Goal: Transaction & Acquisition: Purchase product/service

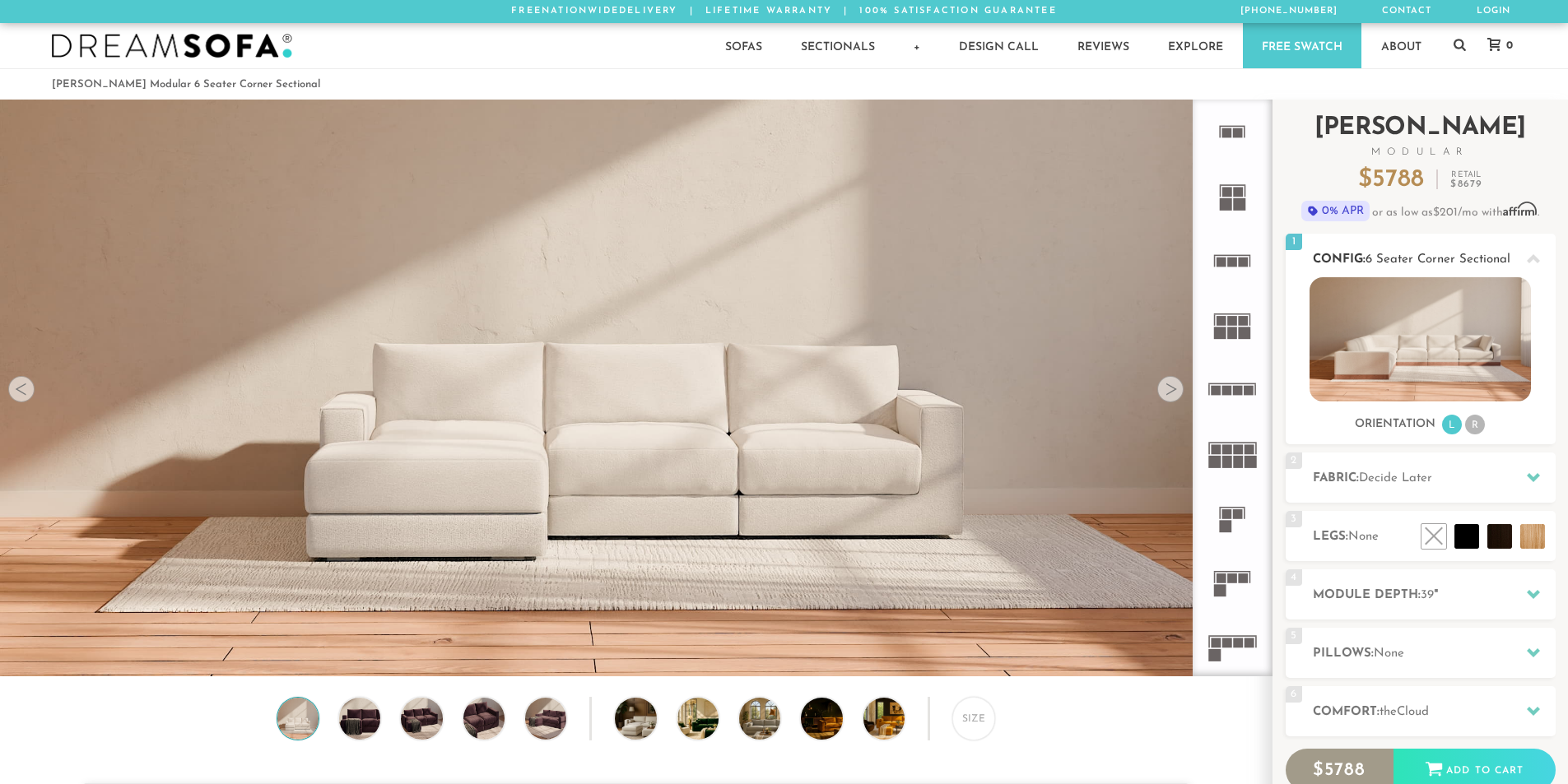
scroll to position [19268, 1555]
click at [1420, 350] on img at bounding box center [1420, 339] width 222 height 124
click at [1480, 421] on li "R" at bounding box center [1475, 424] width 20 height 20
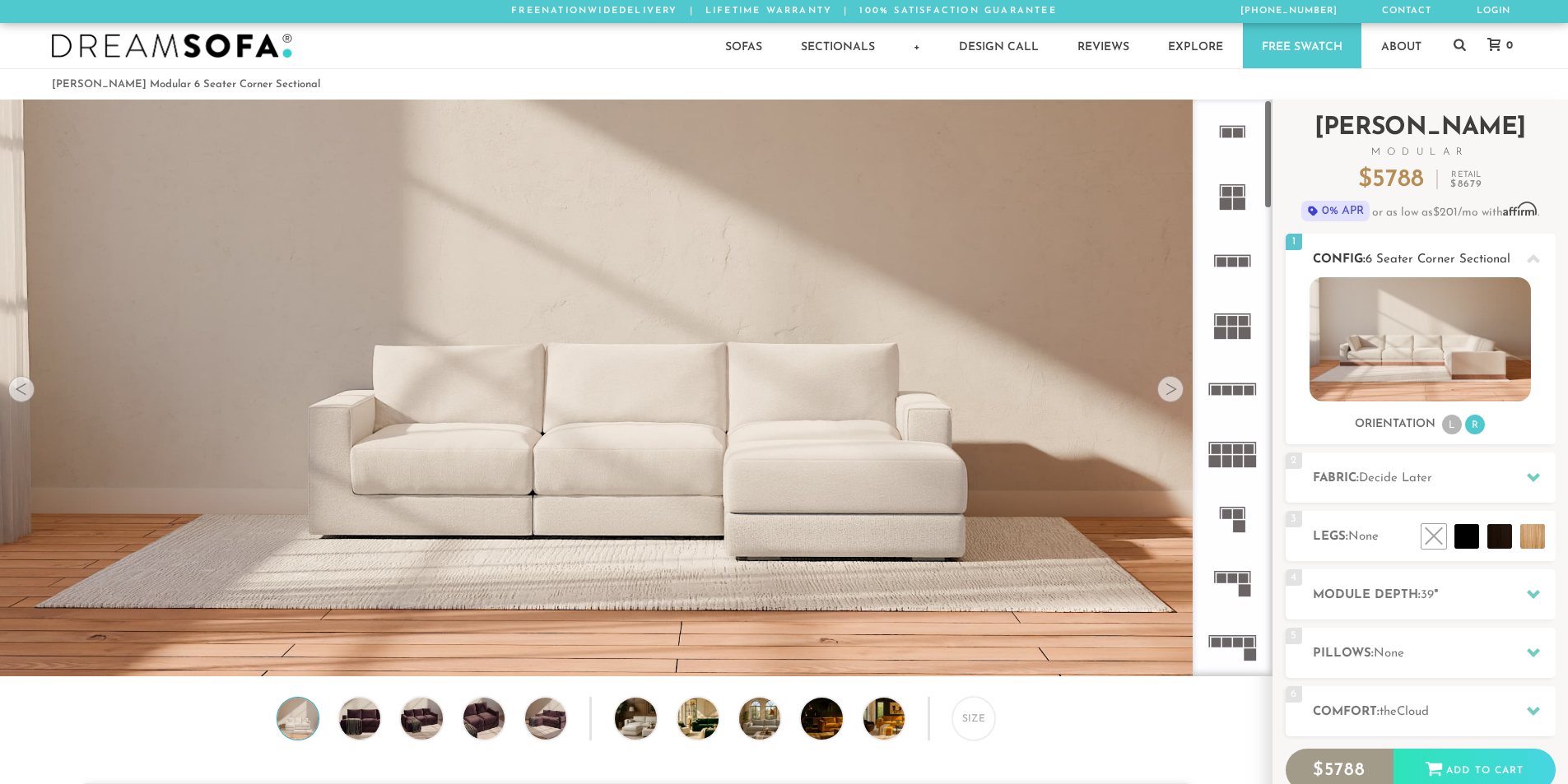
click at [1370, 355] on img at bounding box center [1420, 339] width 222 height 124
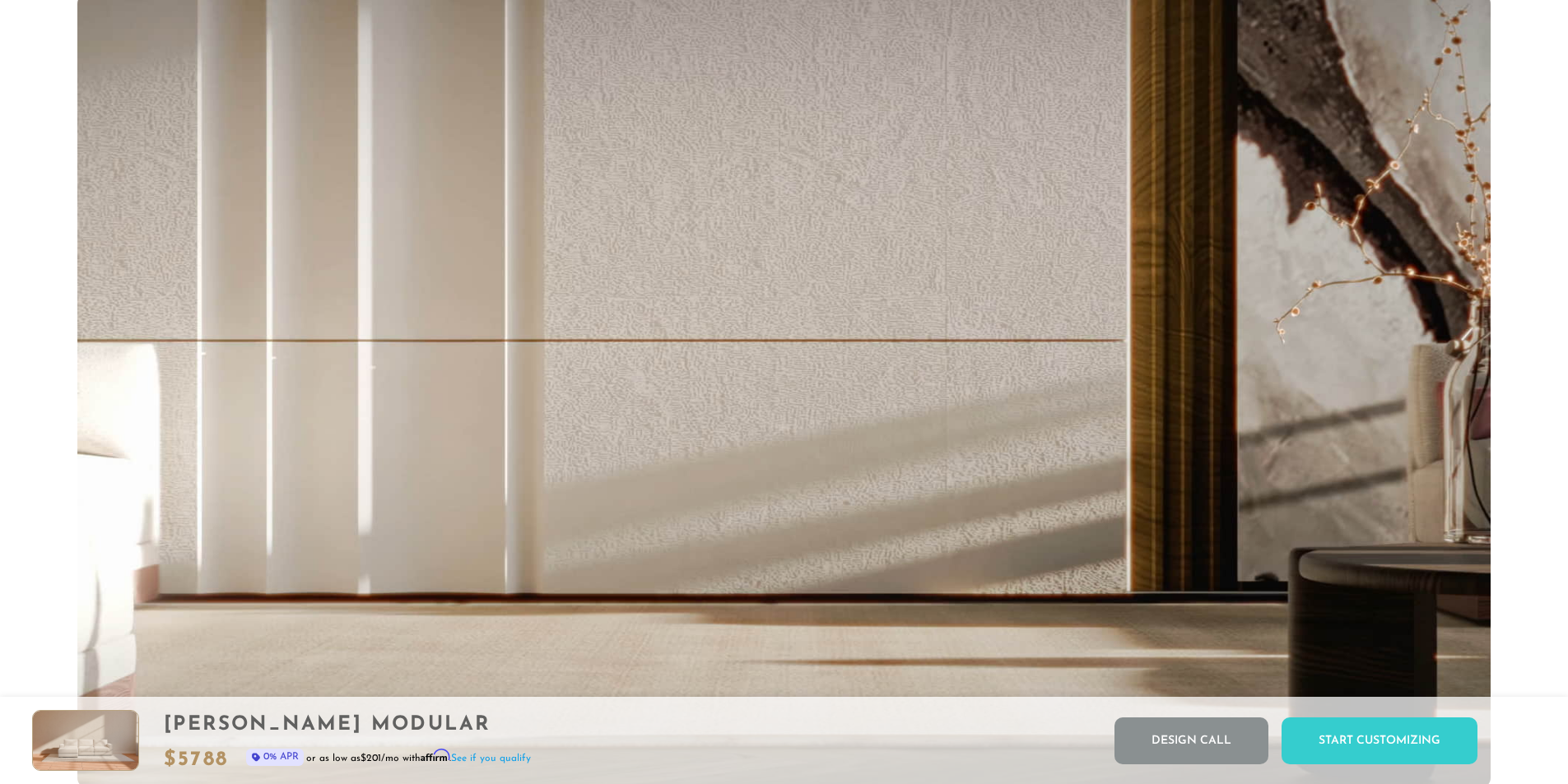
scroll to position [3716, 0]
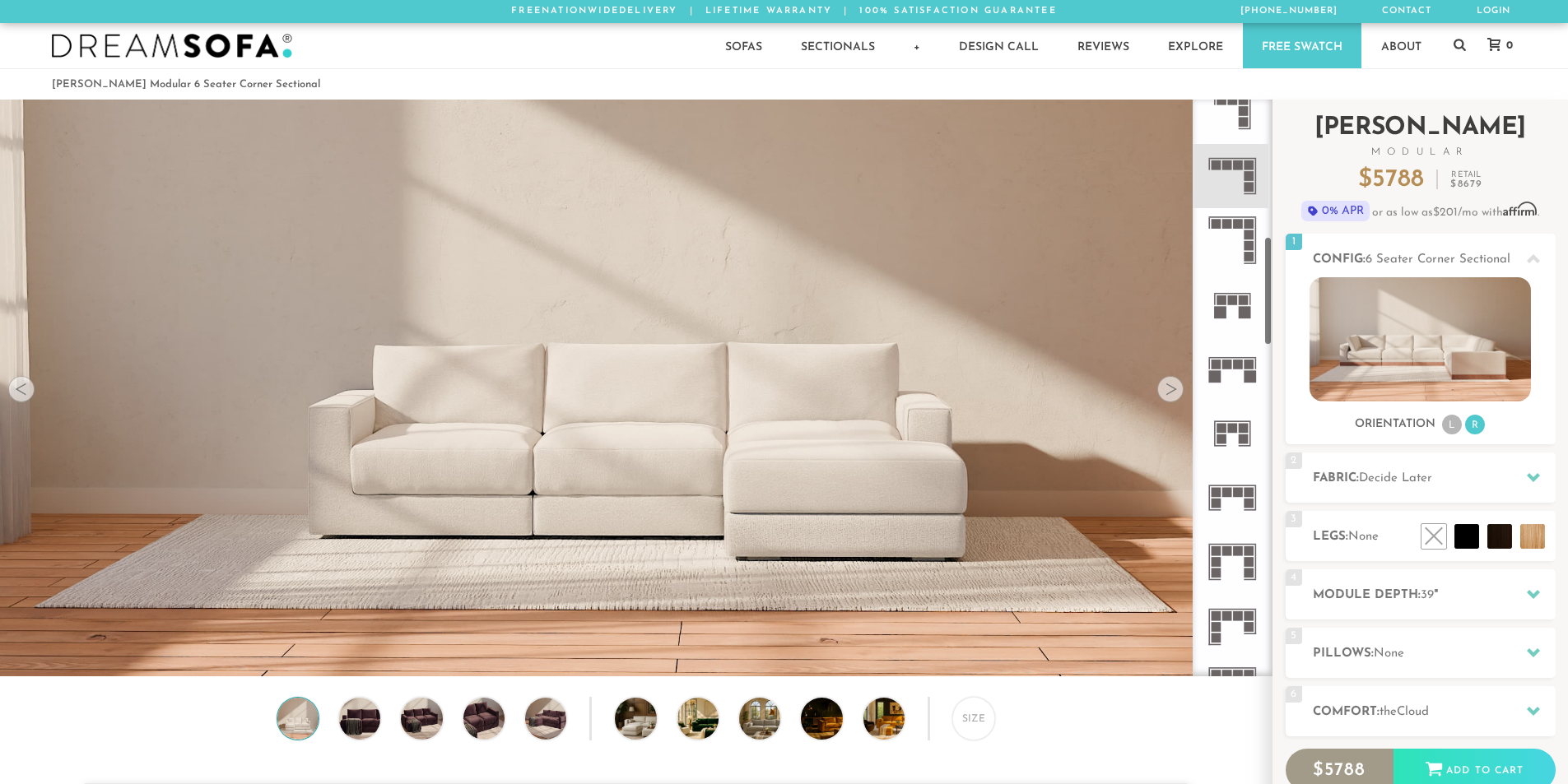
drag, startPoint x: 1266, startPoint y: 184, endPoint x: 1276, endPoint y: 322, distance: 138.4
click at [1276, 322] on div "Introducing Landon Modular $ 5788 Retail $ 8679 $ 5788 Retail $ 8679 0% APR or …" at bounding box center [1419, 500] width 295 height 801
click at [1246, 175] on rect at bounding box center [1249, 176] width 10 height 10
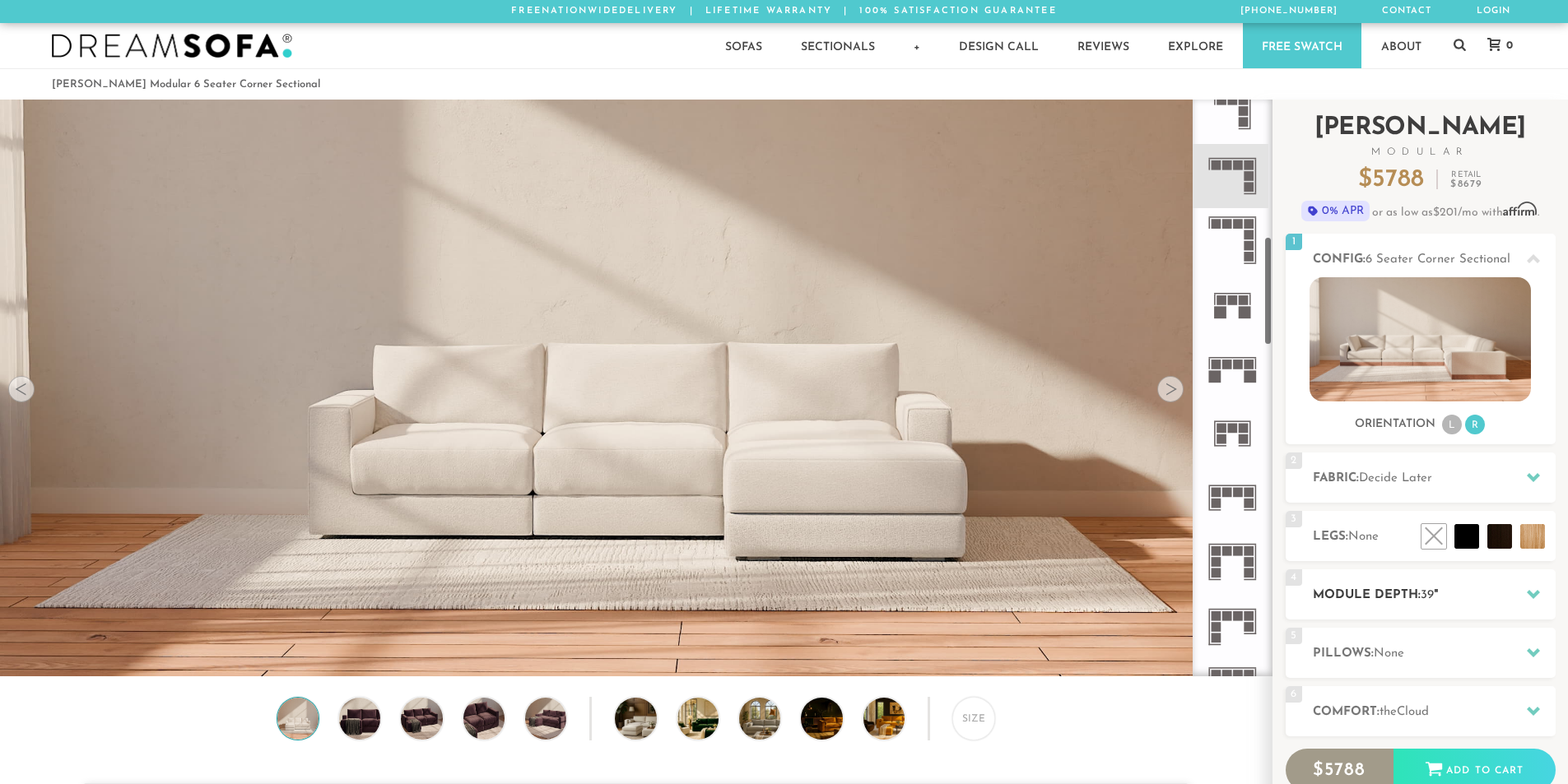
click at [1368, 581] on div "4 Module Depth: 39 "" at bounding box center [1421, 594] width 270 height 51
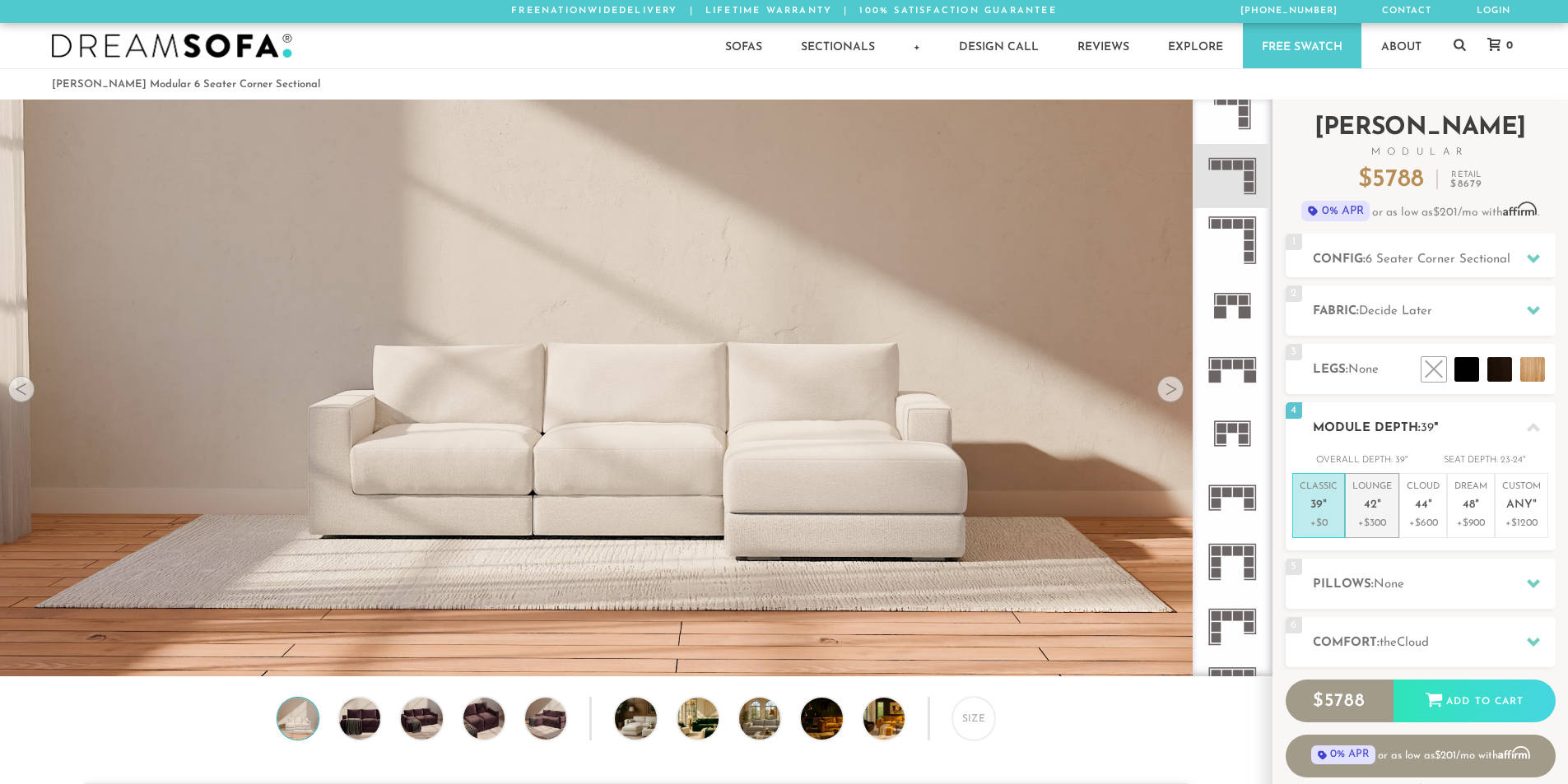
click at [1369, 507] on span "42" at bounding box center [1369, 506] width 13 height 14
click at [1434, 505] on p "Cloud 44 "" at bounding box center [1422, 499] width 33 height 36
click at [1463, 505] on span "48" at bounding box center [1469, 506] width 12 height 14
click at [1415, 502] on span "44" at bounding box center [1421, 506] width 13 height 14
click at [1330, 511] on p "Classic 39 "" at bounding box center [1319, 499] width 38 height 36
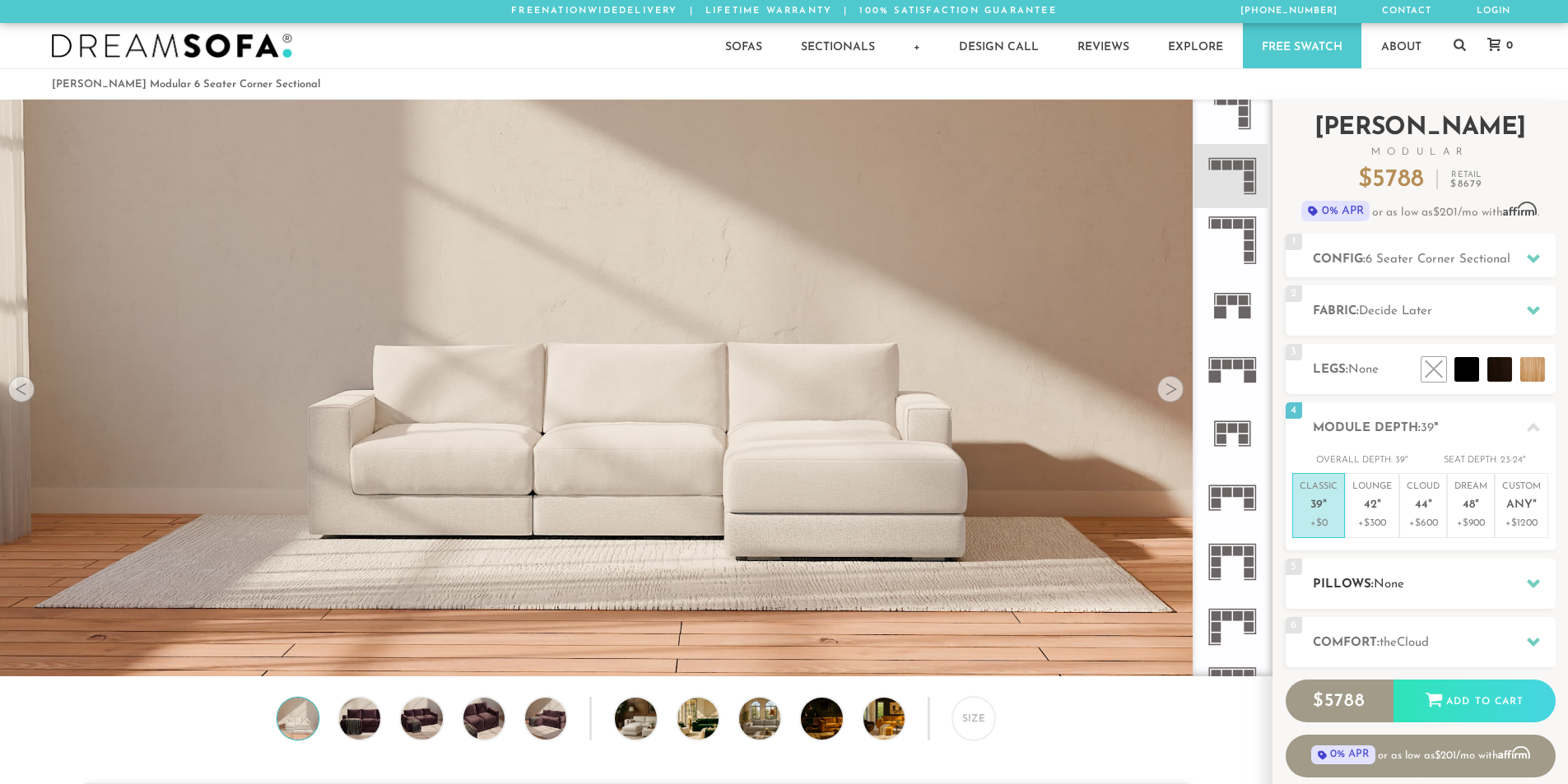
click at [1379, 571] on div "5 Pillows: None" at bounding box center [1421, 583] width 270 height 51
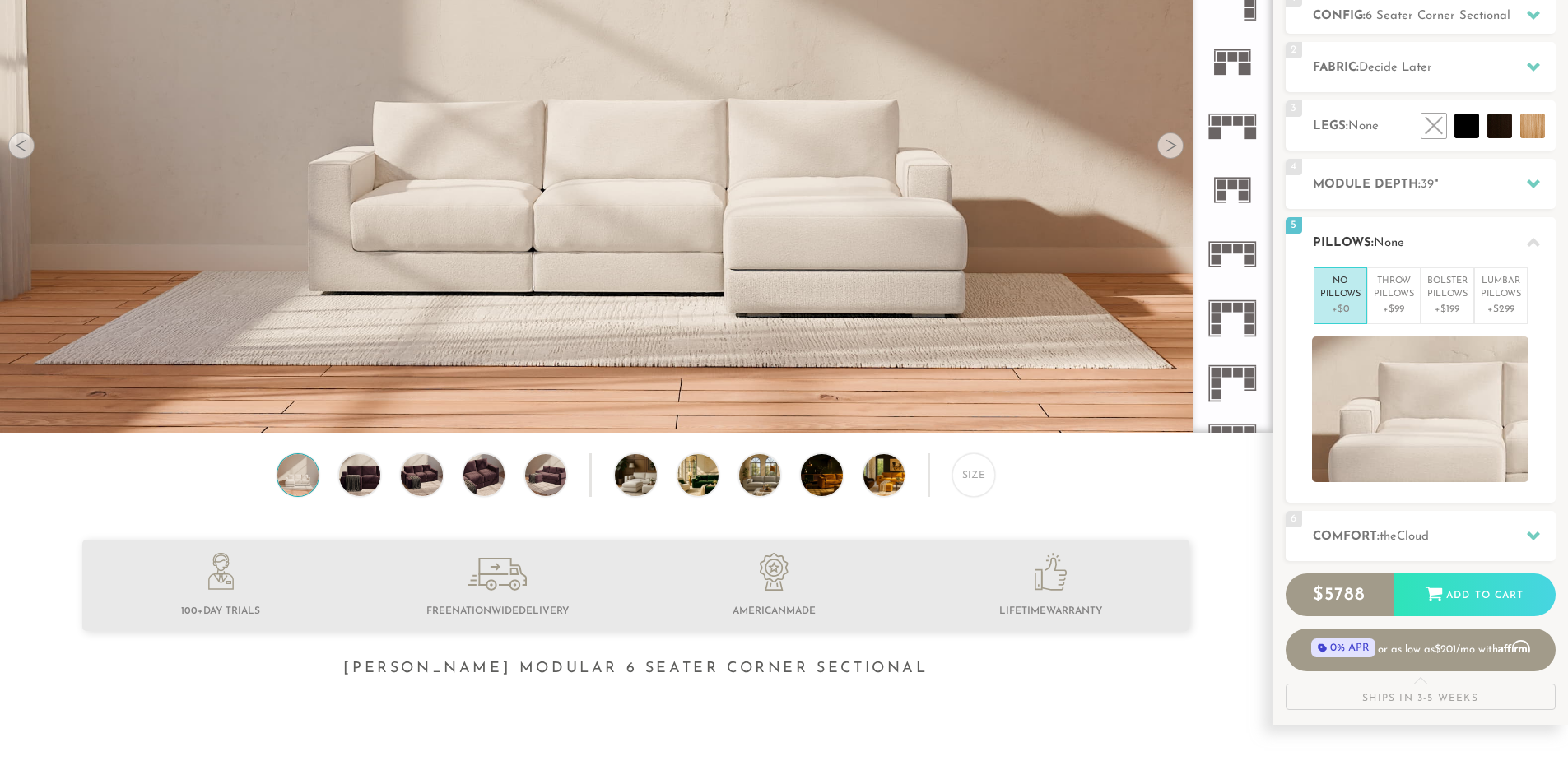
scroll to position [251, 0]
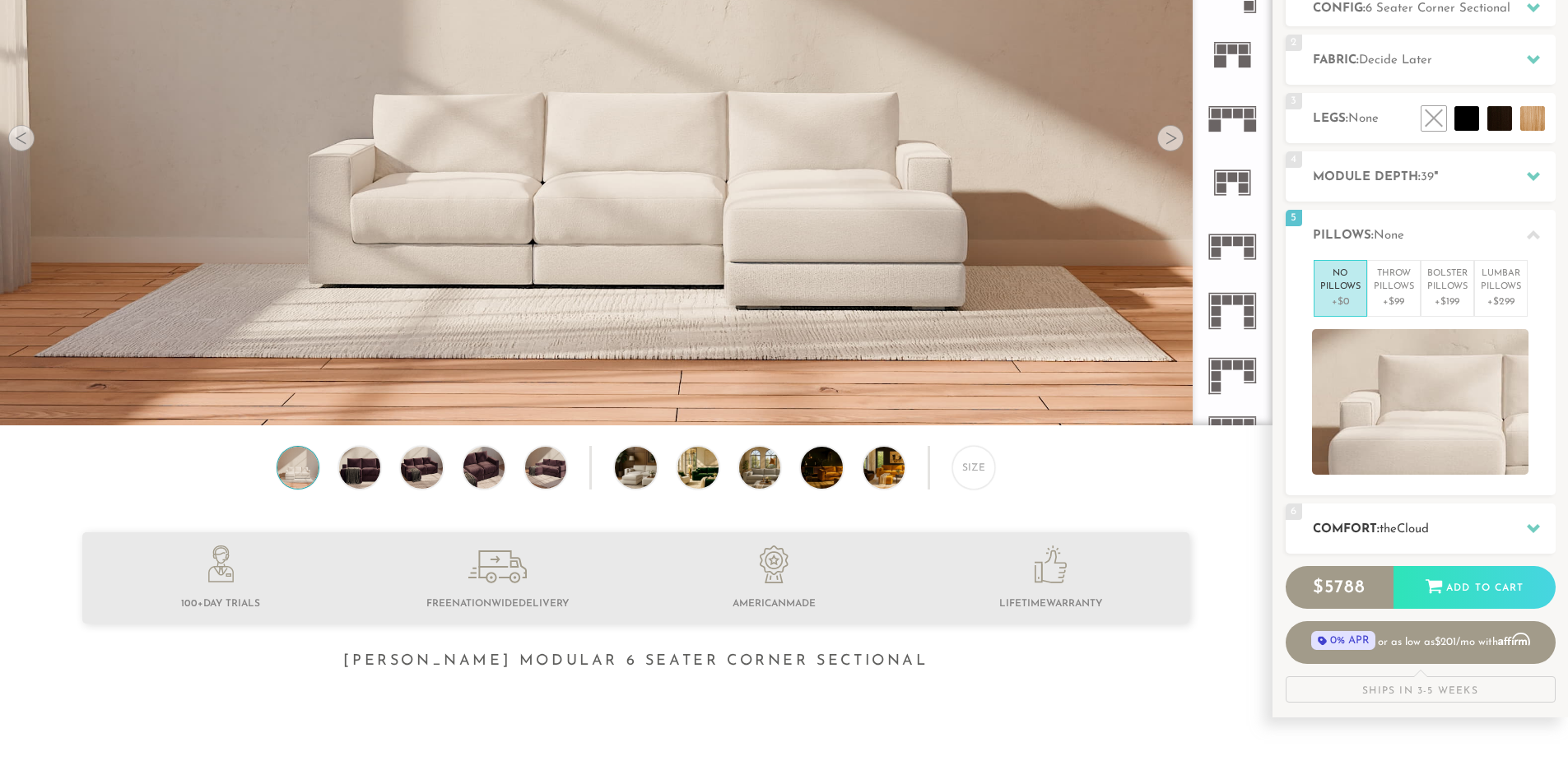
click at [1422, 516] on div "6 Comfort: the Cloud soft" at bounding box center [1421, 529] width 270 height 51
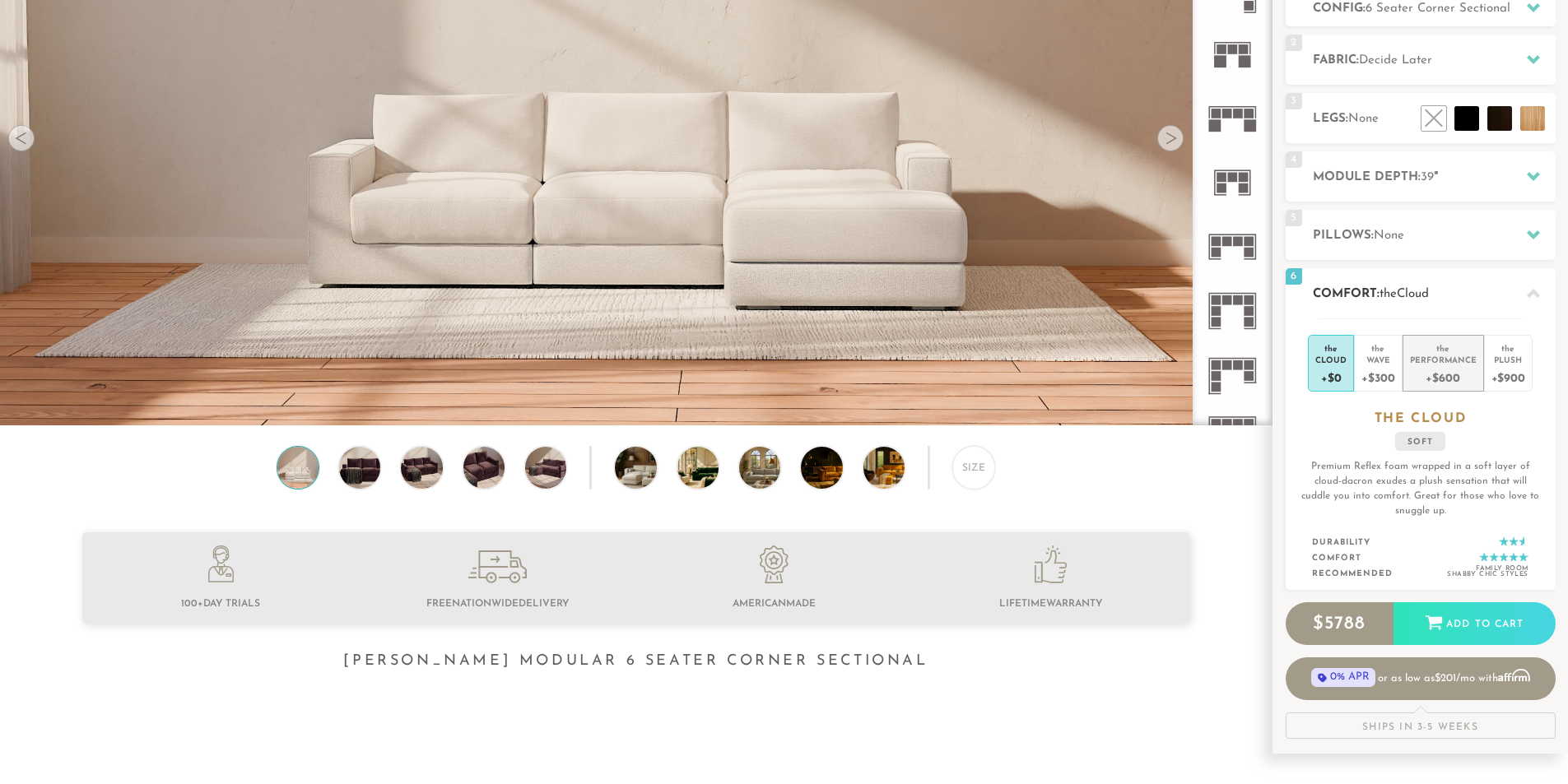
click at [1429, 381] on div "+$600" at bounding box center [1443, 378] width 67 height 24
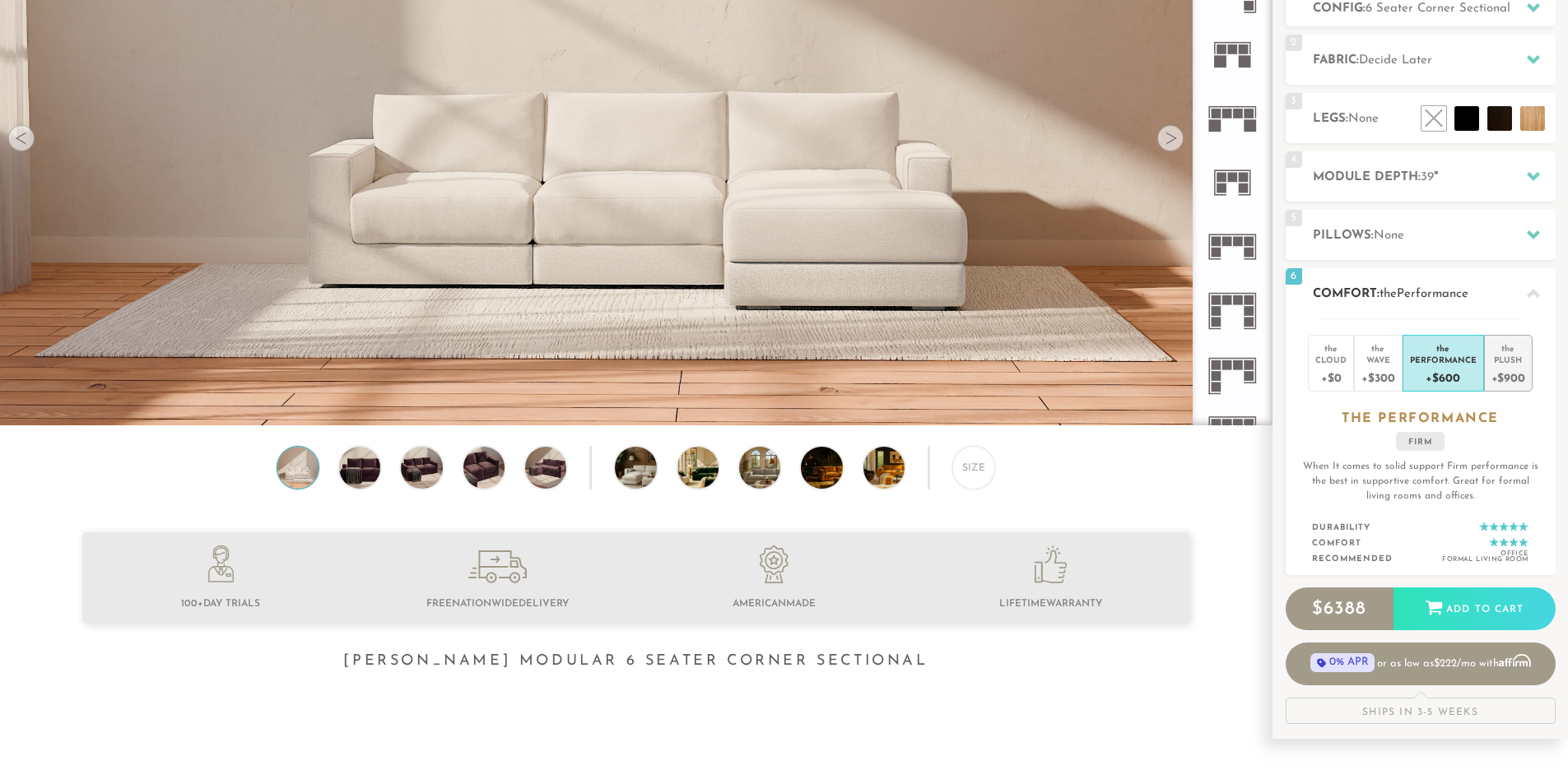
click at [1502, 369] on div "+$900" at bounding box center [1508, 378] width 34 height 24
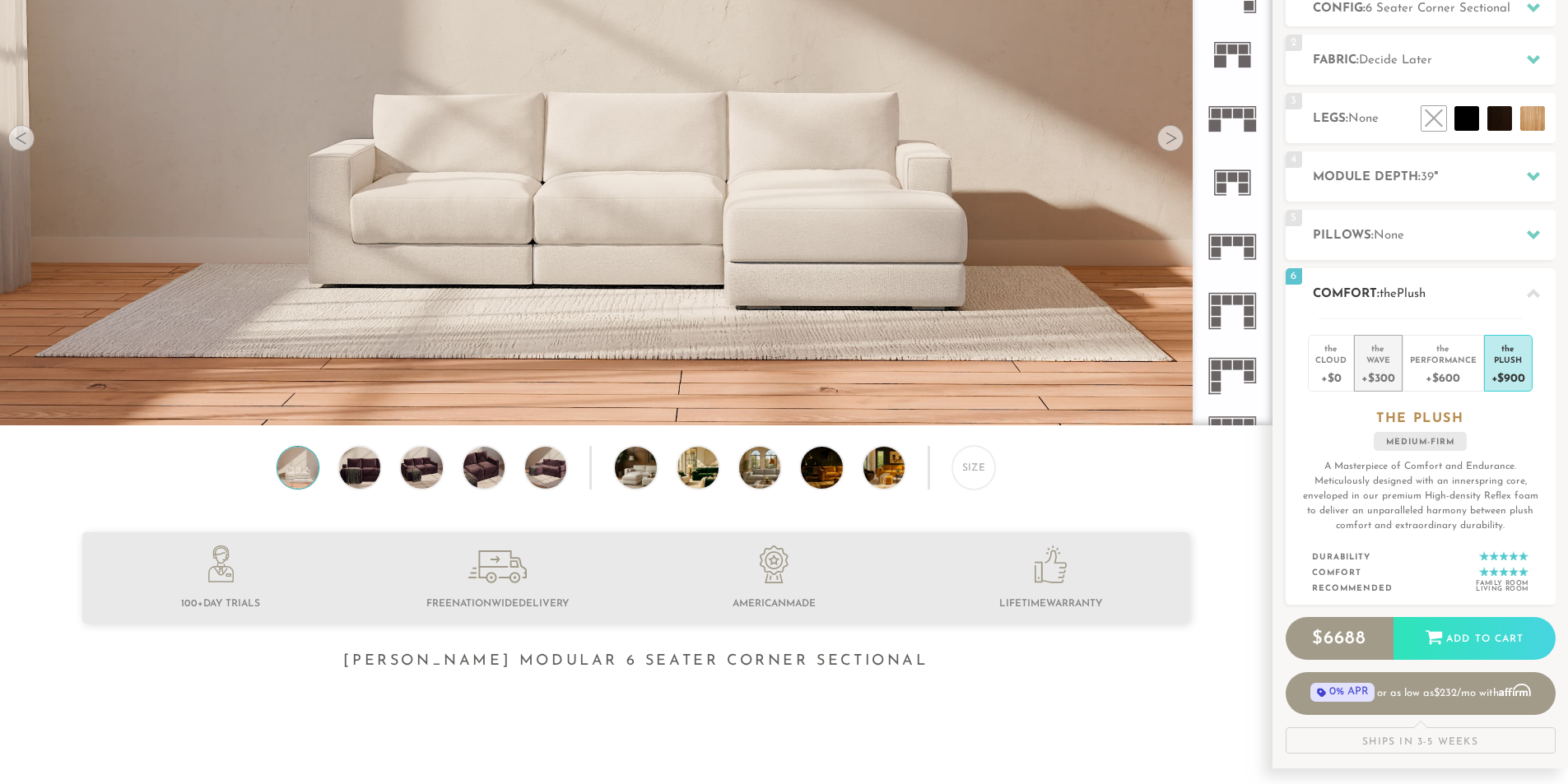
click at [1373, 371] on div "+$300" at bounding box center [1377, 378] width 33 height 24
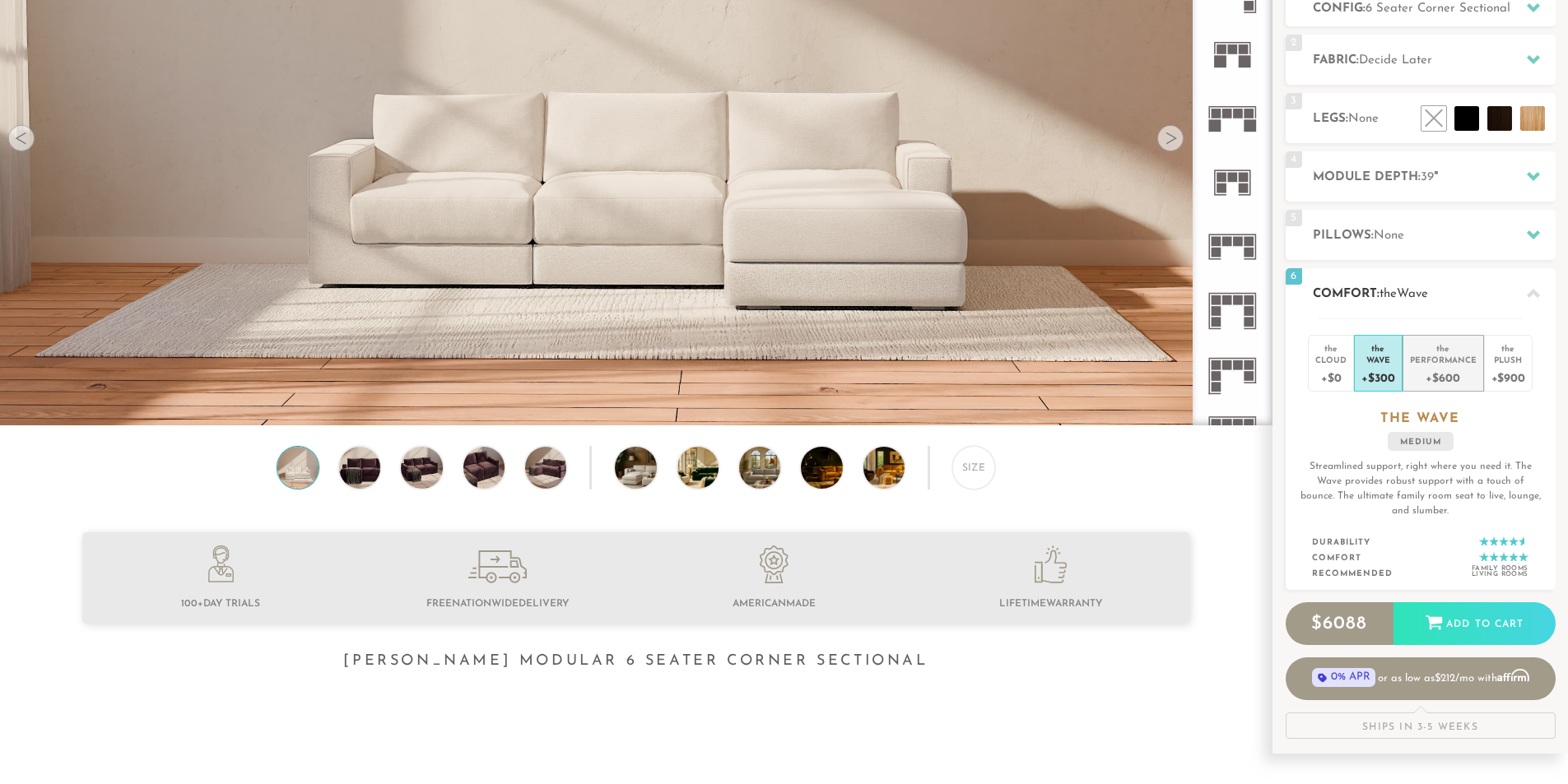
click at [1463, 374] on div "+$600" at bounding box center [1443, 378] width 67 height 24
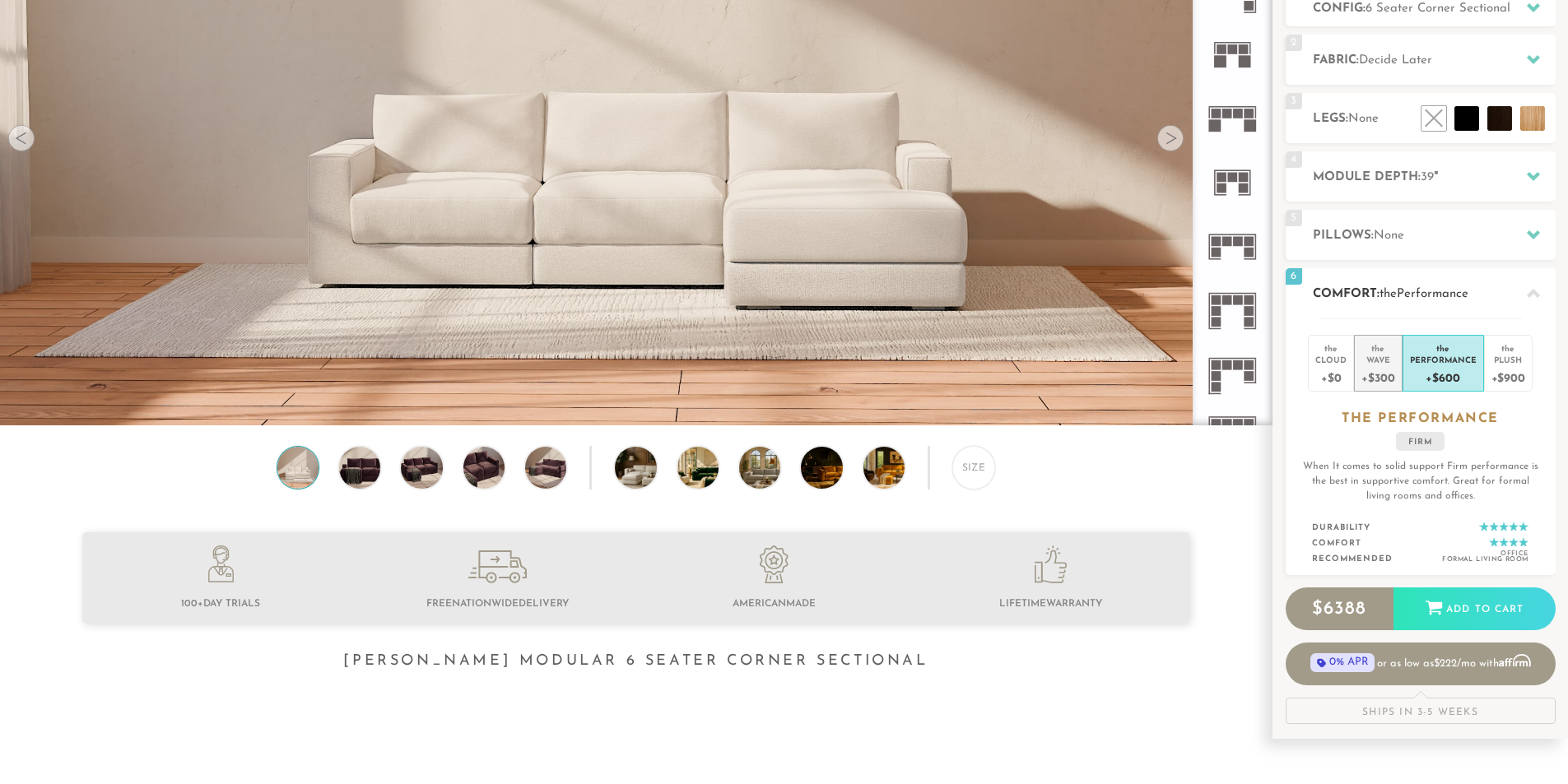
click at [1376, 381] on div "+$300" at bounding box center [1377, 378] width 33 height 24
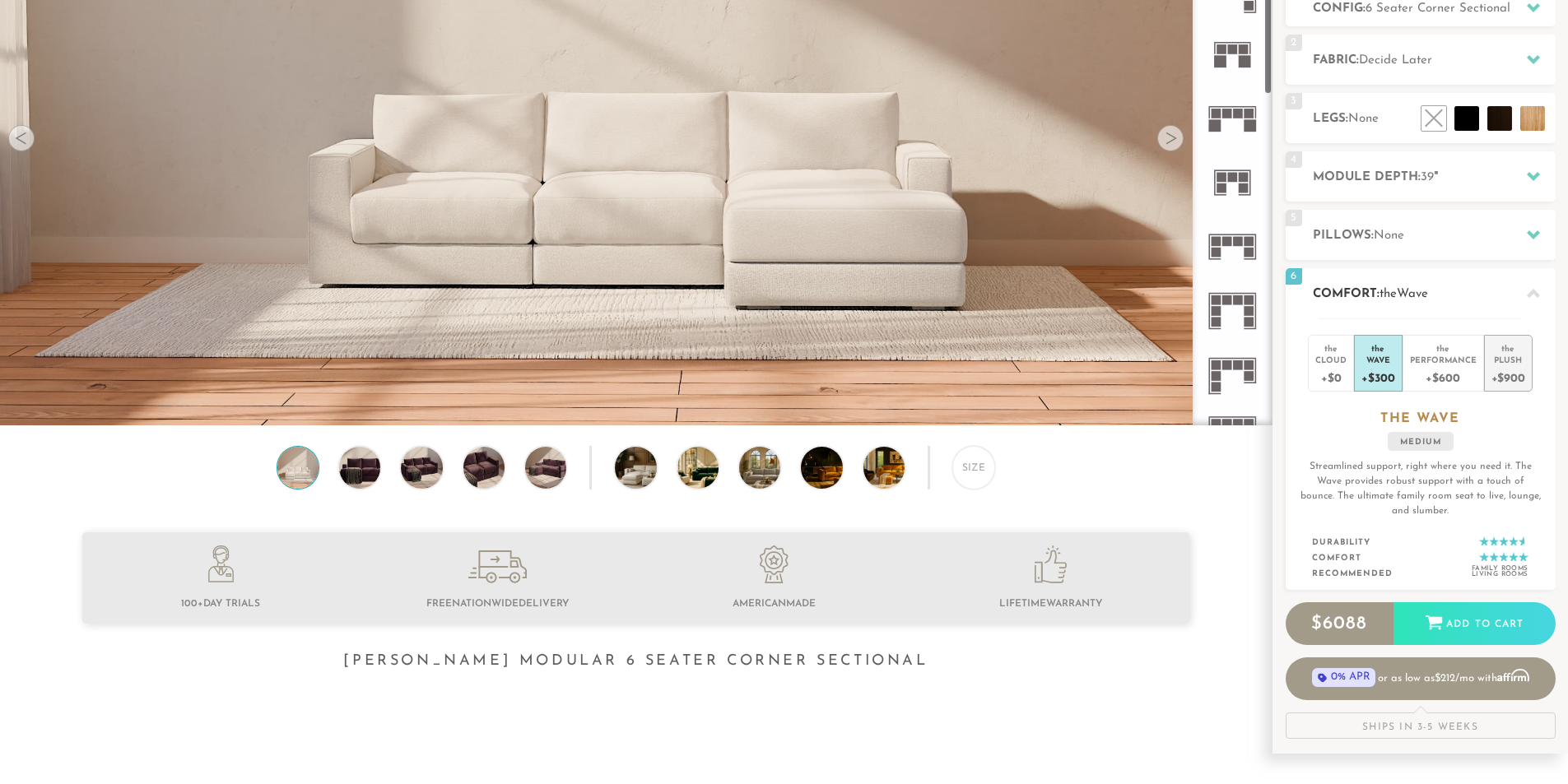
click at [1494, 358] on div "Plush" at bounding box center [1508, 360] width 34 height 12
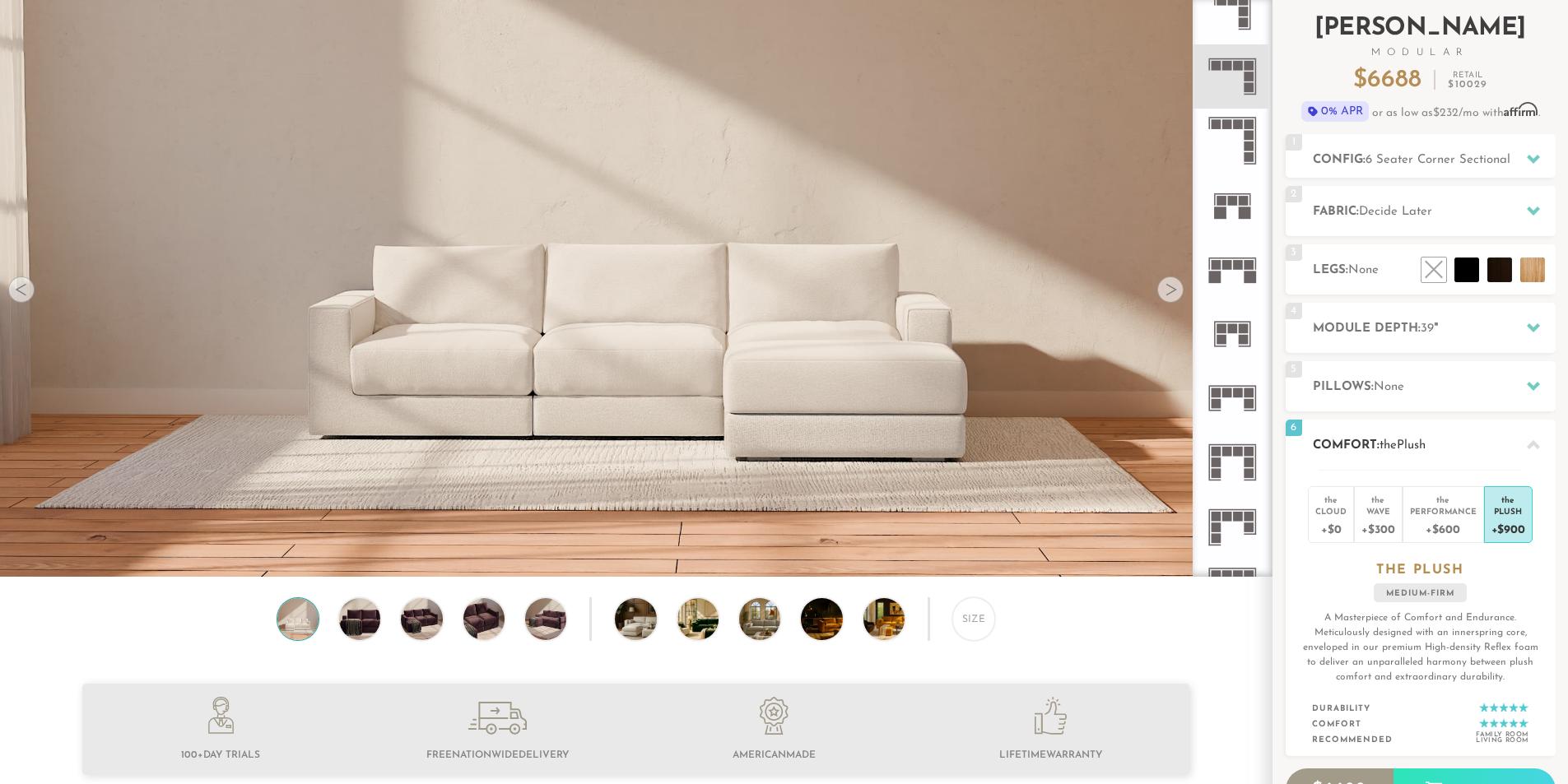
scroll to position [0, 0]
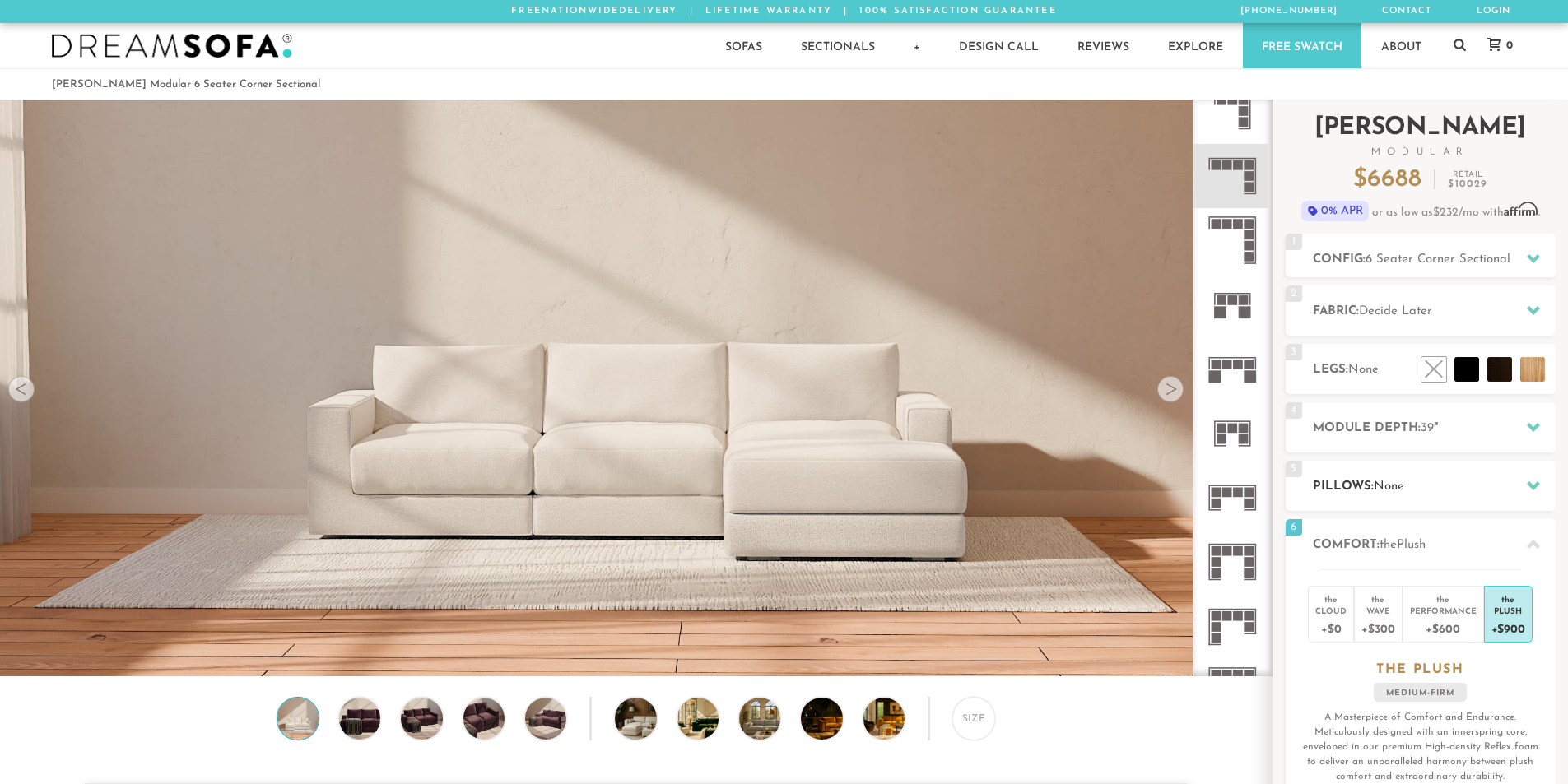
click at [1414, 493] on h2 "Pillows: None" at bounding box center [1434, 486] width 242 height 19
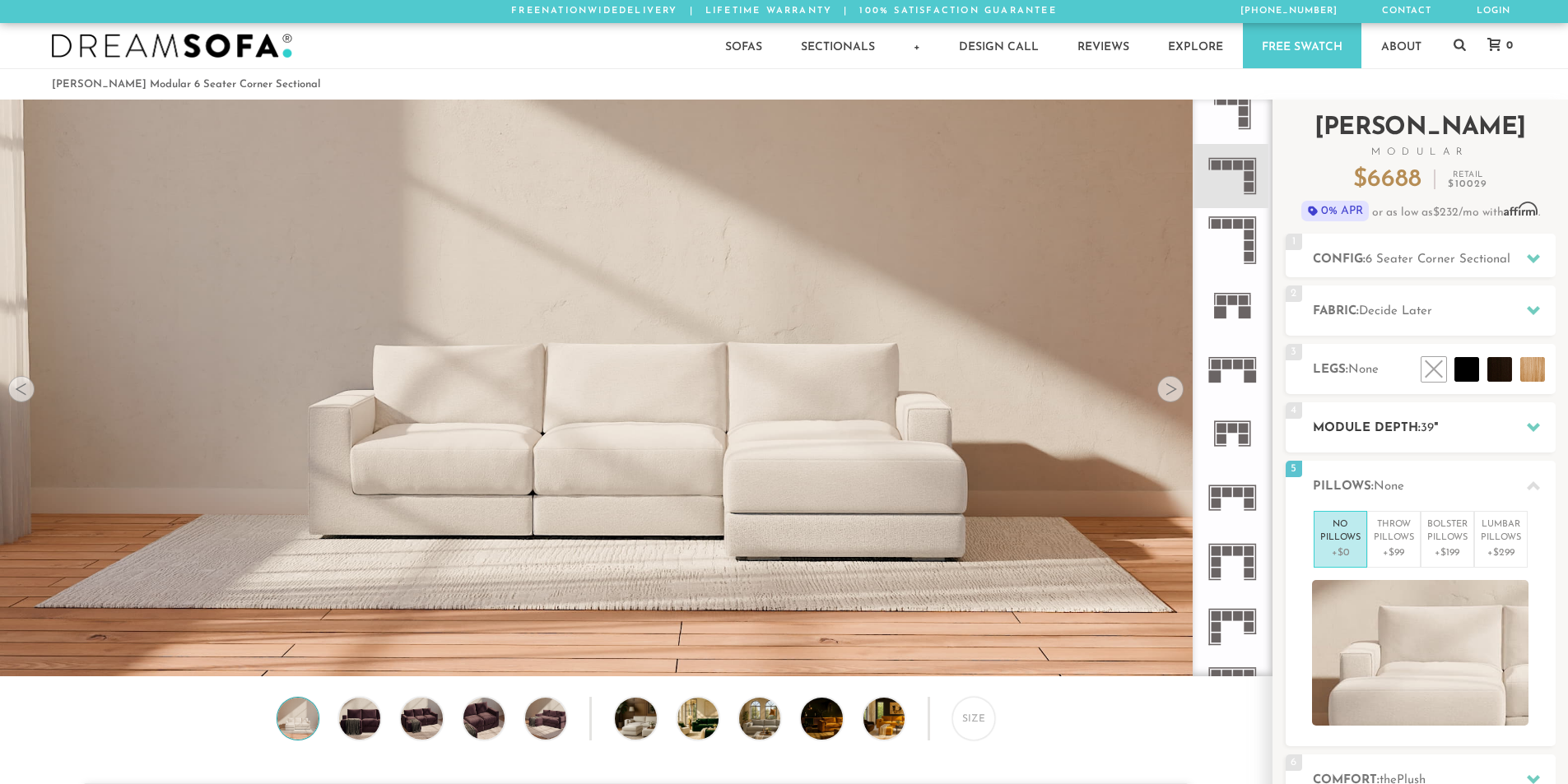
click at [1395, 443] on div "4 Module Depth: 39 "" at bounding box center [1421, 427] width 270 height 51
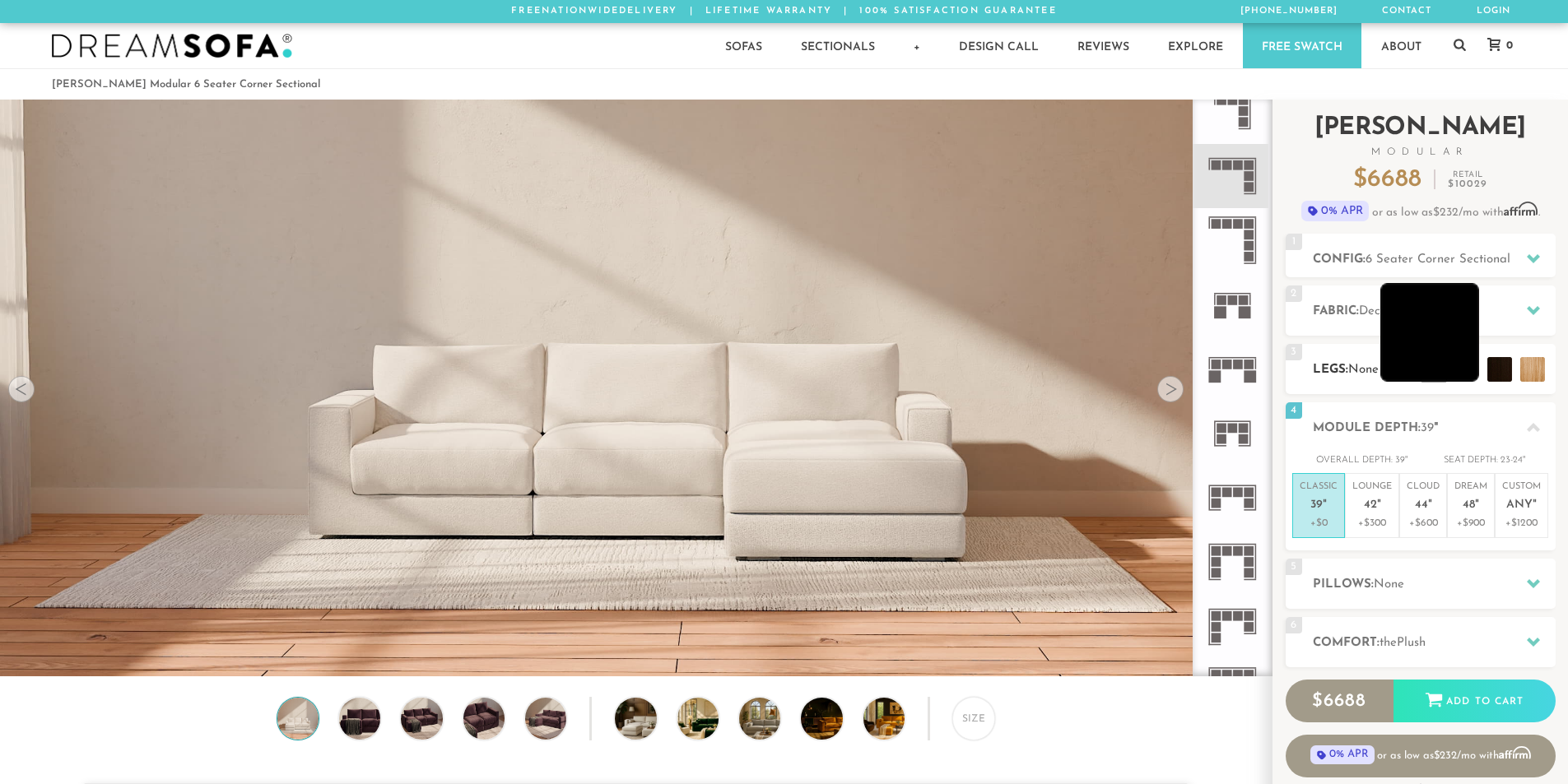
click at [1464, 376] on li at bounding box center [1429, 332] width 98 height 98
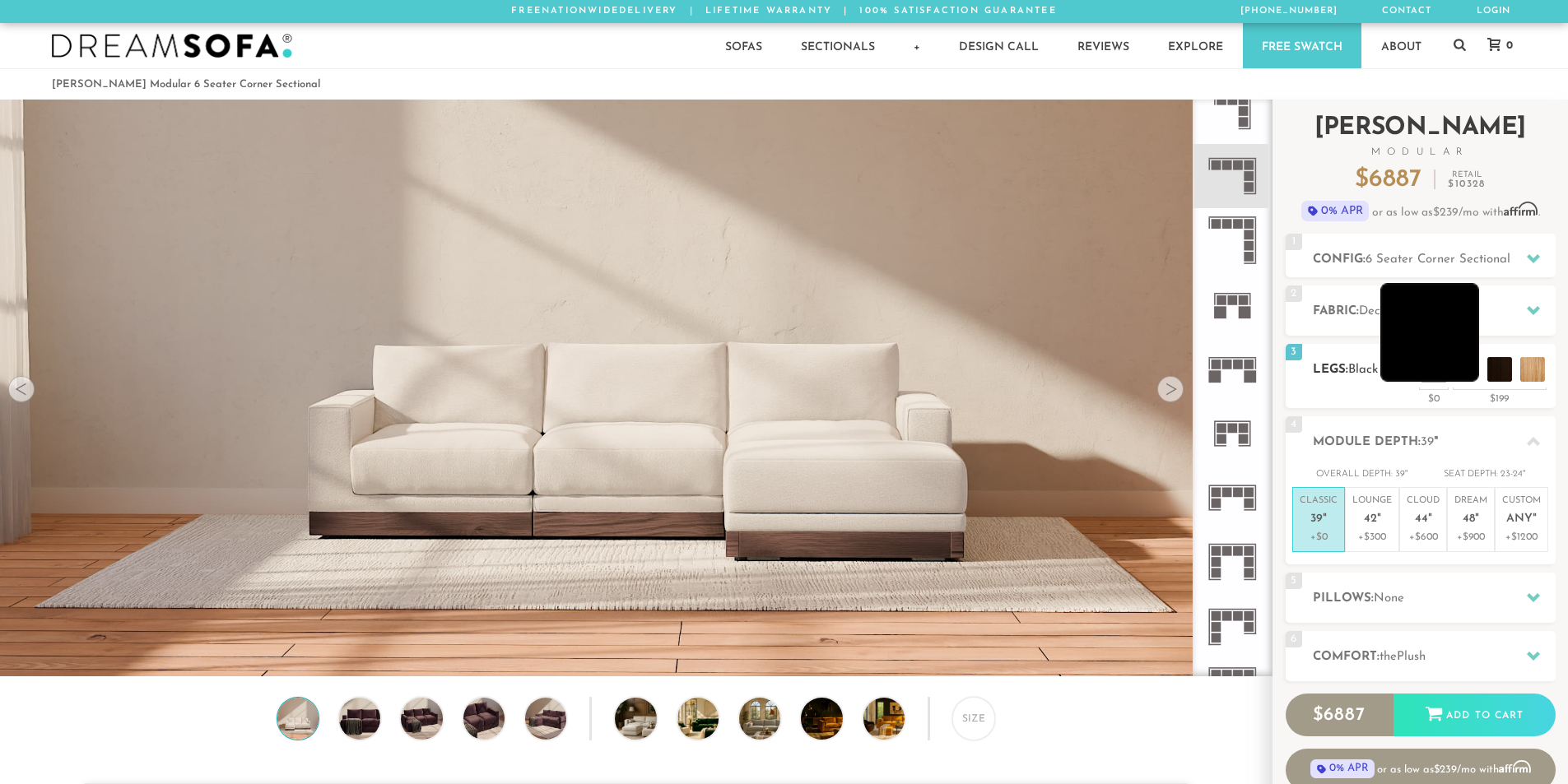
click at [1445, 357] on li at bounding box center [1429, 332] width 98 height 98
click at [1377, 352] on li at bounding box center [1396, 332] width 98 height 98
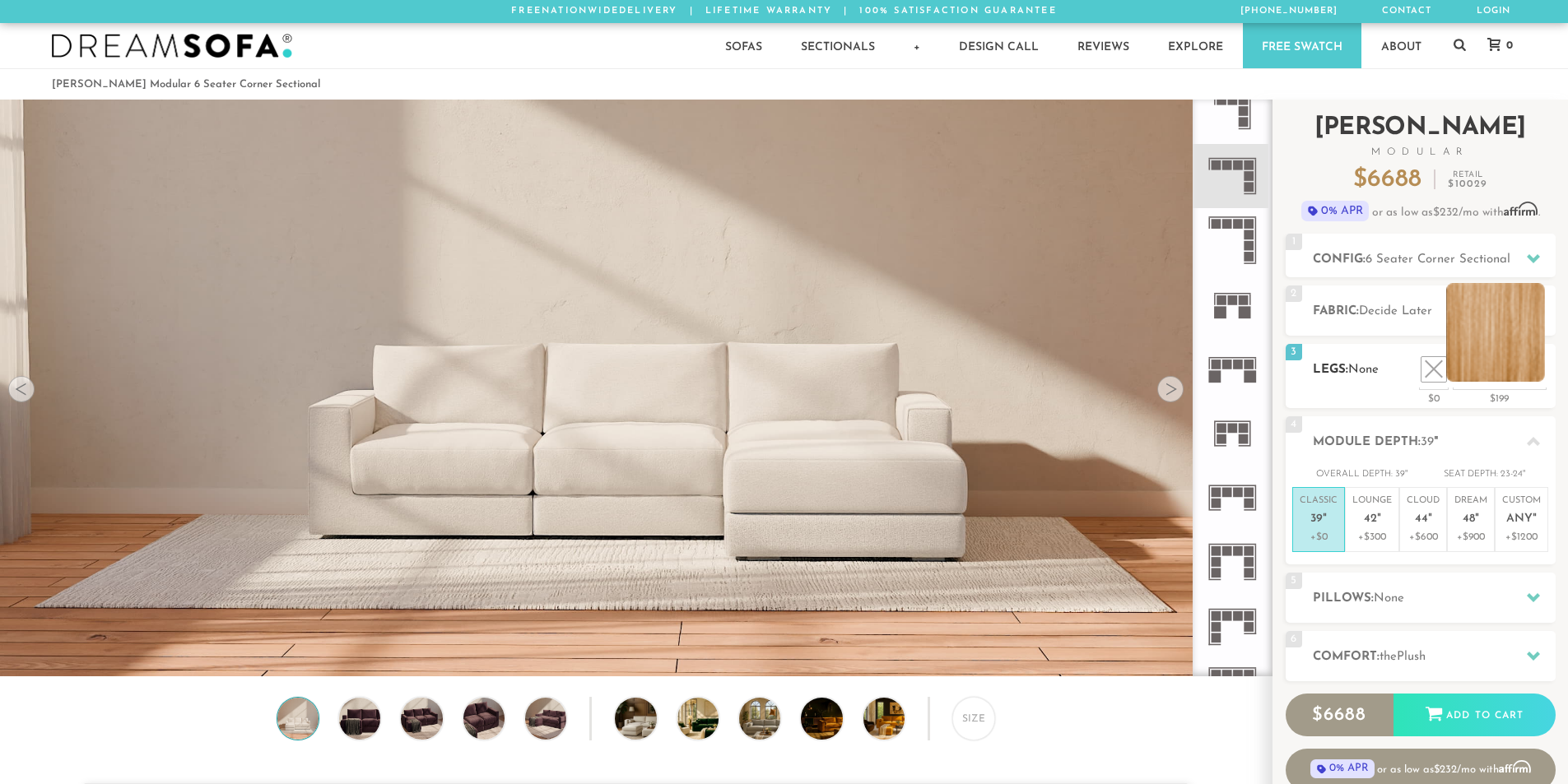
click at [1521, 373] on li at bounding box center [1494, 332] width 98 height 98
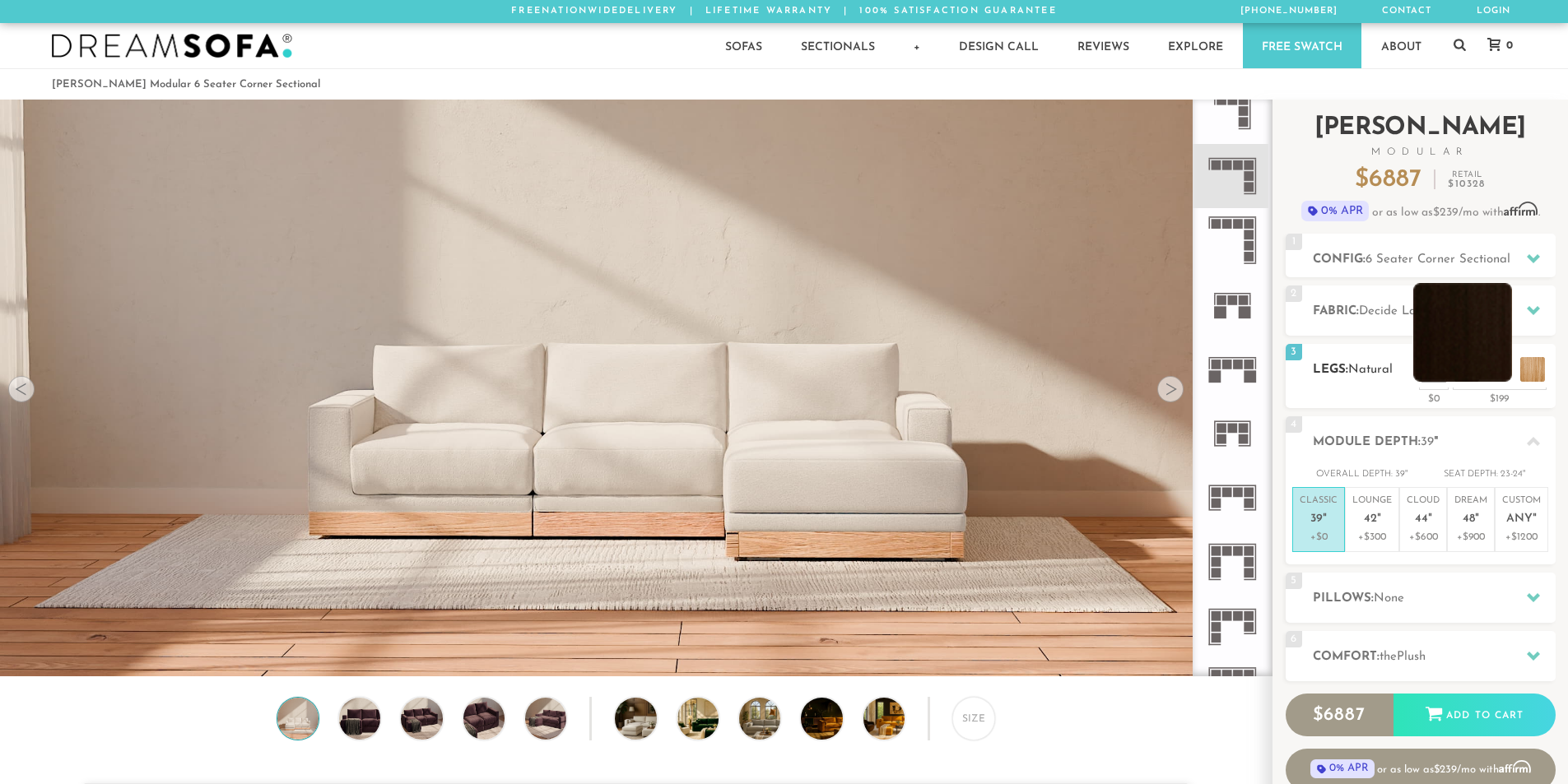
click at [1491, 374] on li at bounding box center [1462, 332] width 98 height 98
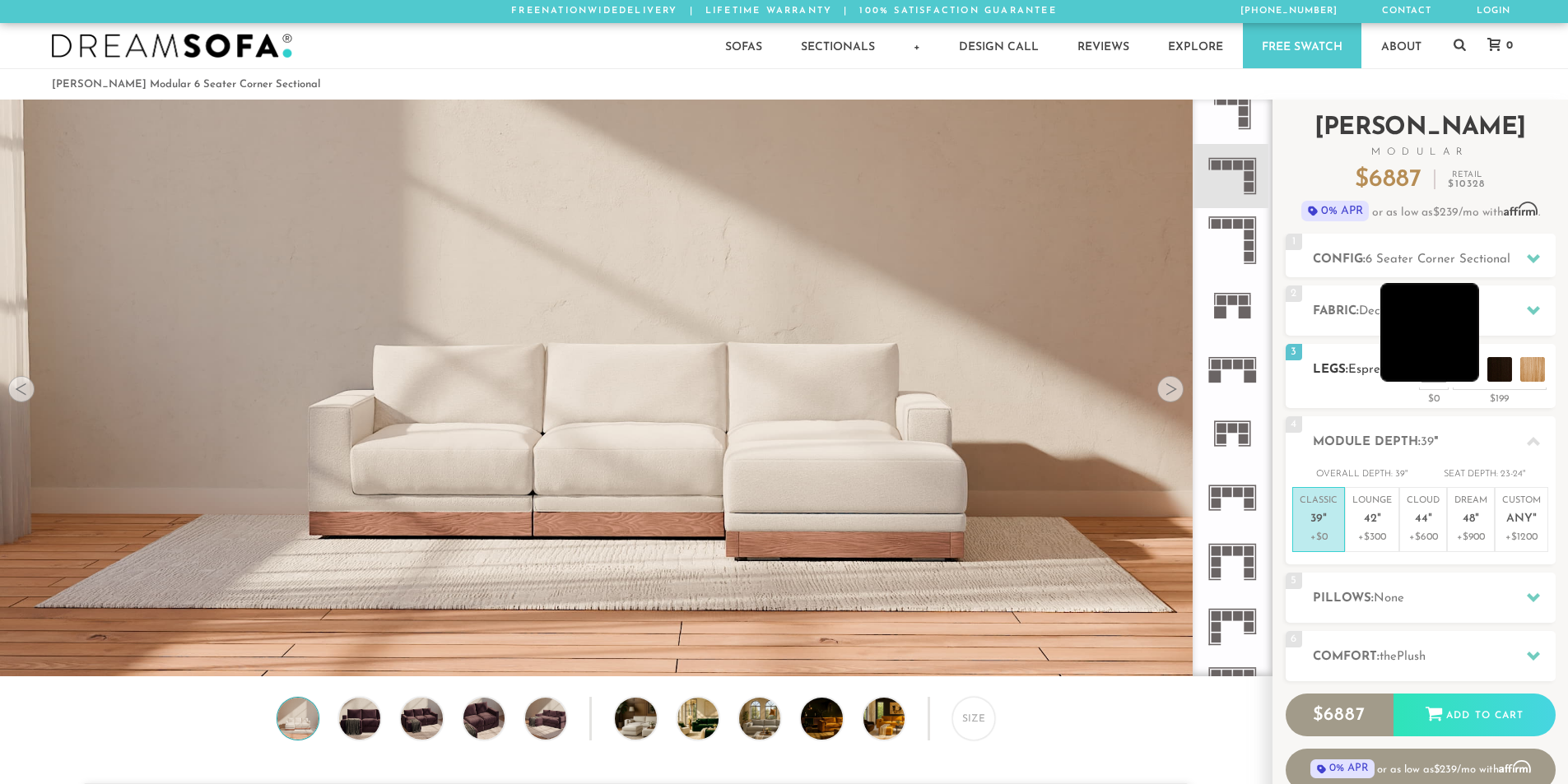
click at [1468, 376] on li at bounding box center [1429, 332] width 98 height 98
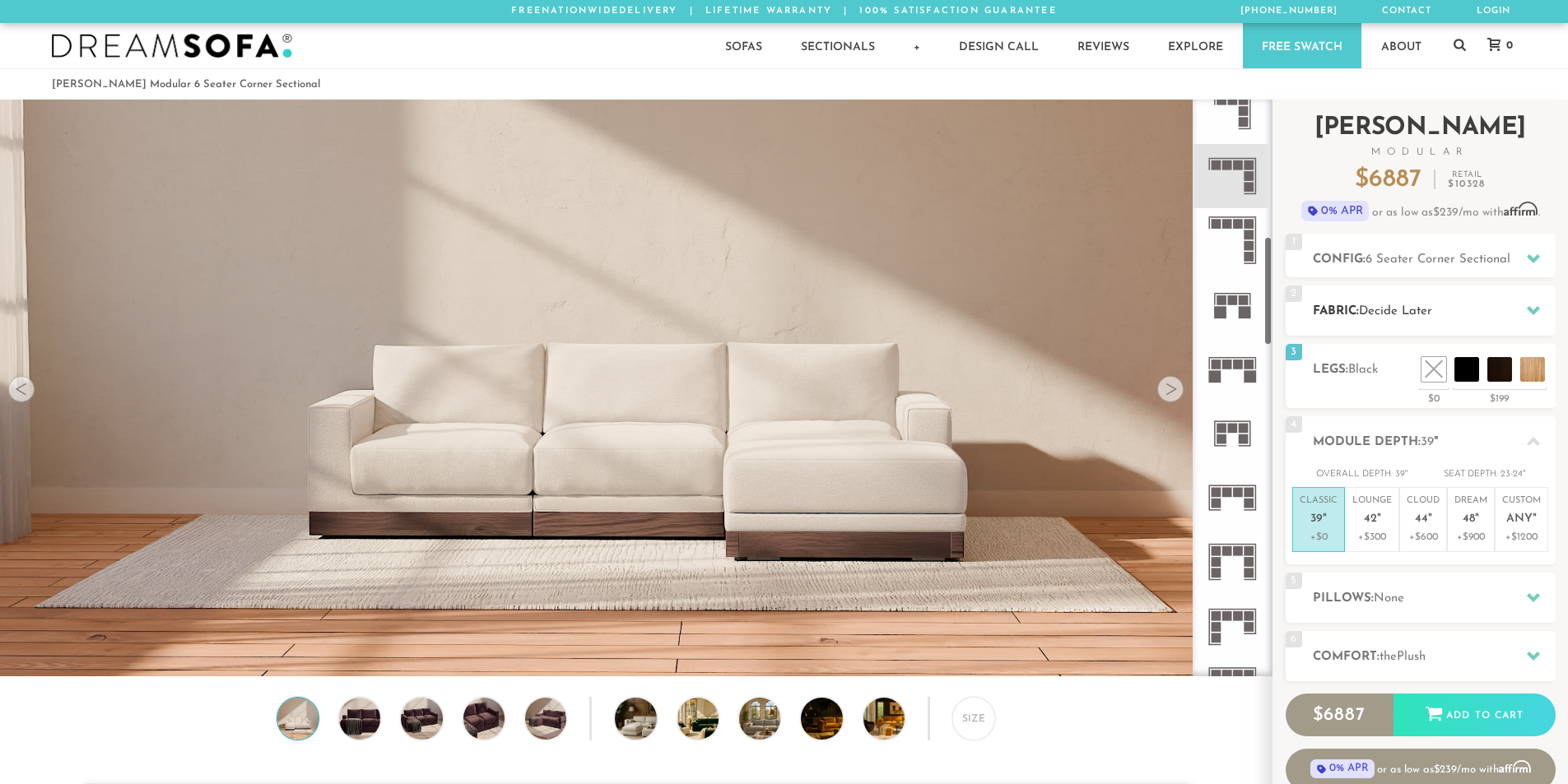
click at [1415, 309] on span "Decide Later" at bounding box center [1395, 311] width 74 height 12
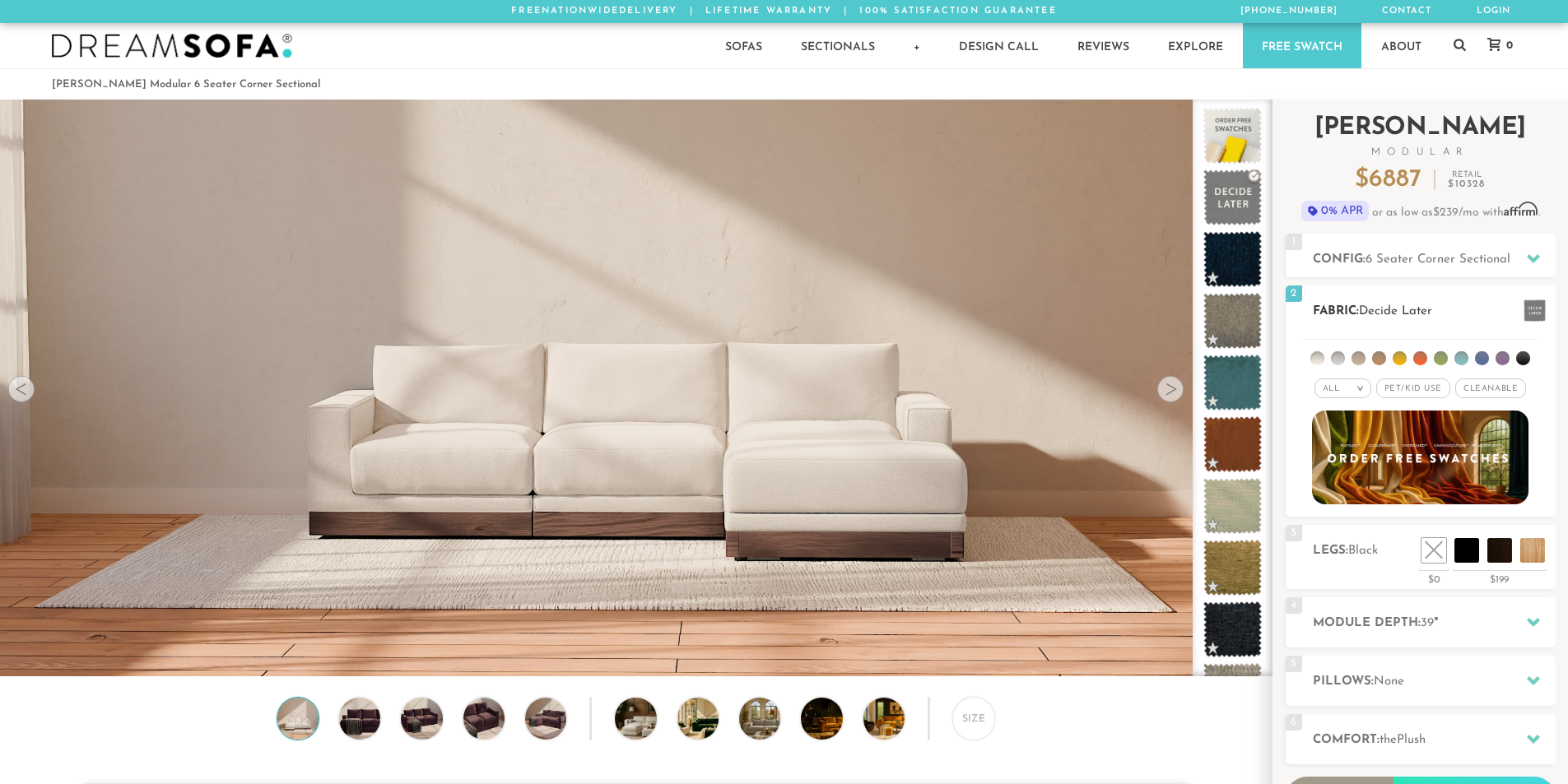
click at [1409, 387] on span "Pet/Kid Use x" at bounding box center [1413, 389] width 75 height 20
click at [1338, 357] on li at bounding box center [1337, 359] width 14 height 14
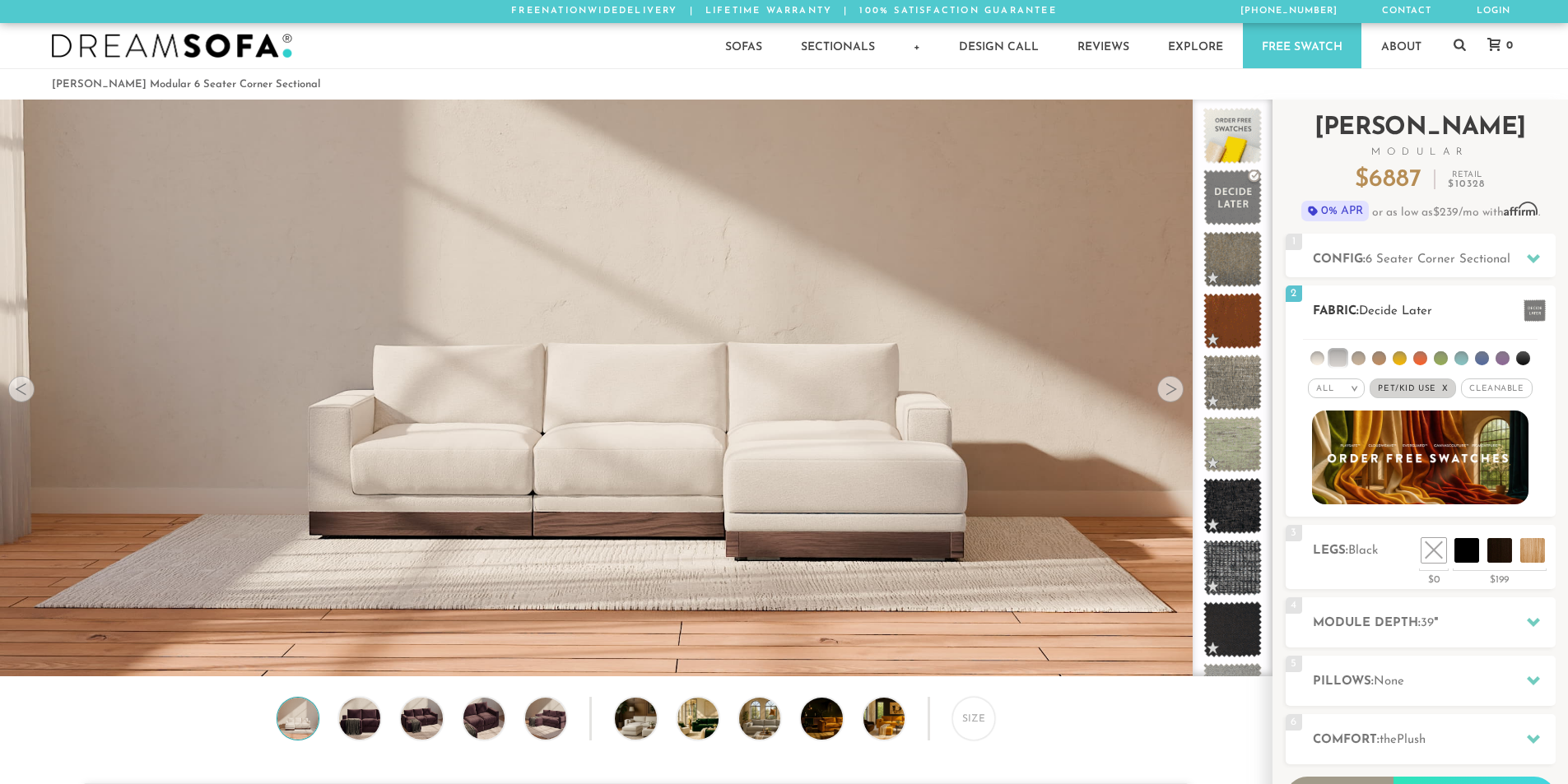
click at [1528, 358] on li at bounding box center [1522, 359] width 14 height 14
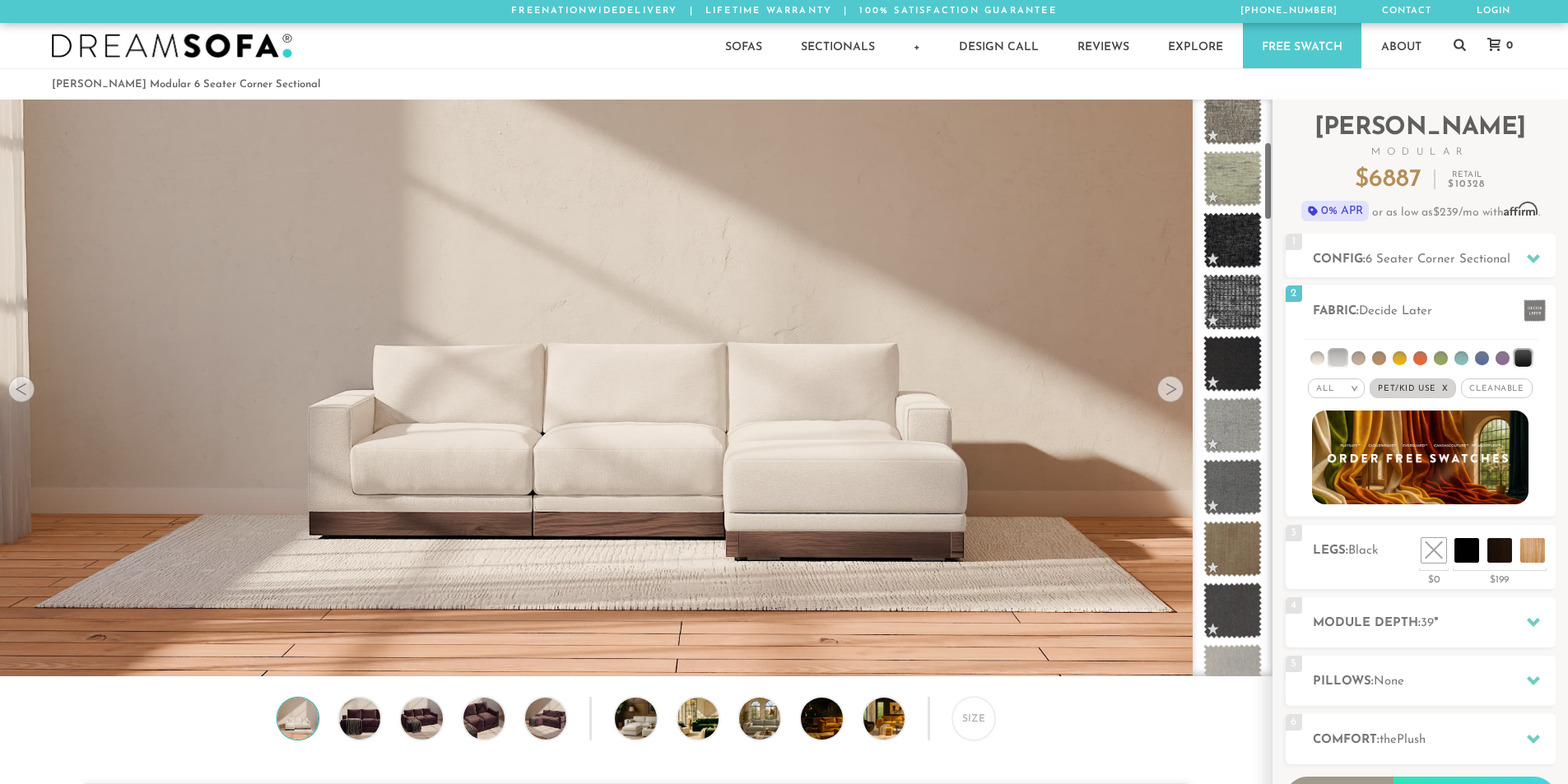
scroll to position [329, 0]
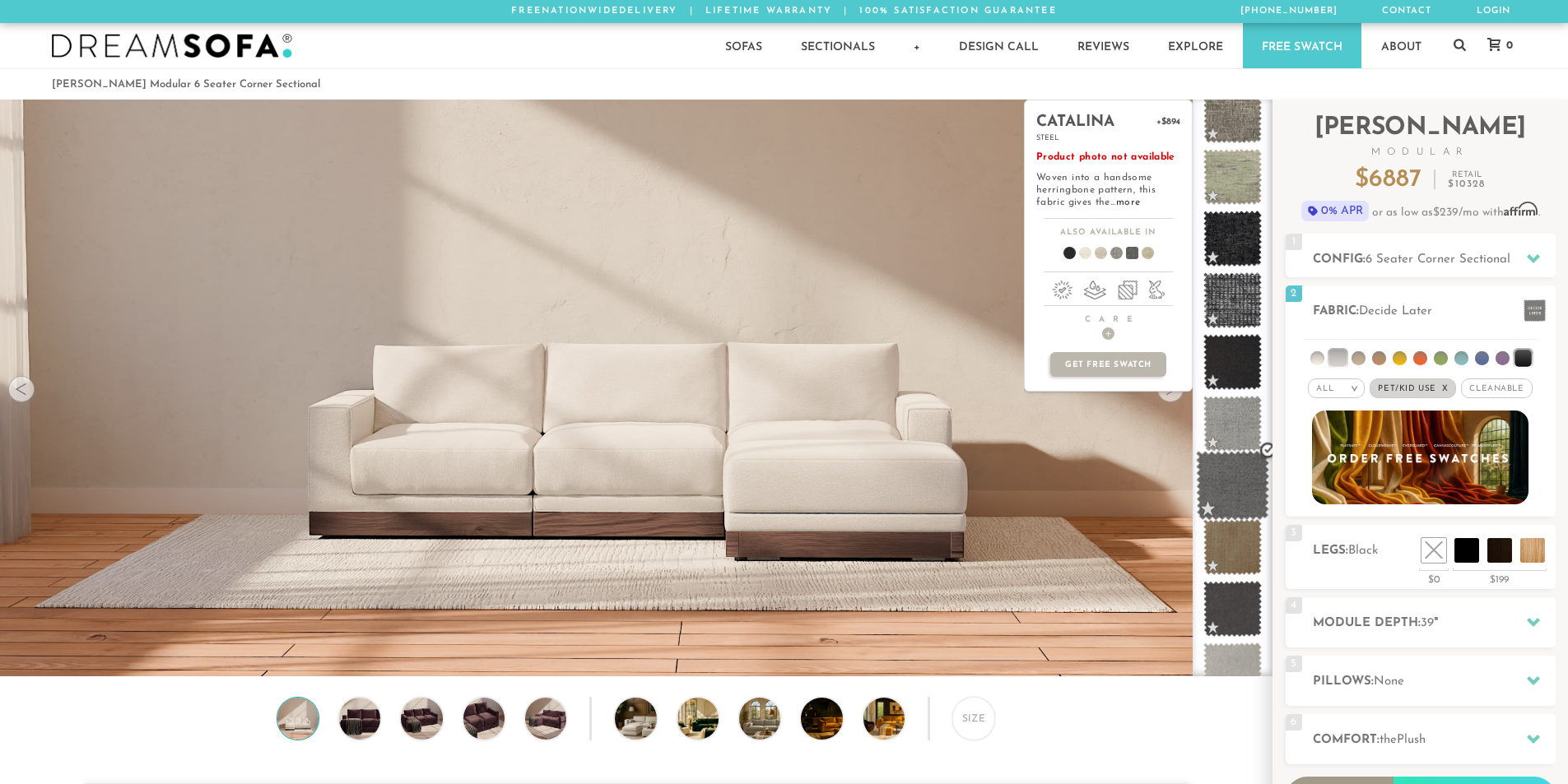
click at [1233, 503] on span at bounding box center [1232, 486] width 74 height 70
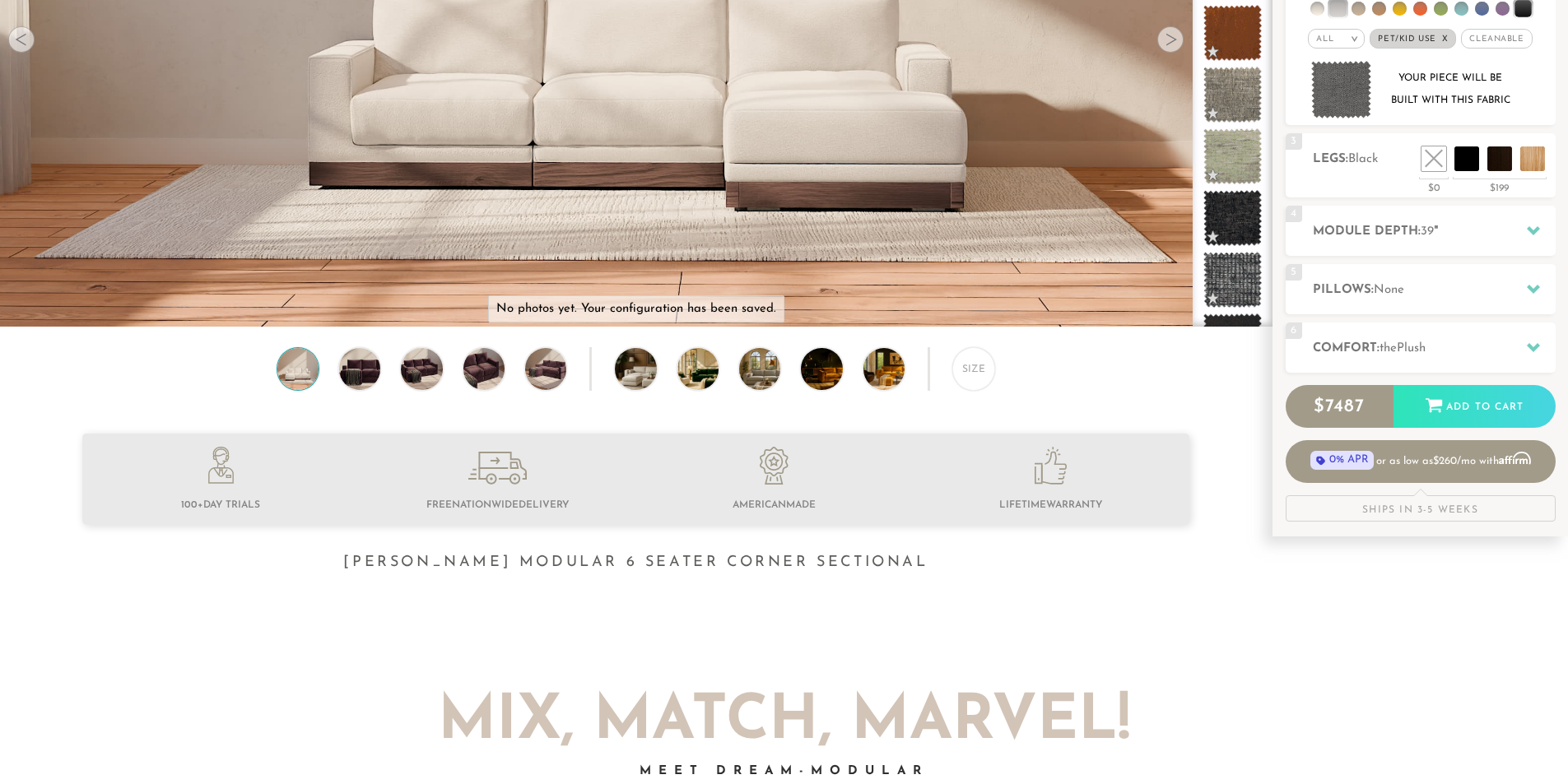
scroll to position [314, 0]
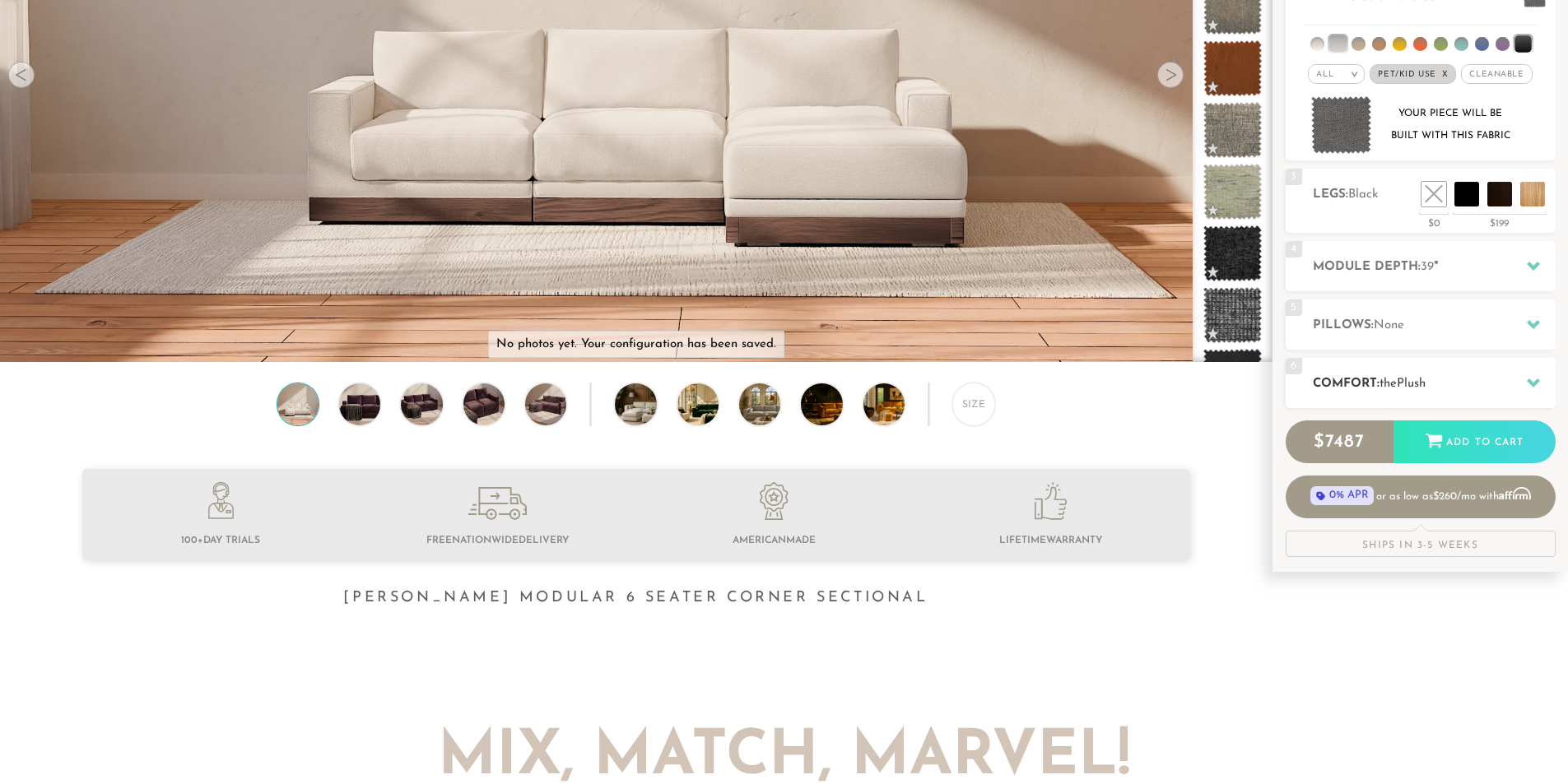
click at [1467, 390] on h2 "Comfort: the Plush" at bounding box center [1434, 384] width 242 height 19
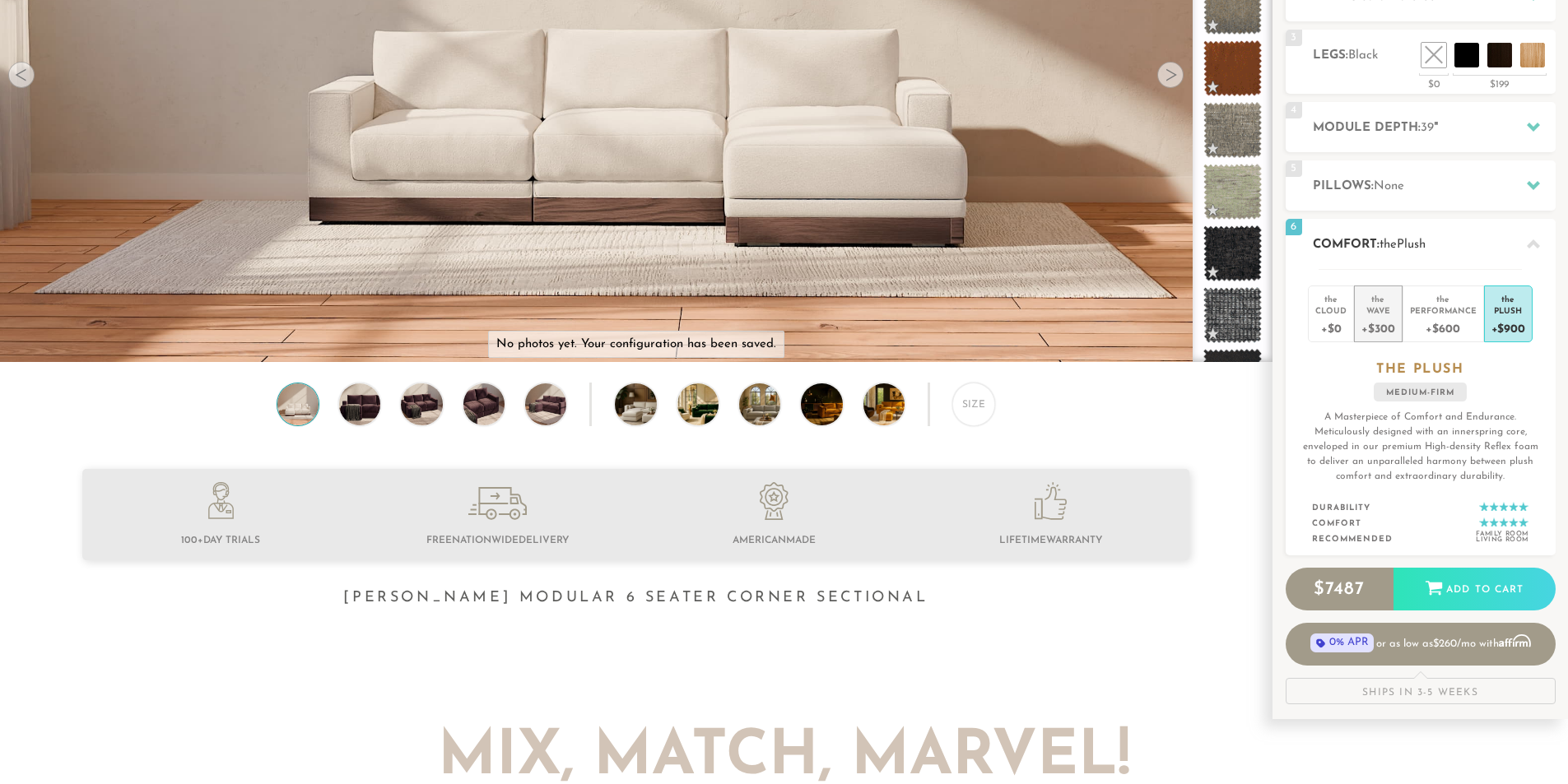
click at [1387, 327] on div "+$300" at bounding box center [1377, 328] width 33 height 24
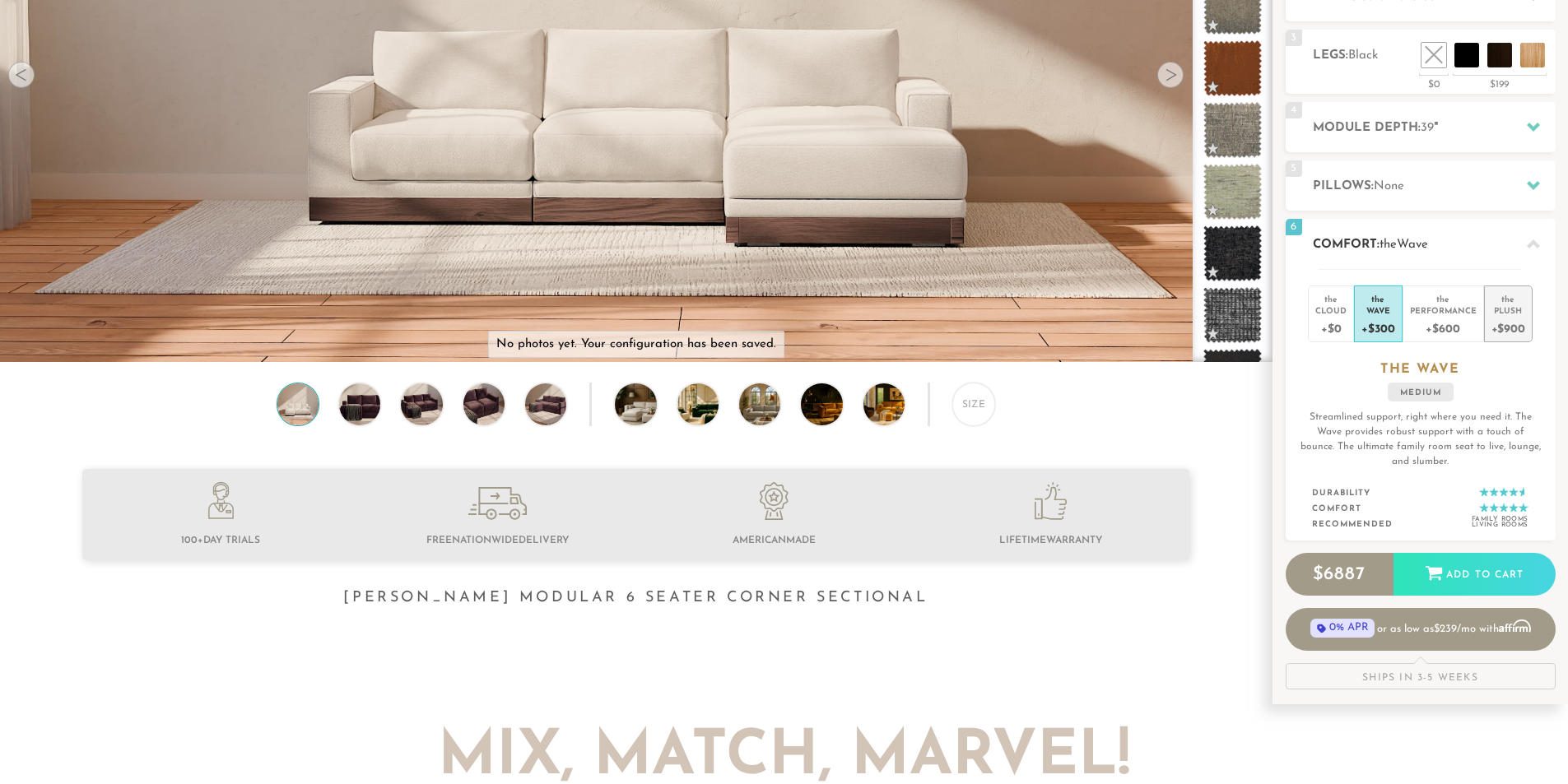
click at [1500, 327] on div "+$900" at bounding box center [1508, 328] width 34 height 24
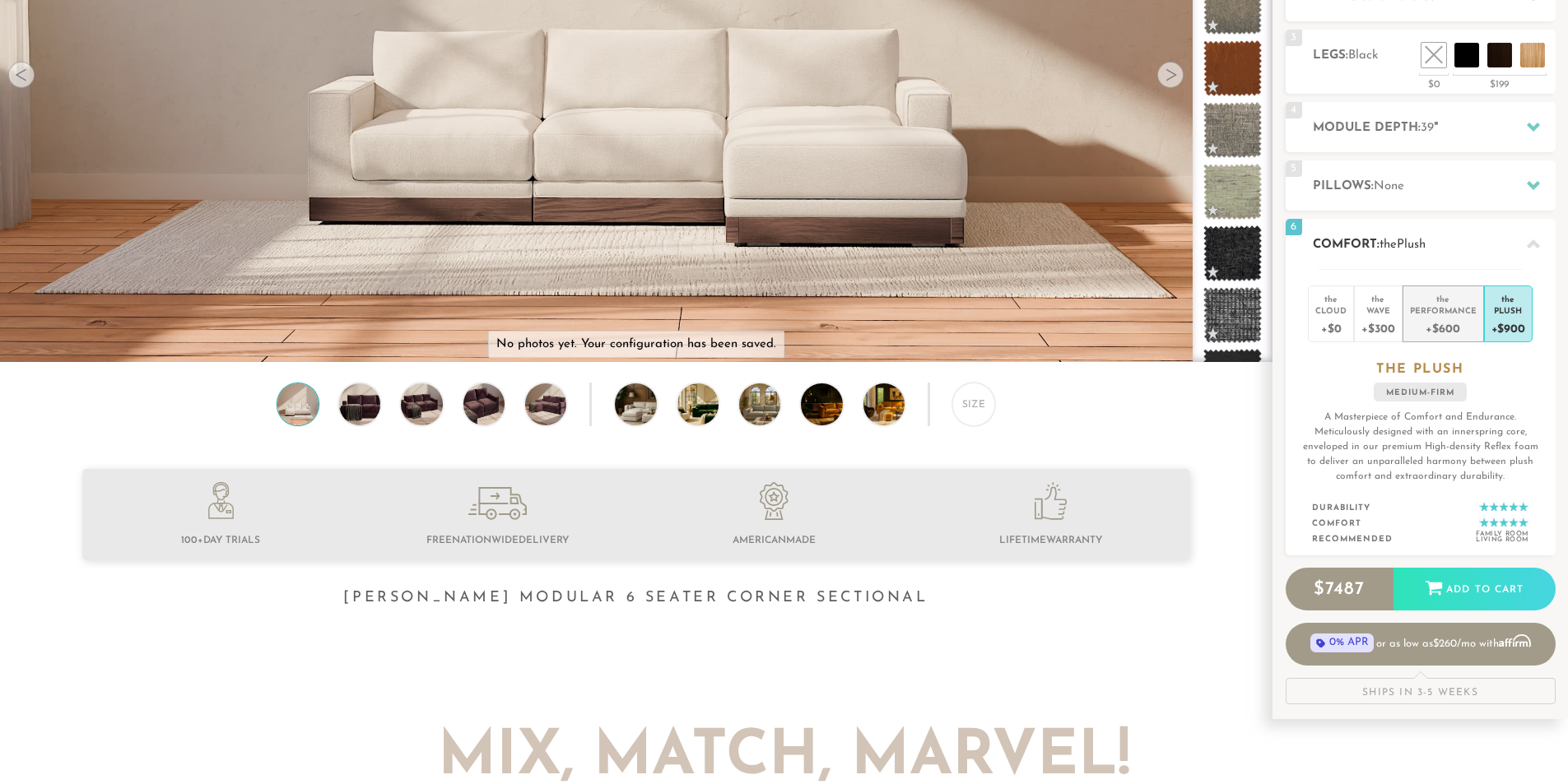
click at [1423, 323] on div "+$600" at bounding box center [1443, 328] width 67 height 24
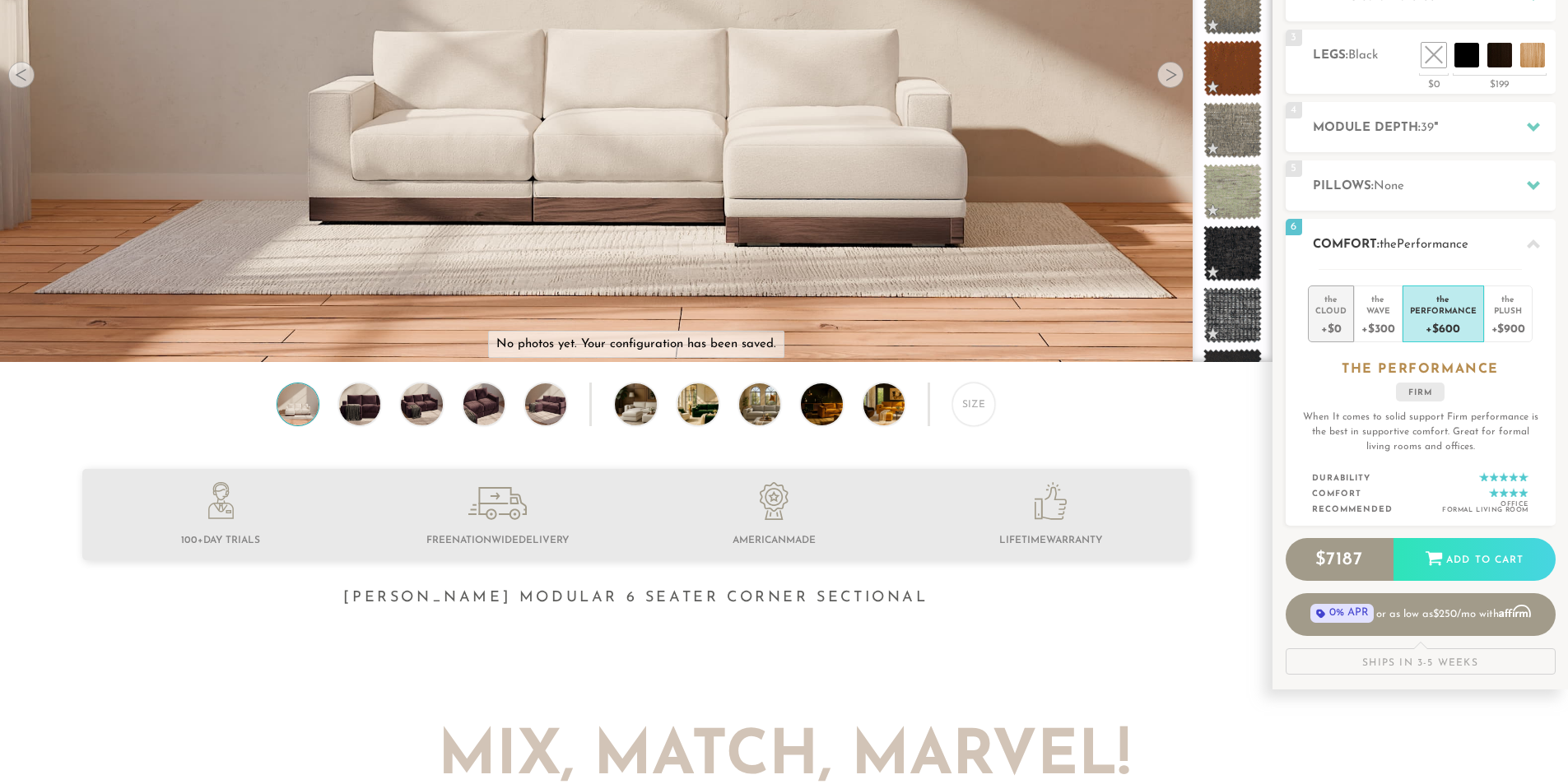
click at [1340, 315] on div "Cloud" at bounding box center [1330, 310] width 31 height 12
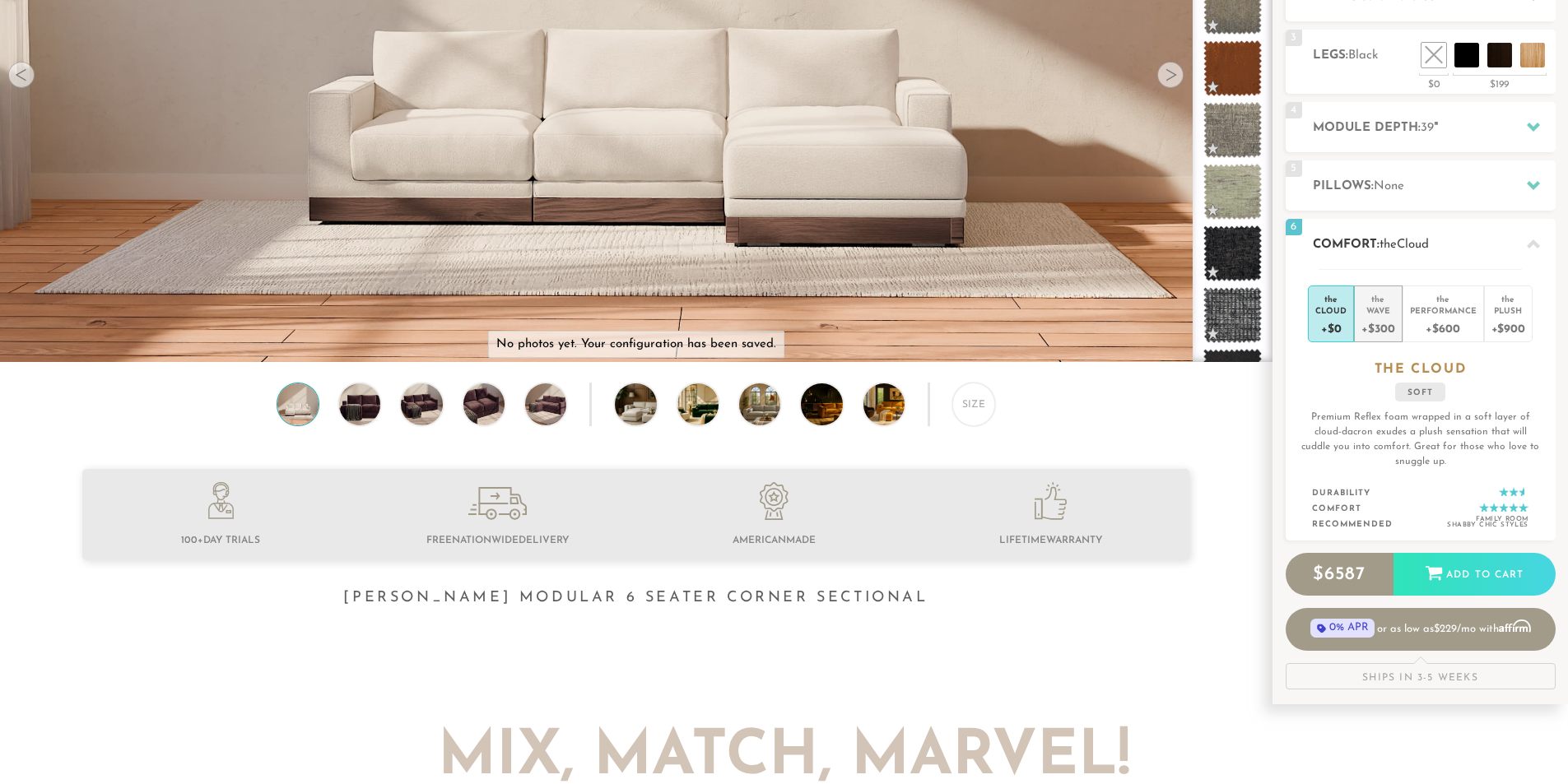
click at [1384, 320] on div "+$300" at bounding box center [1377, 328] width 33 height 24
click at [1523, 323] on div "+$900" at bounding box center [1508, 328] width 34 height 24
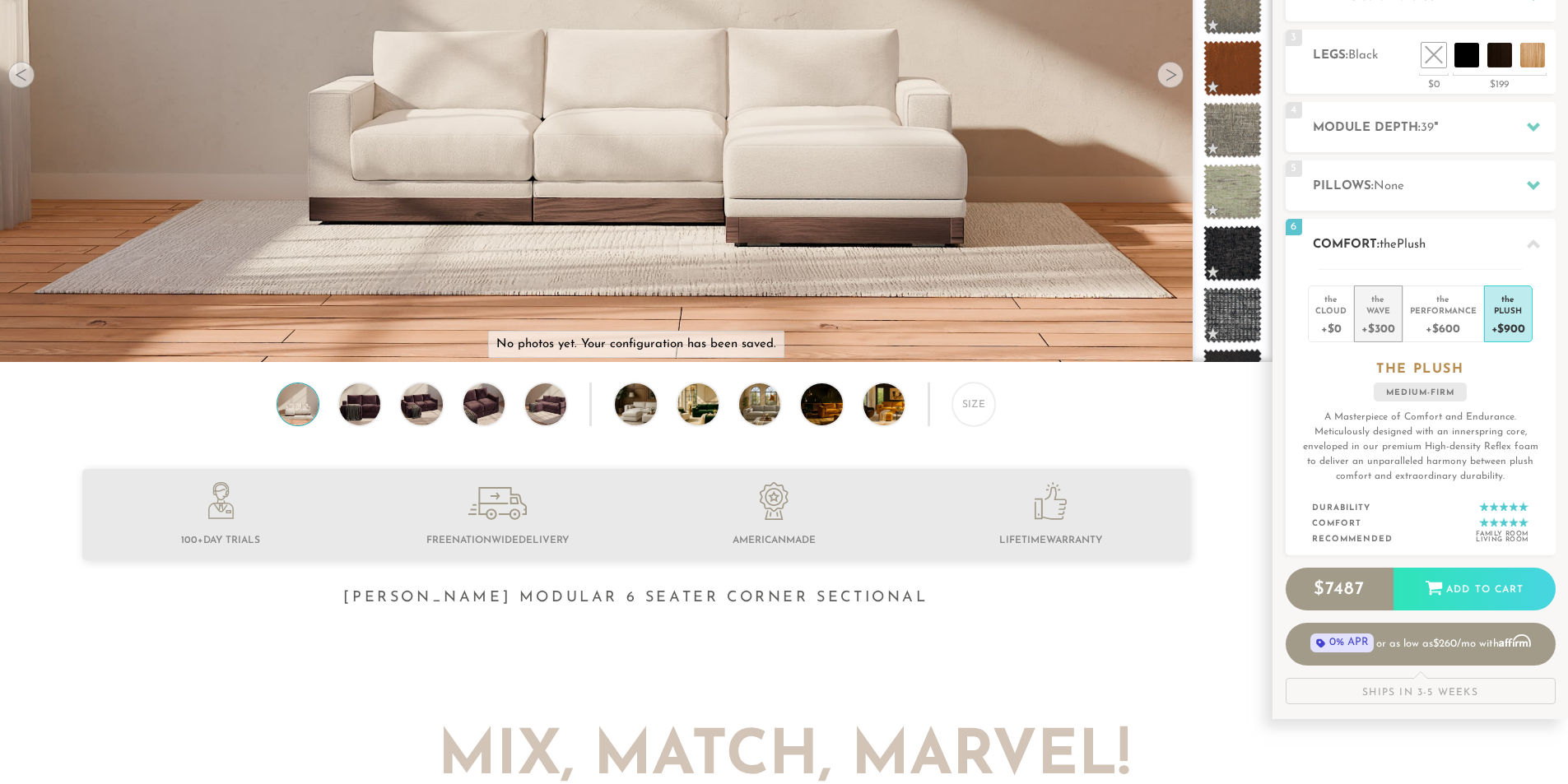
click at [1385, 326] on div "+$300" at bounding box center [1377, 328] width 33 height 24
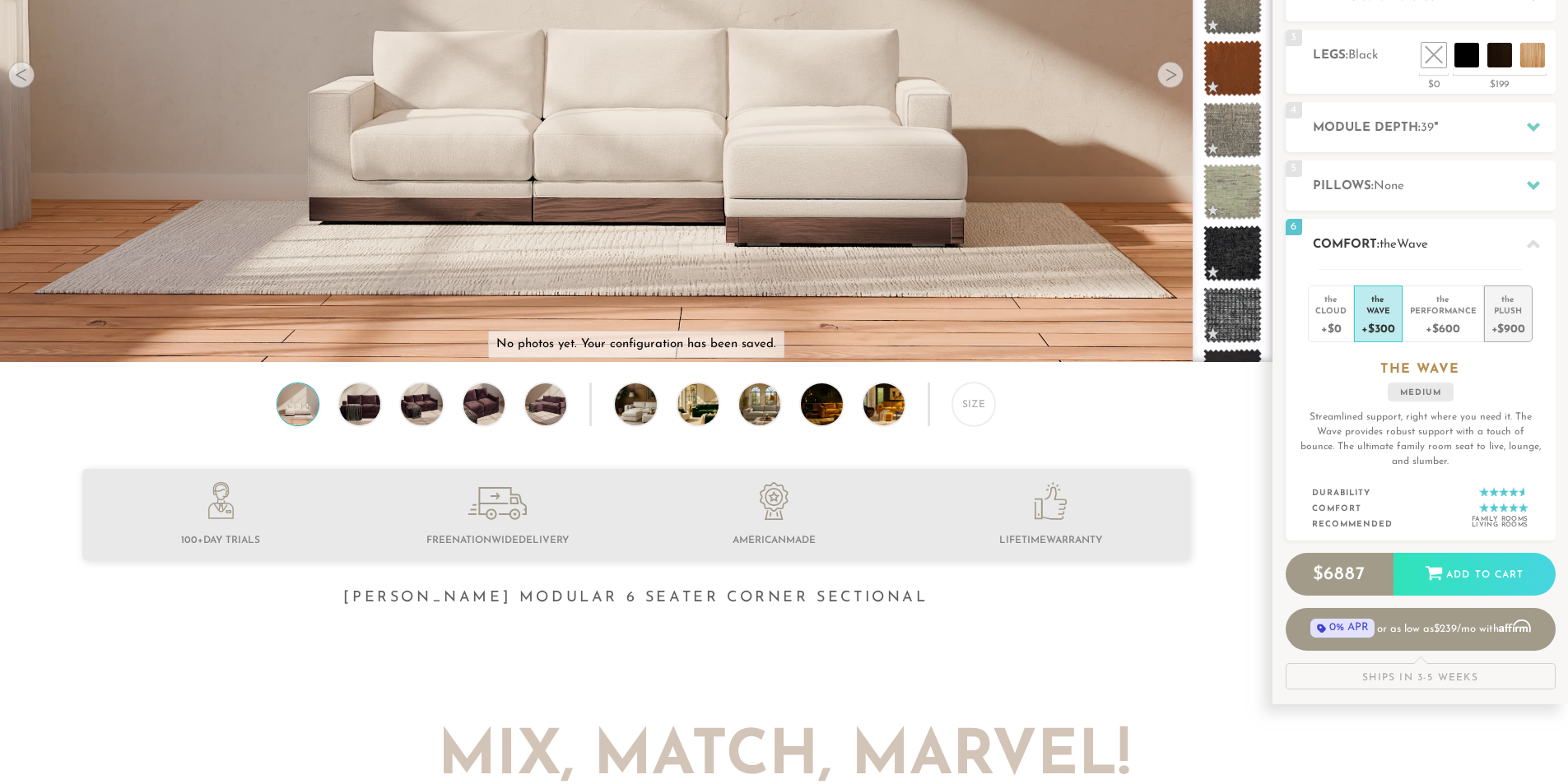
click at [1505, 326] on div "+$900" at bounding box center [1508, 328] width 34 height 24
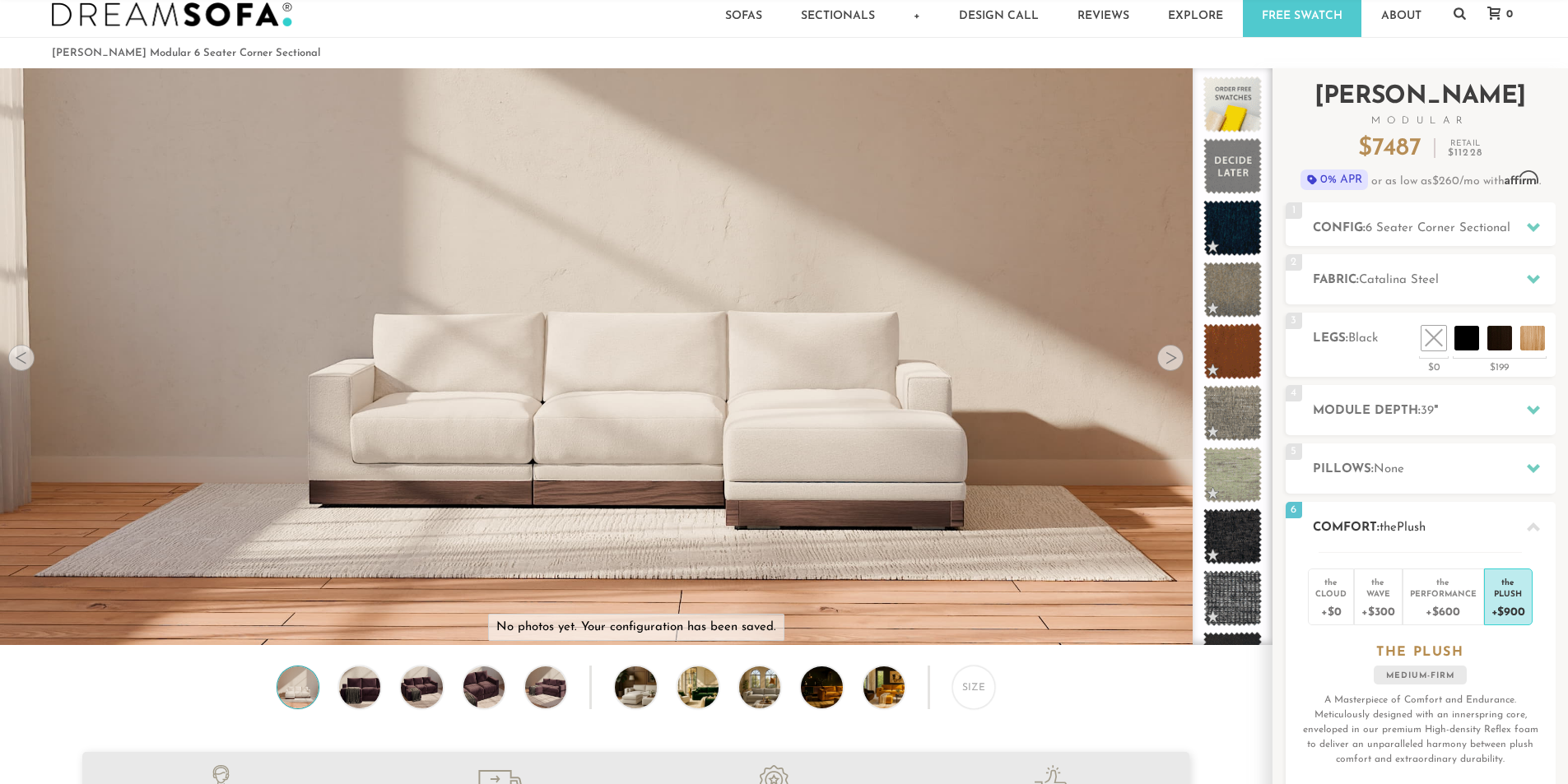
scroll to position [0, 0]
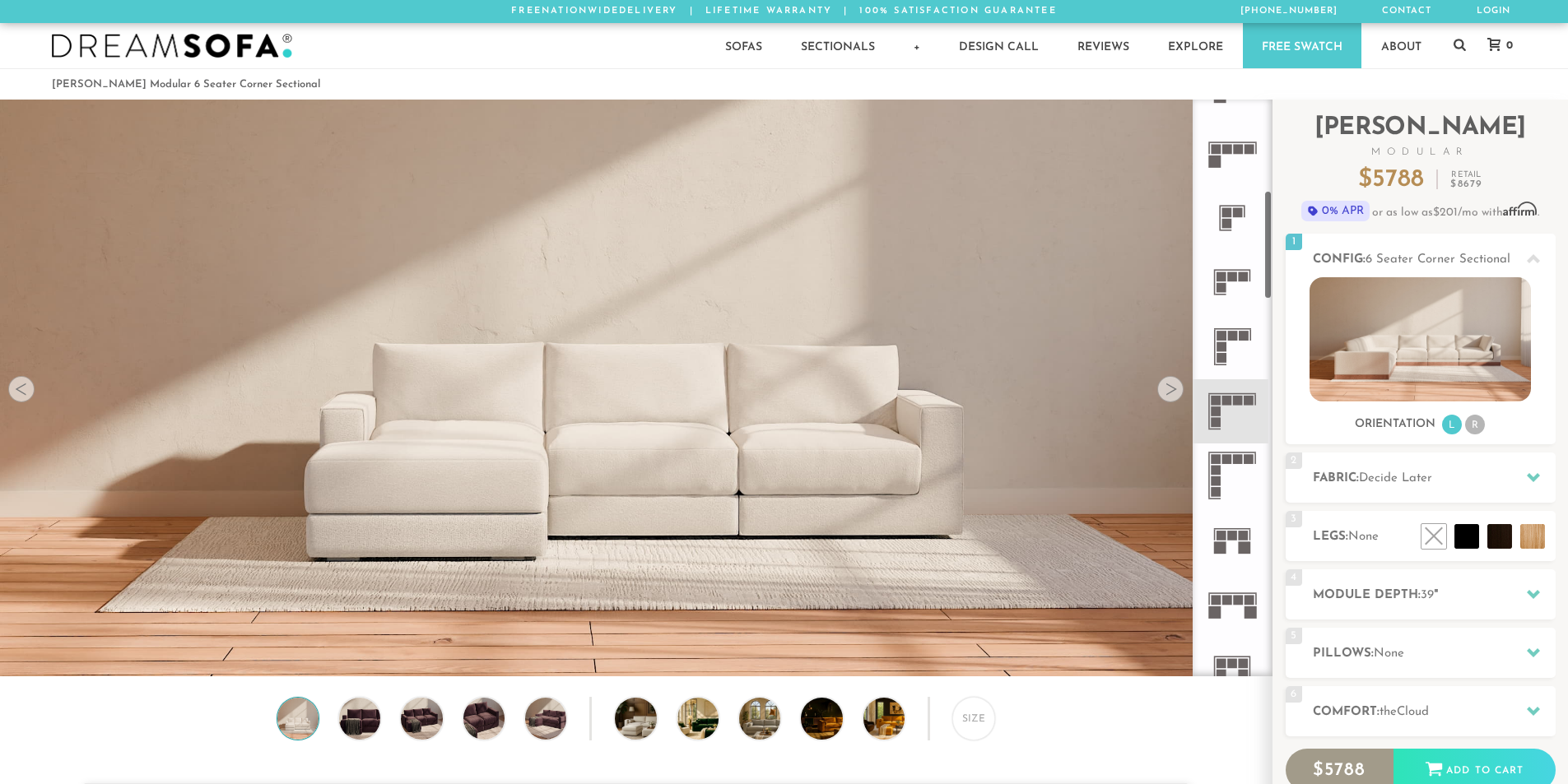
scroll to position [494, 0]
click at [1477, 428] on li "R" at bounding box center [1475, 424] width 20 height 20
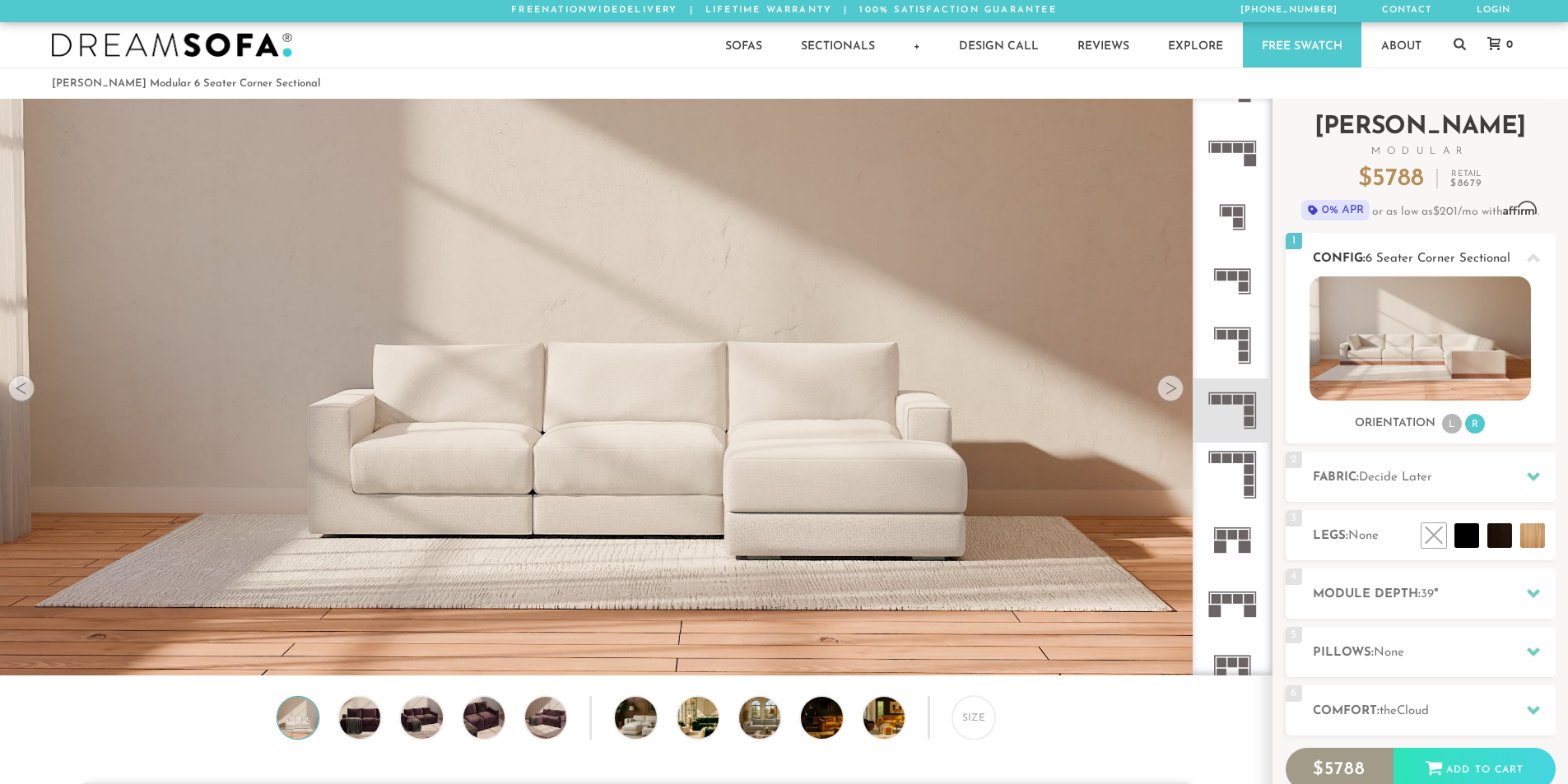
scroll to position [0, 0]
click at [1435, 262] on span "6 Seater Corner Sectional" at bounding box center [1438, 259] width 145 height 12
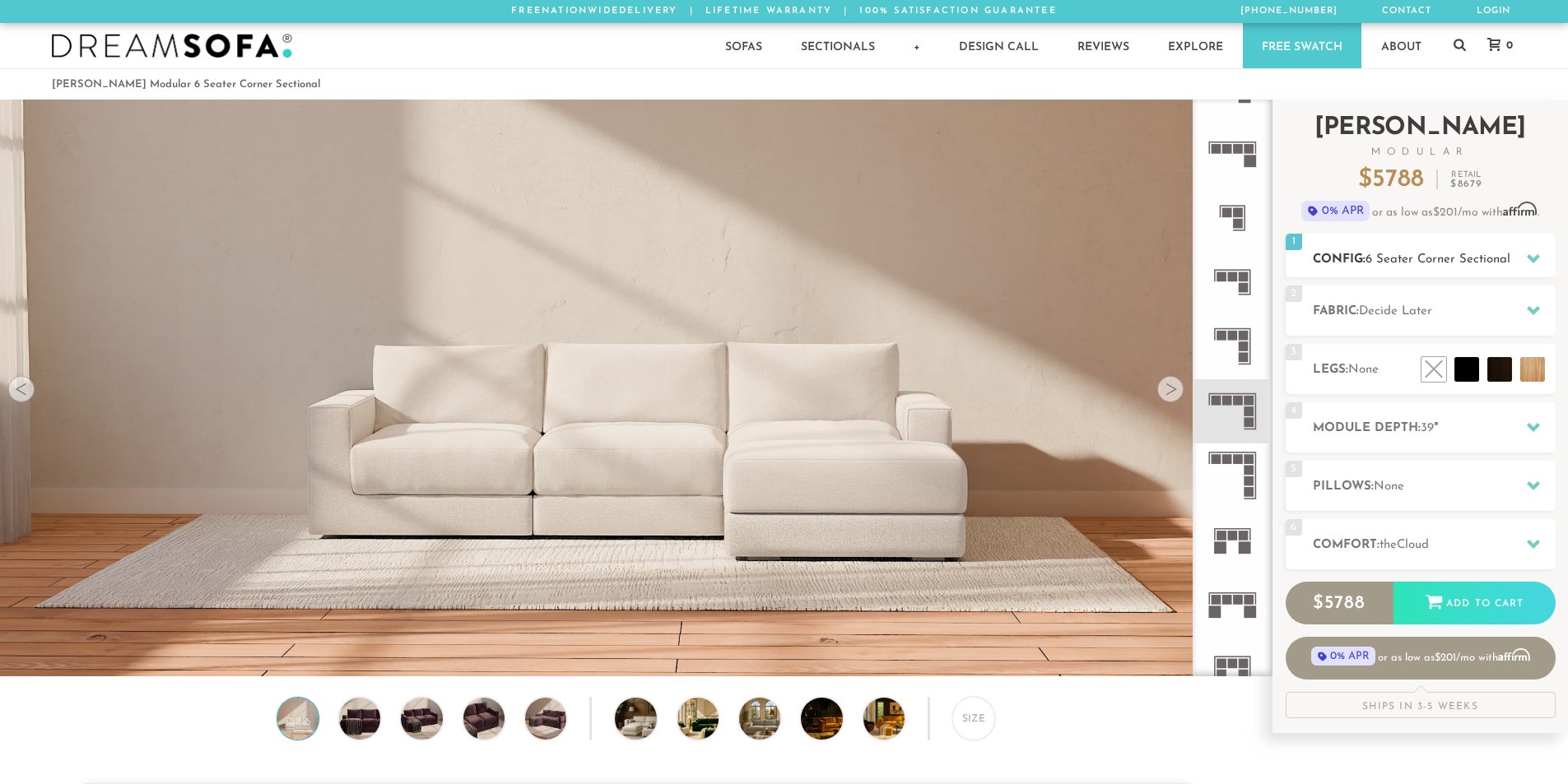
click at [1431, 258] on span "6 Seater Corner Sectional" at bounding box center [1438, 259] width 145 height 12
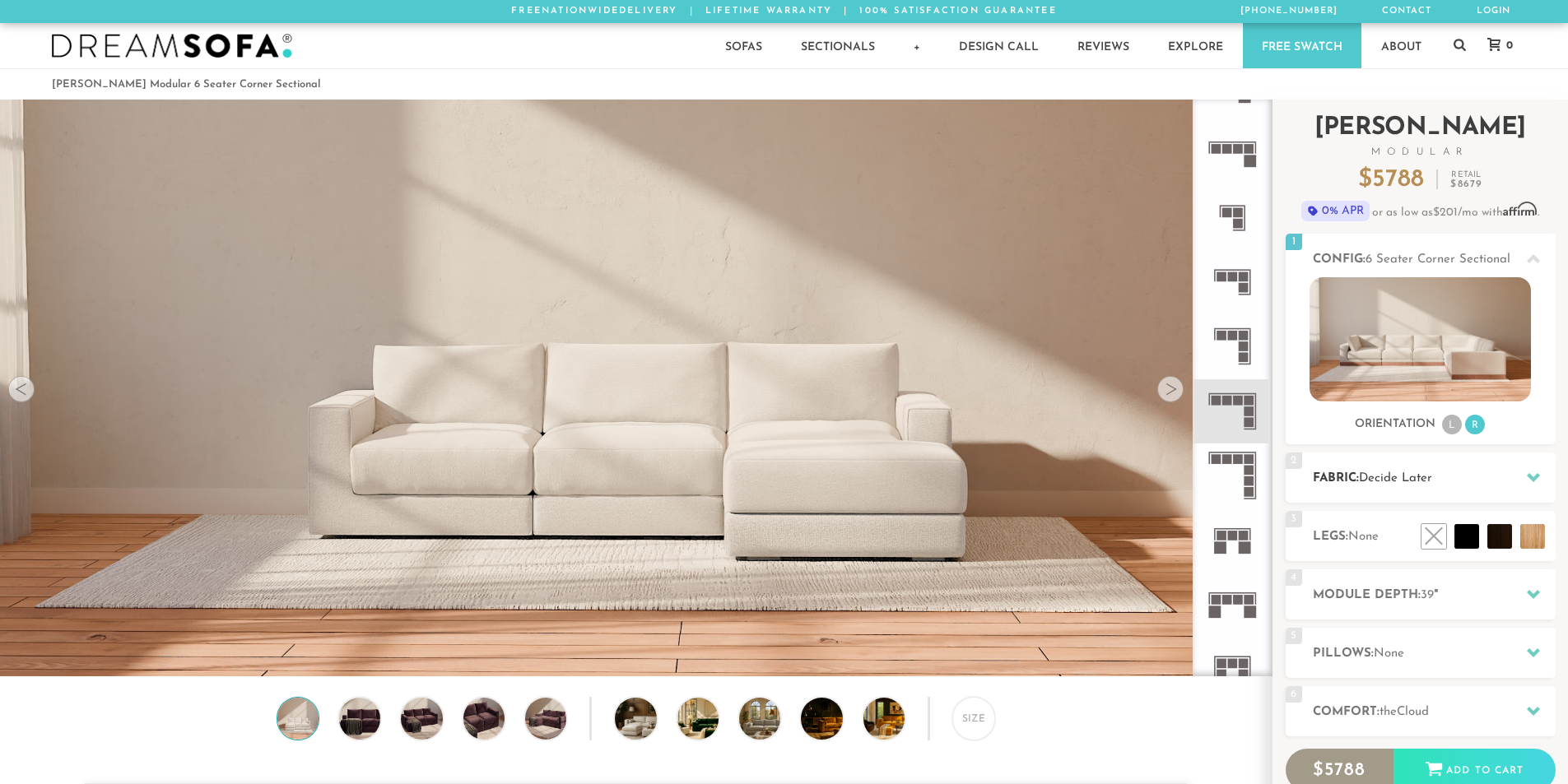
click at [1439, 474] on h2 "Fabric: Decide Later" at bounding box center [1434, 478] width 242 height 19
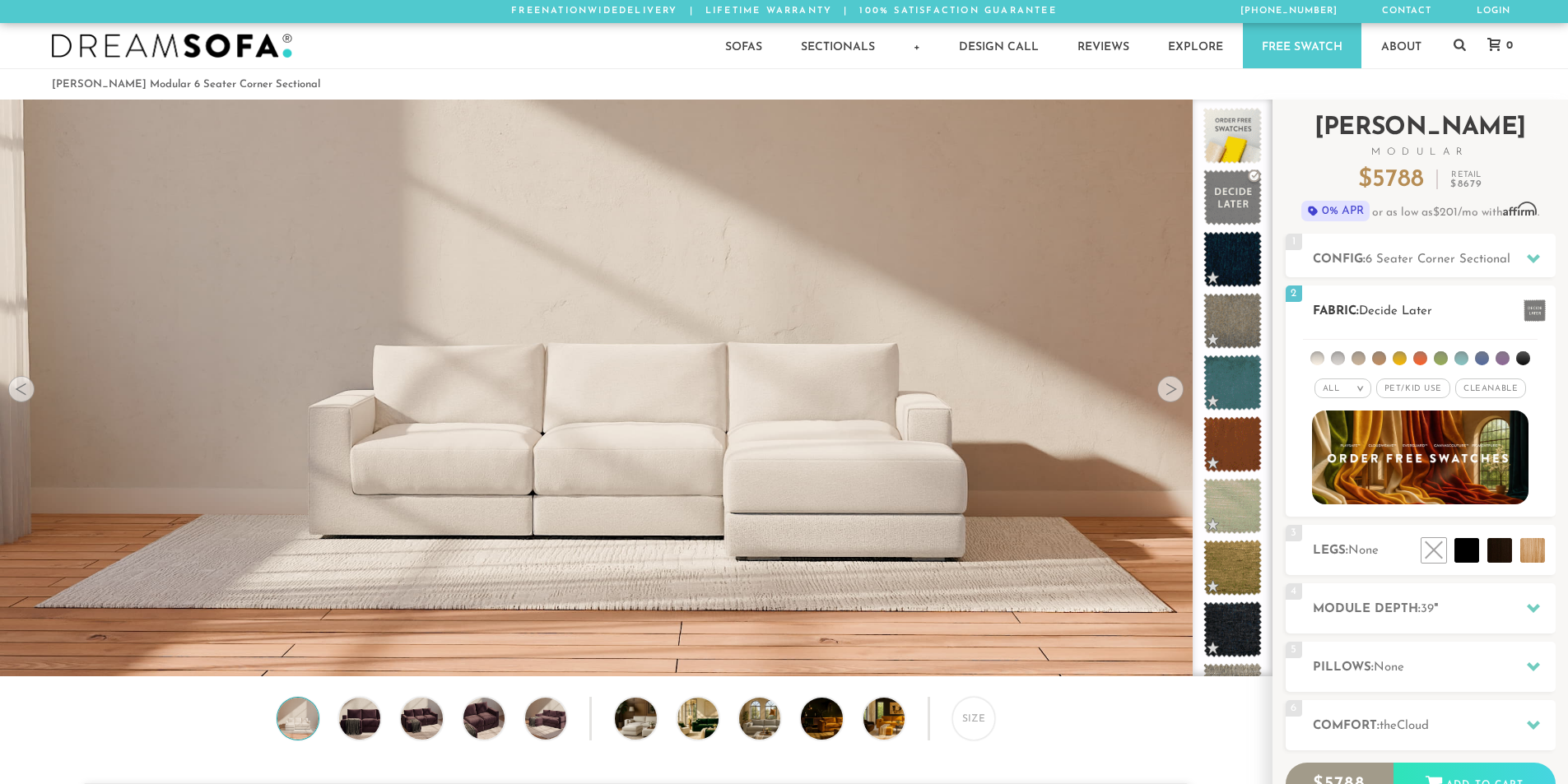
click at [1436, 390] on span "Pet/Kid Use x" at bounding box center [1413, 389] width 75 height 20
click at [1501, 386] on span "Cleanable x" at bounding box center [1495, 389] width 71 height 20
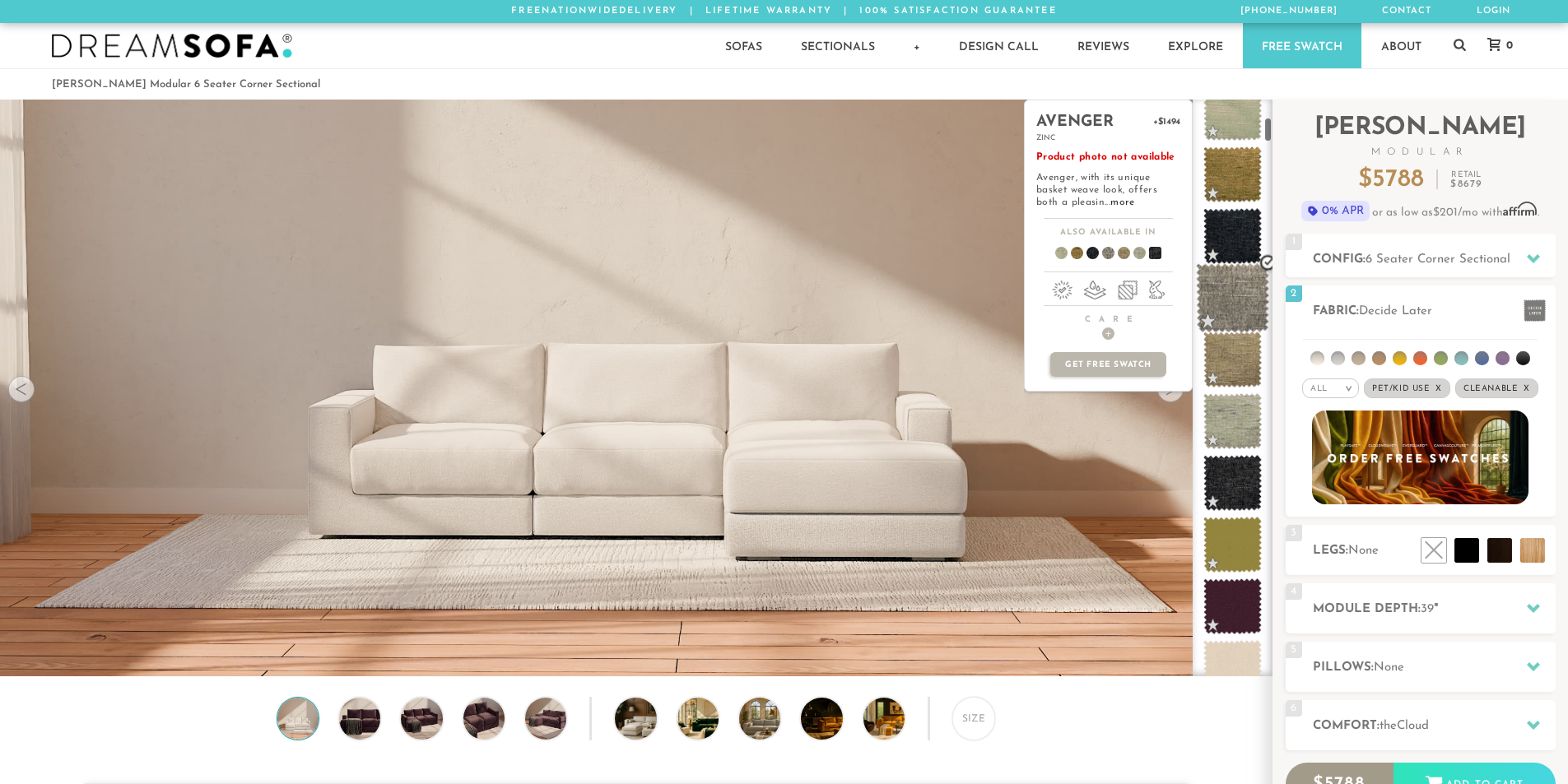
scroll to position [412, 0]
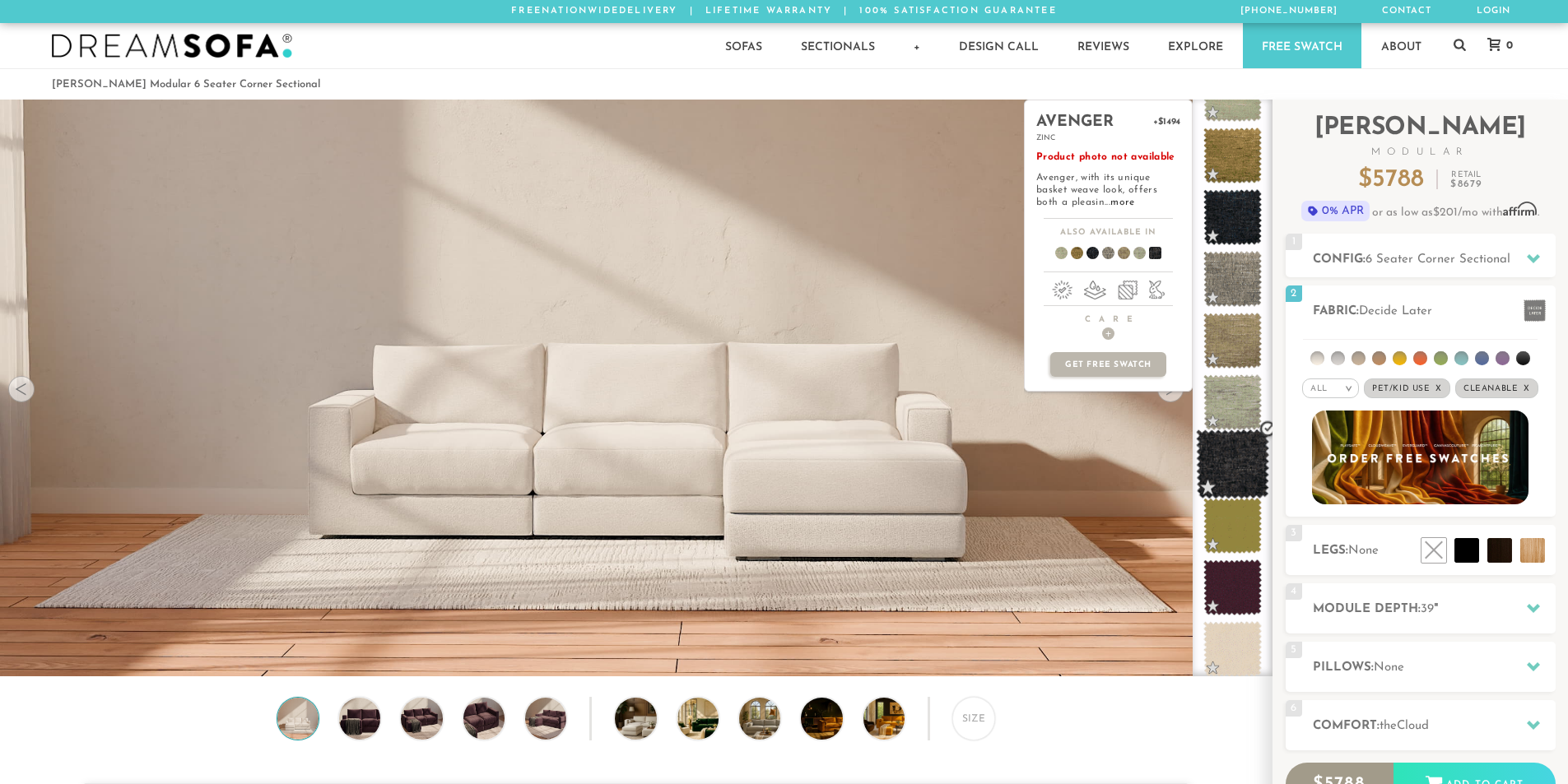
click at [1242, 456] on span at bounding box center [1232, 464] width 74 height 70
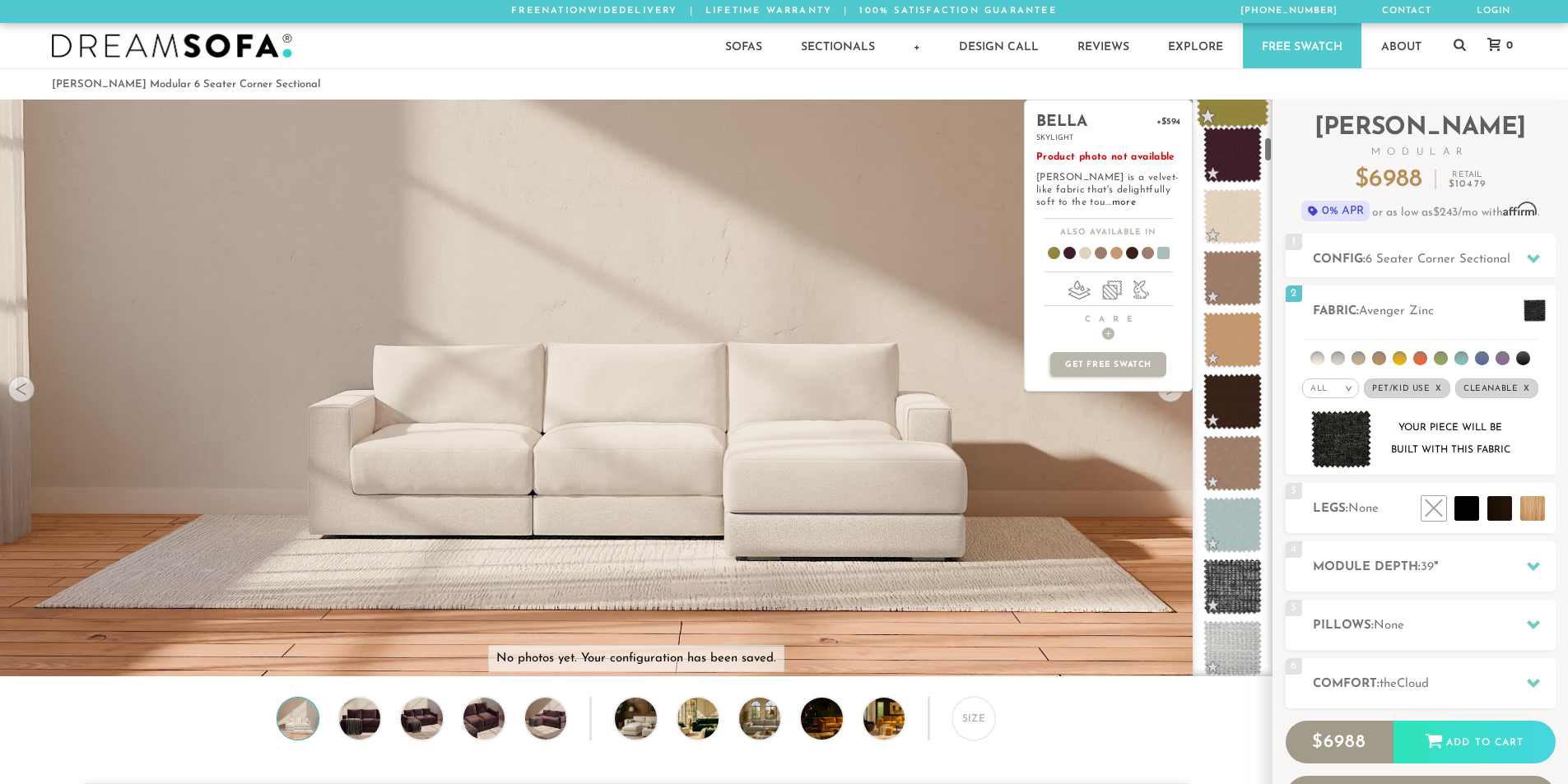
scroll to position [846, 0]
click at [1233, 592] on span at bounding box center [1232, 586] width 74 height 70
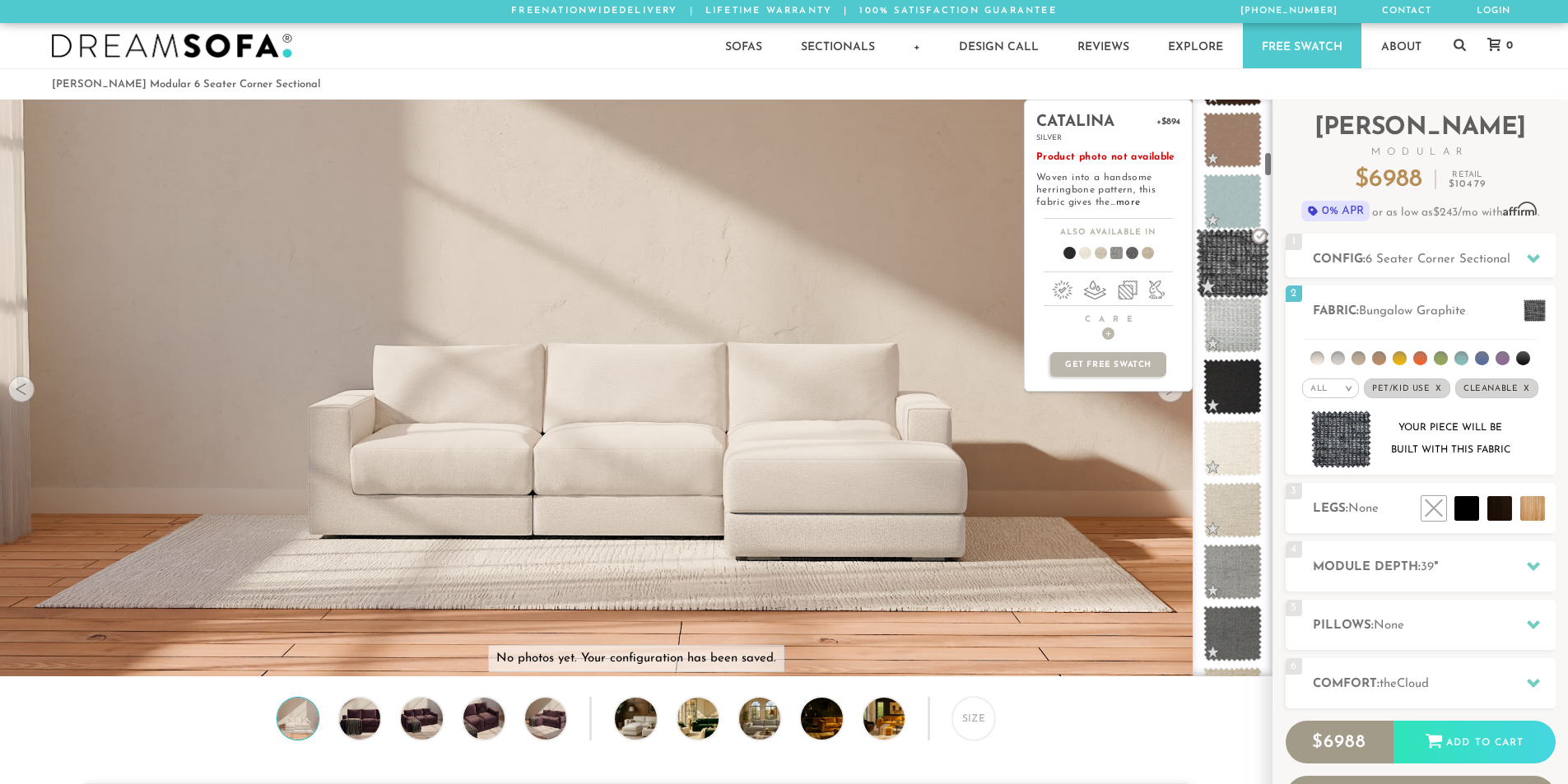
scroll to position [1176, 0]
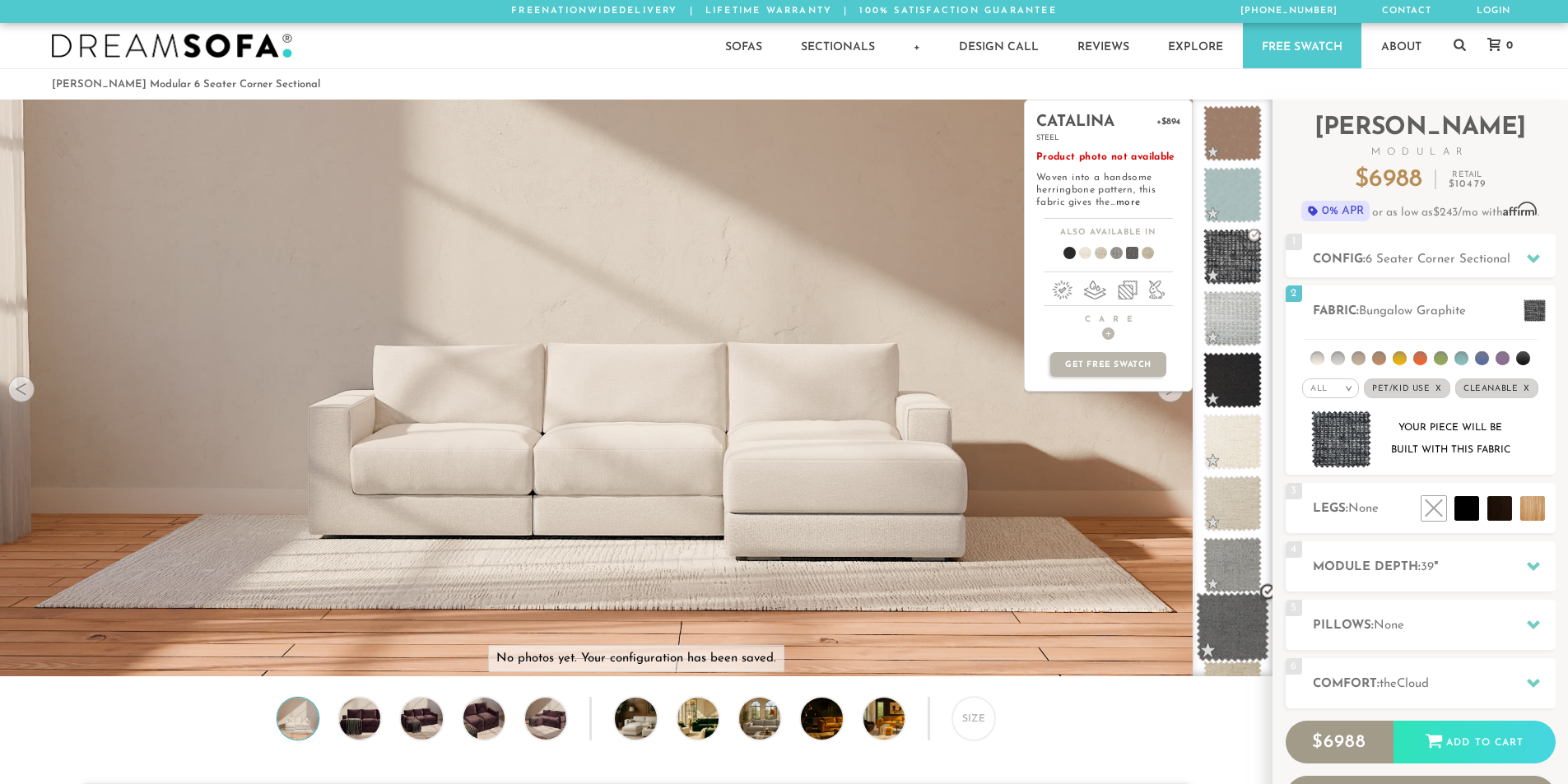
click at [1231, 619] on span at bounding box center [1232, 627] width 74 height 70
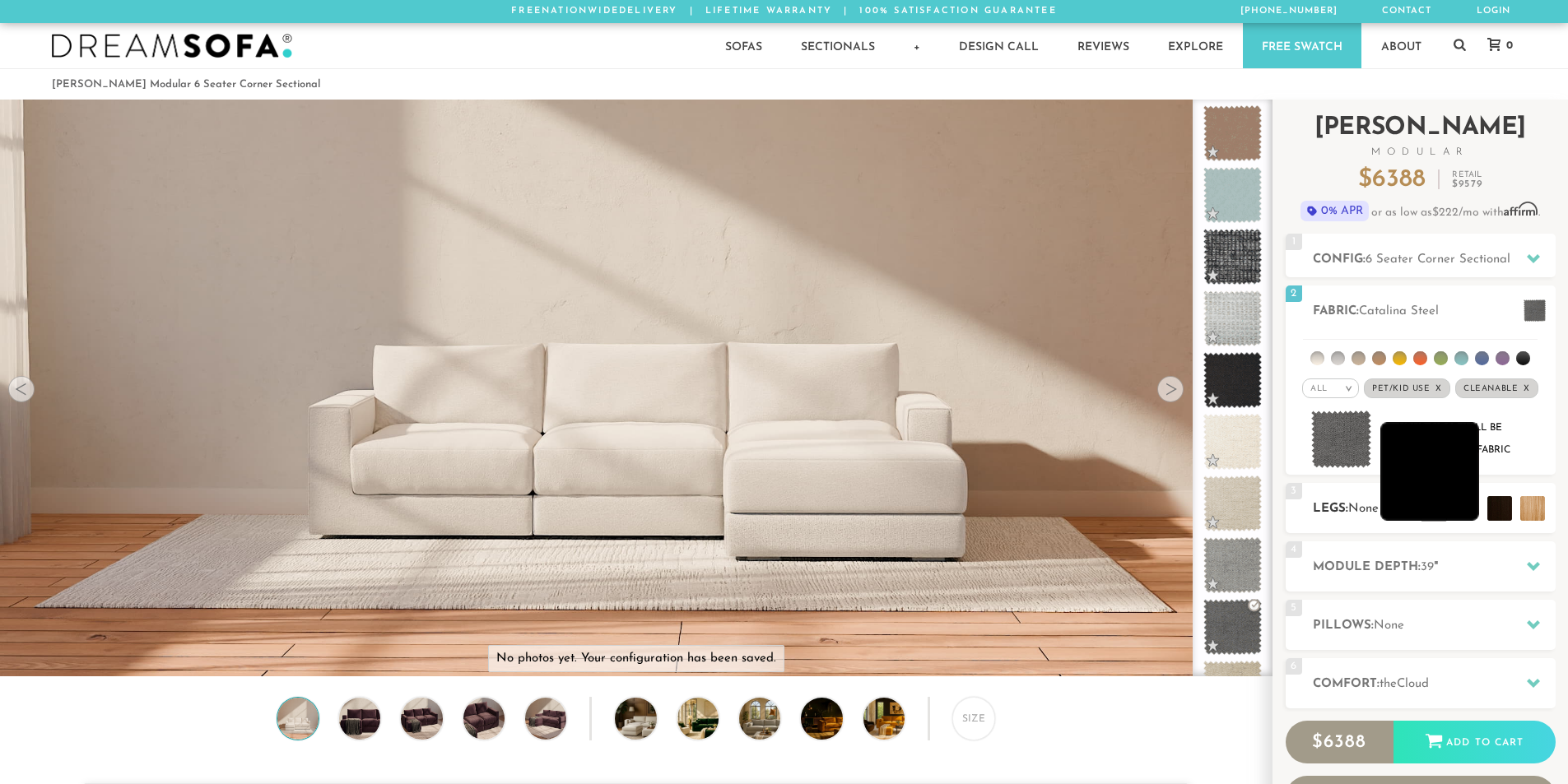
click at [1458, 509] on li at bounding box center [1429, 471] width 98 height 98
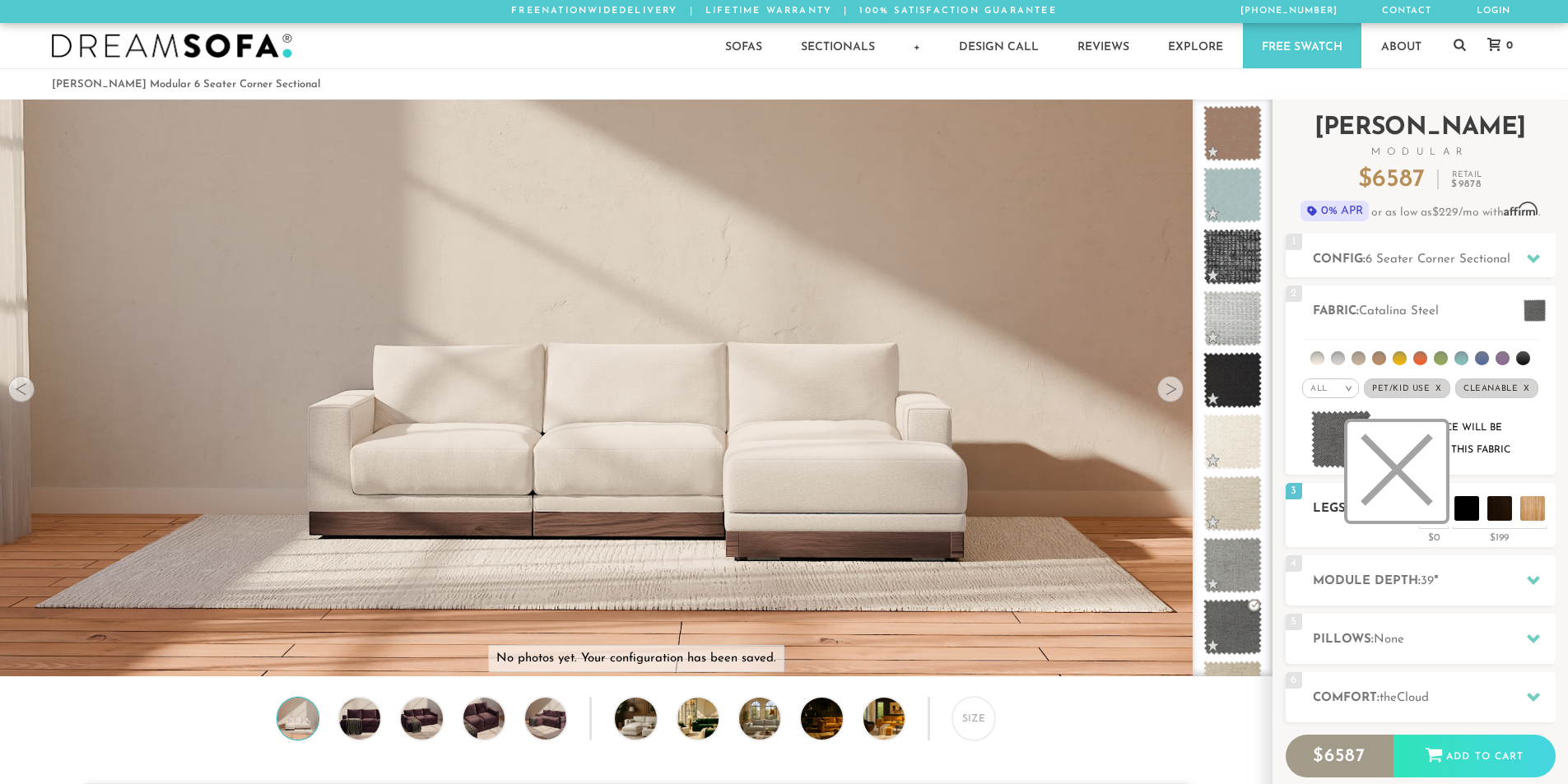
click at [1427, 520] on li at bounding box center [1396, 471] width 98 height 98
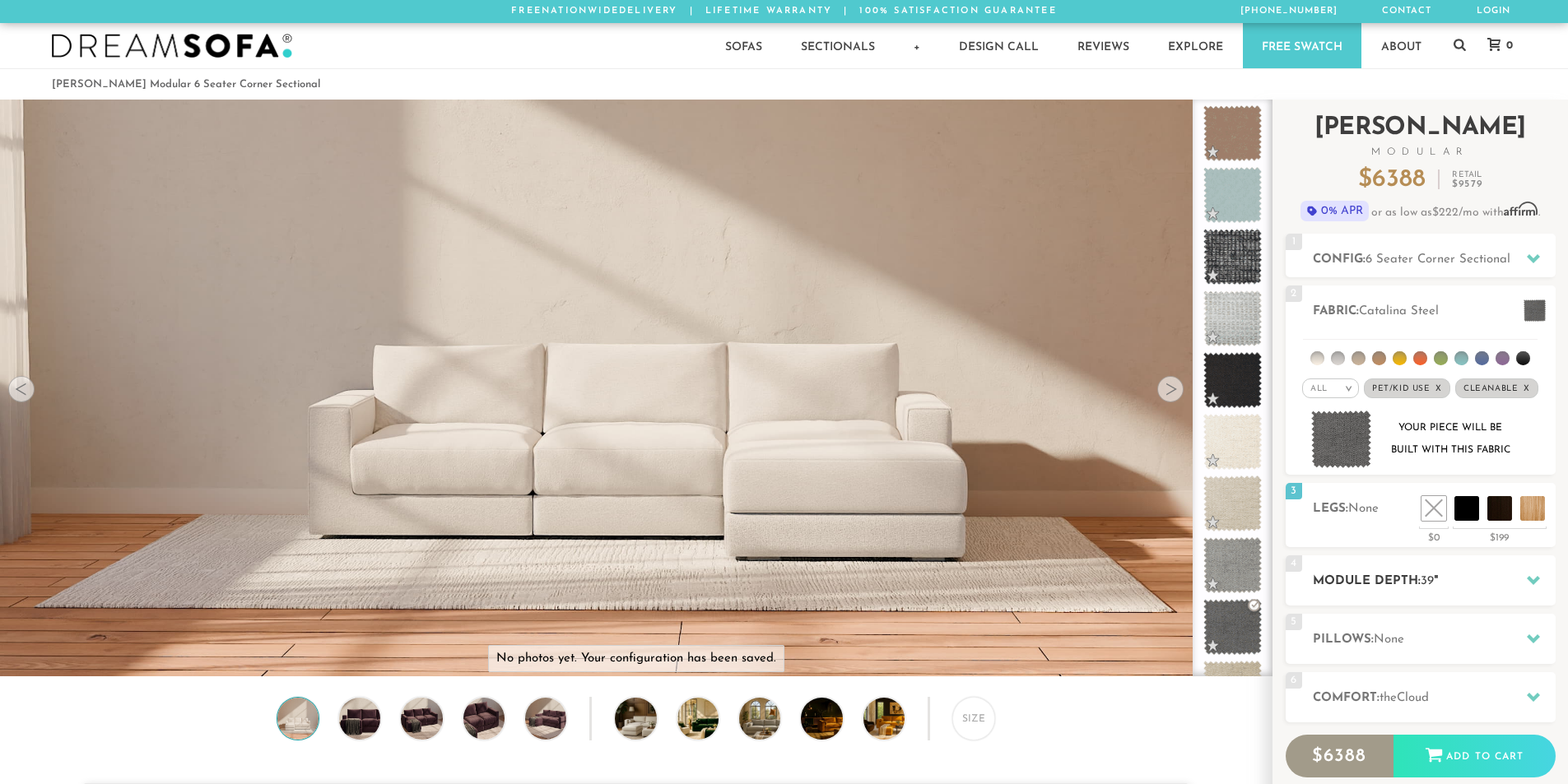
click at [1468, 592] on div "4 Module Depth: 39 "" at bounding box center [1421, 580] width 270 height 51
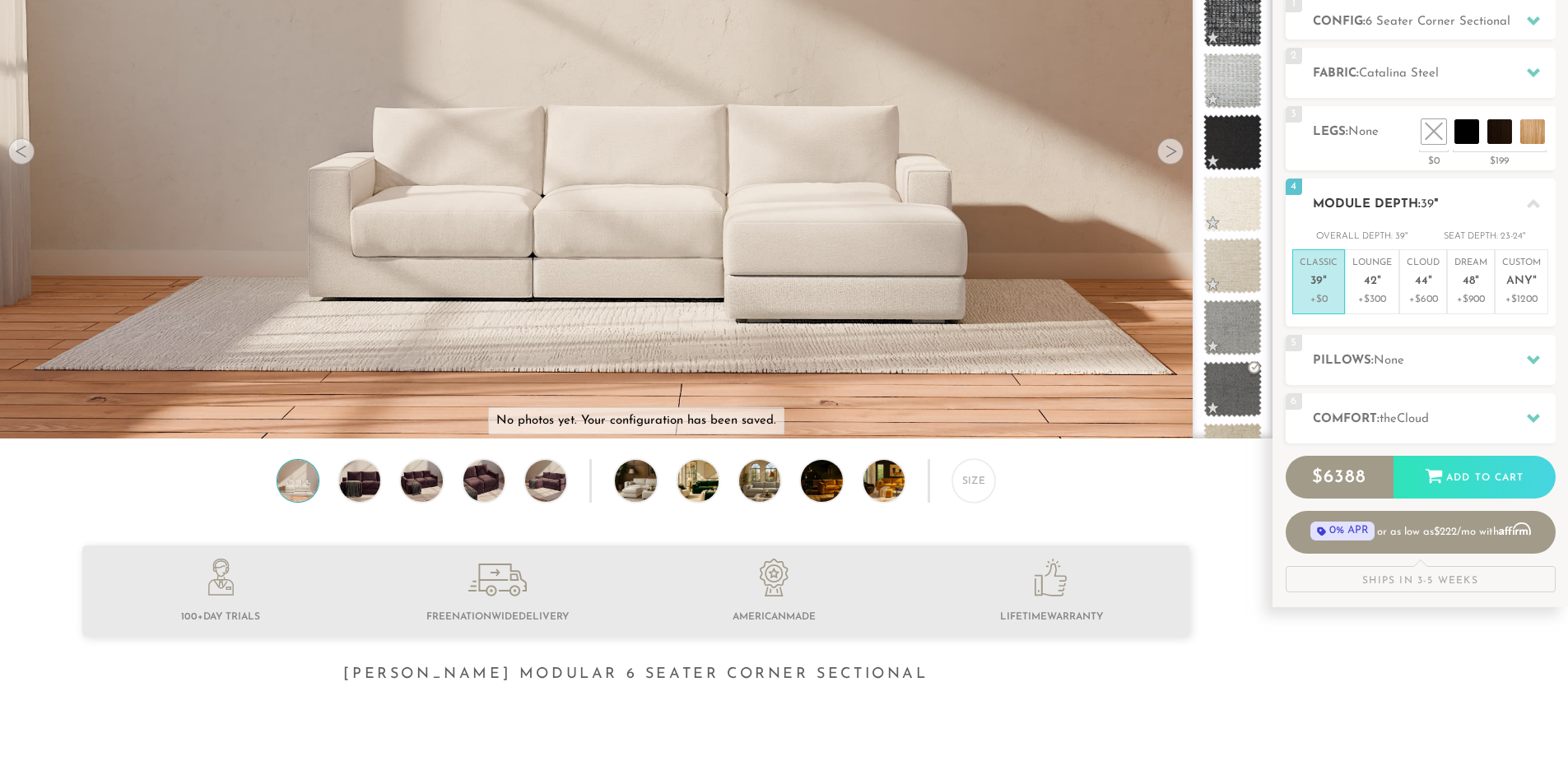
scroll to position [247, 0]
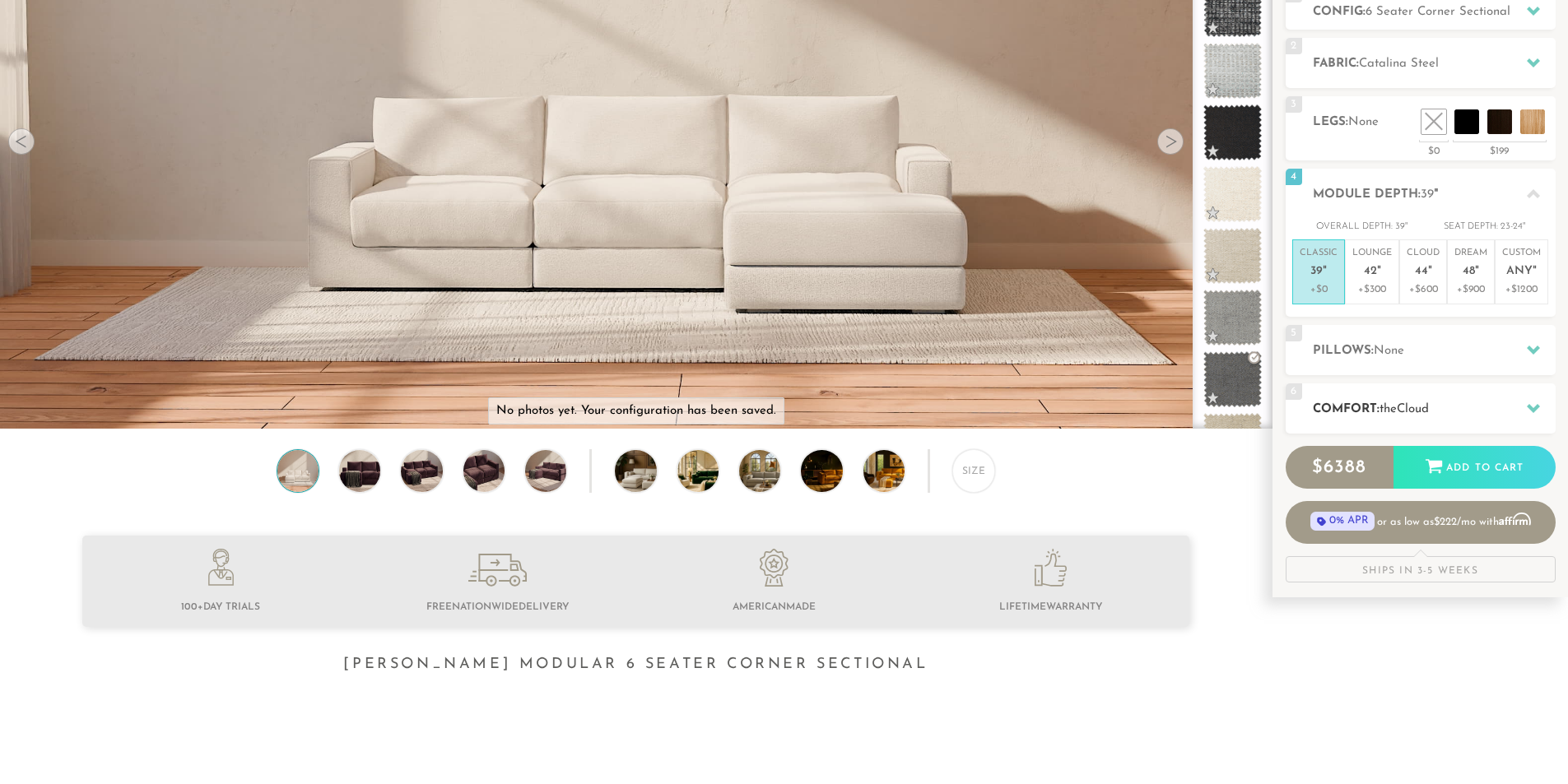
click at [1414, 403] on span "Cloud" at bounding box center [1412, 409] width 32 height 12
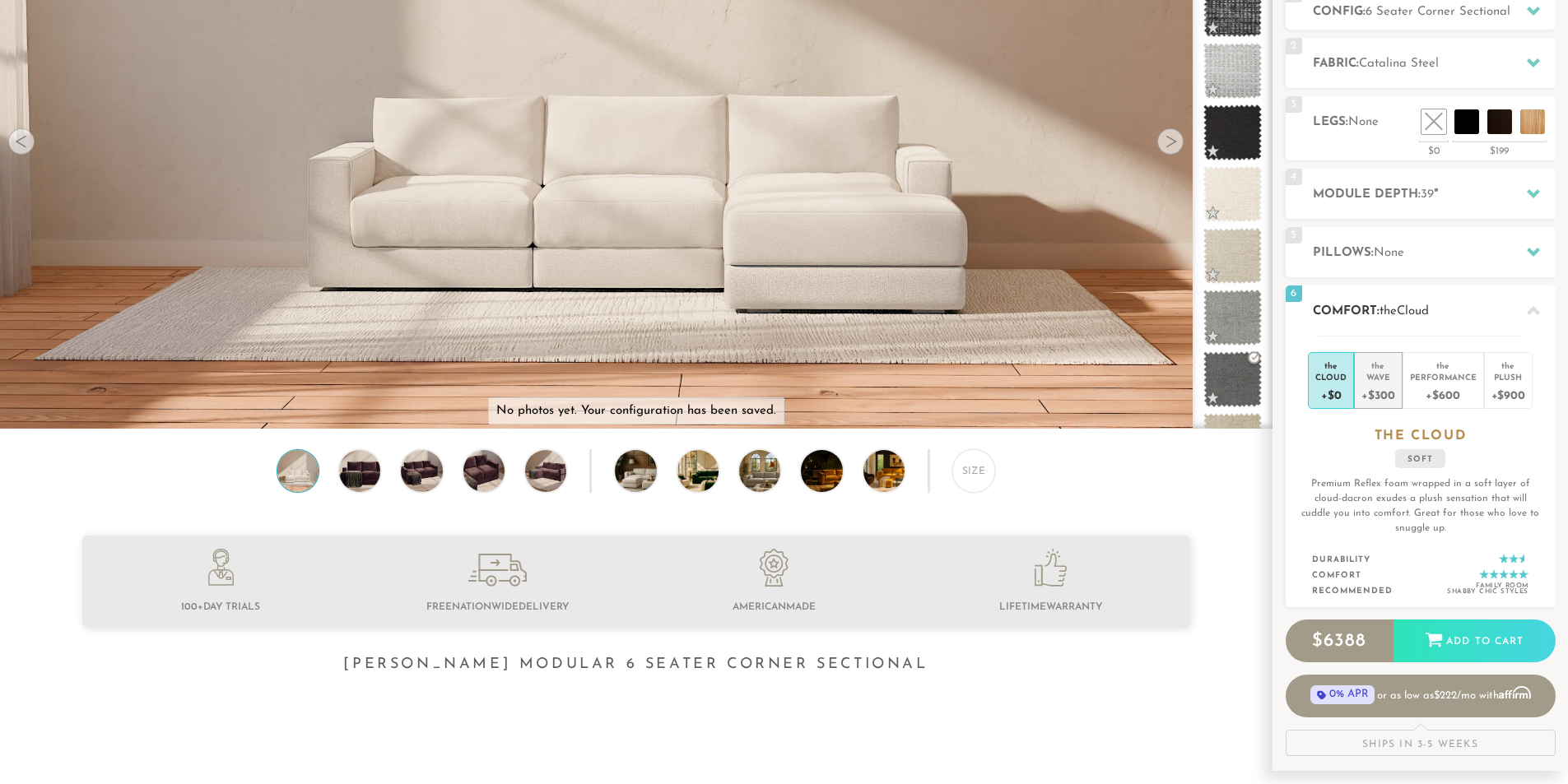
click at [1390, 397] on div "+$300" at bounding box center [1377, 394] width 33 height 24
click at [1434, 266] on div "5 Pillows: None" at bounding box center [1421, 252] width 270 height 51
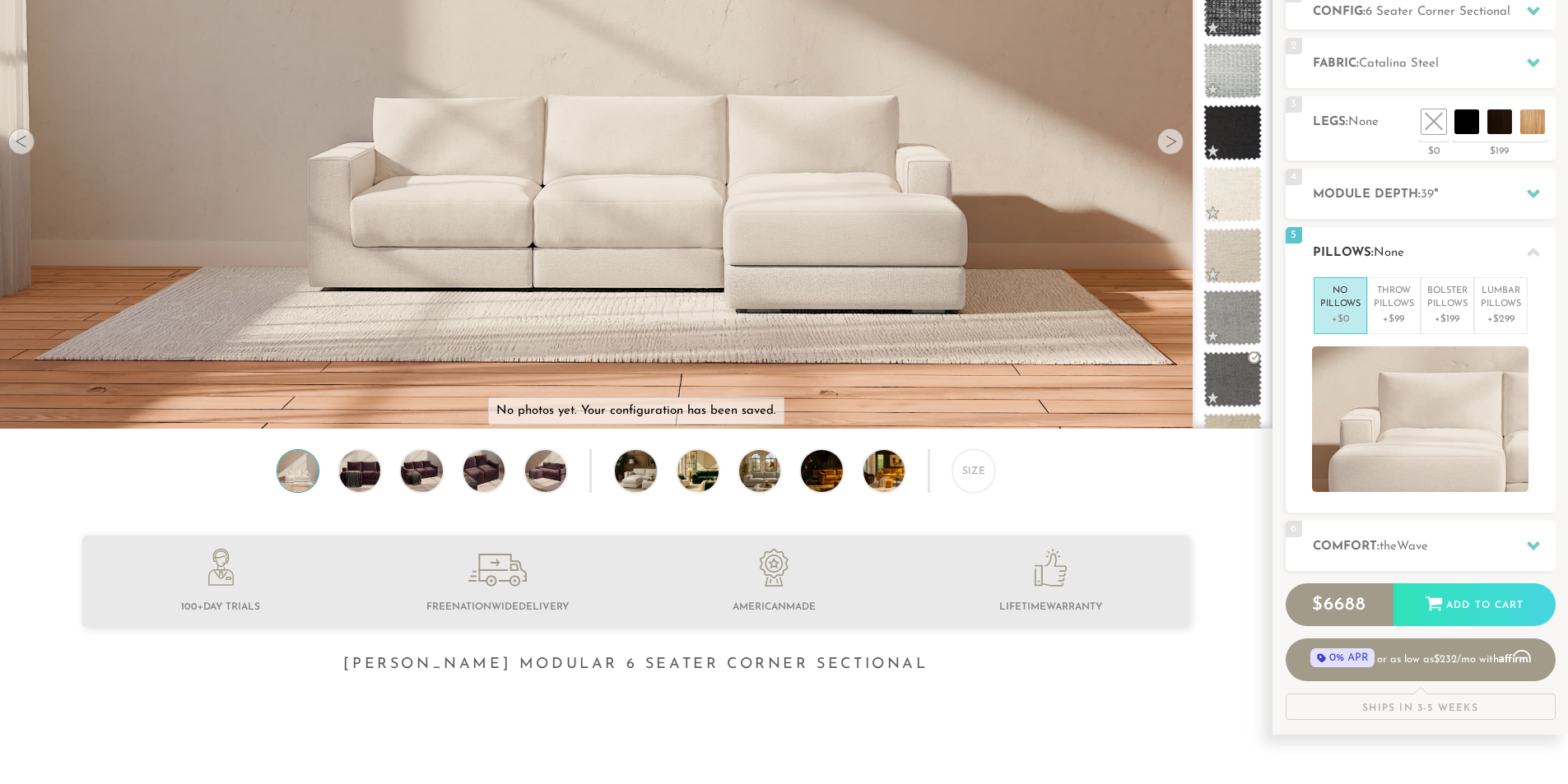
click at [1434, 265] on div "5 Pillows: None" at bounding box center [1421, 252] width 270 height 51
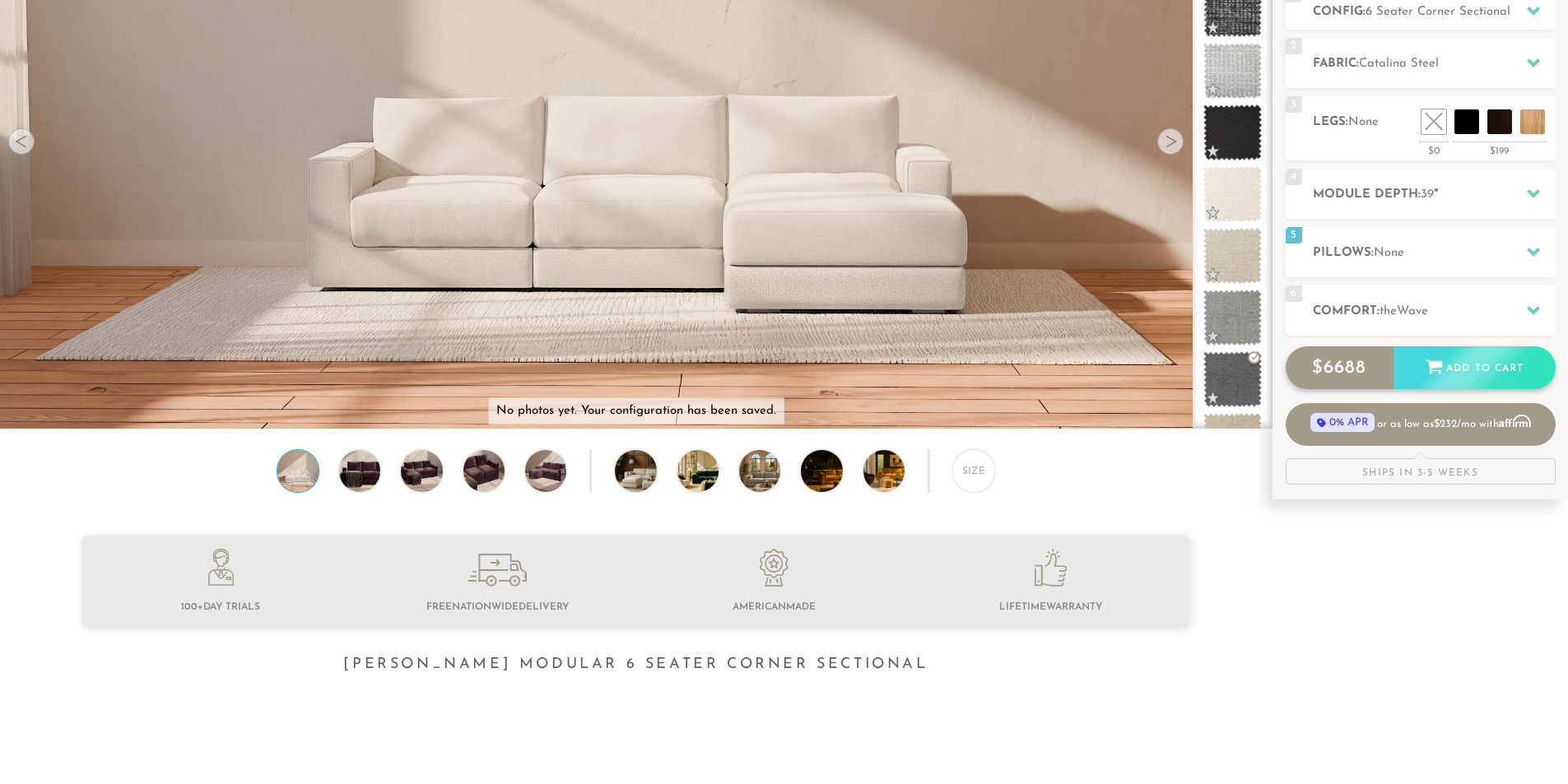
click at [1437, 371] on icon at bounding box center [1433, 367] width 17 height 14
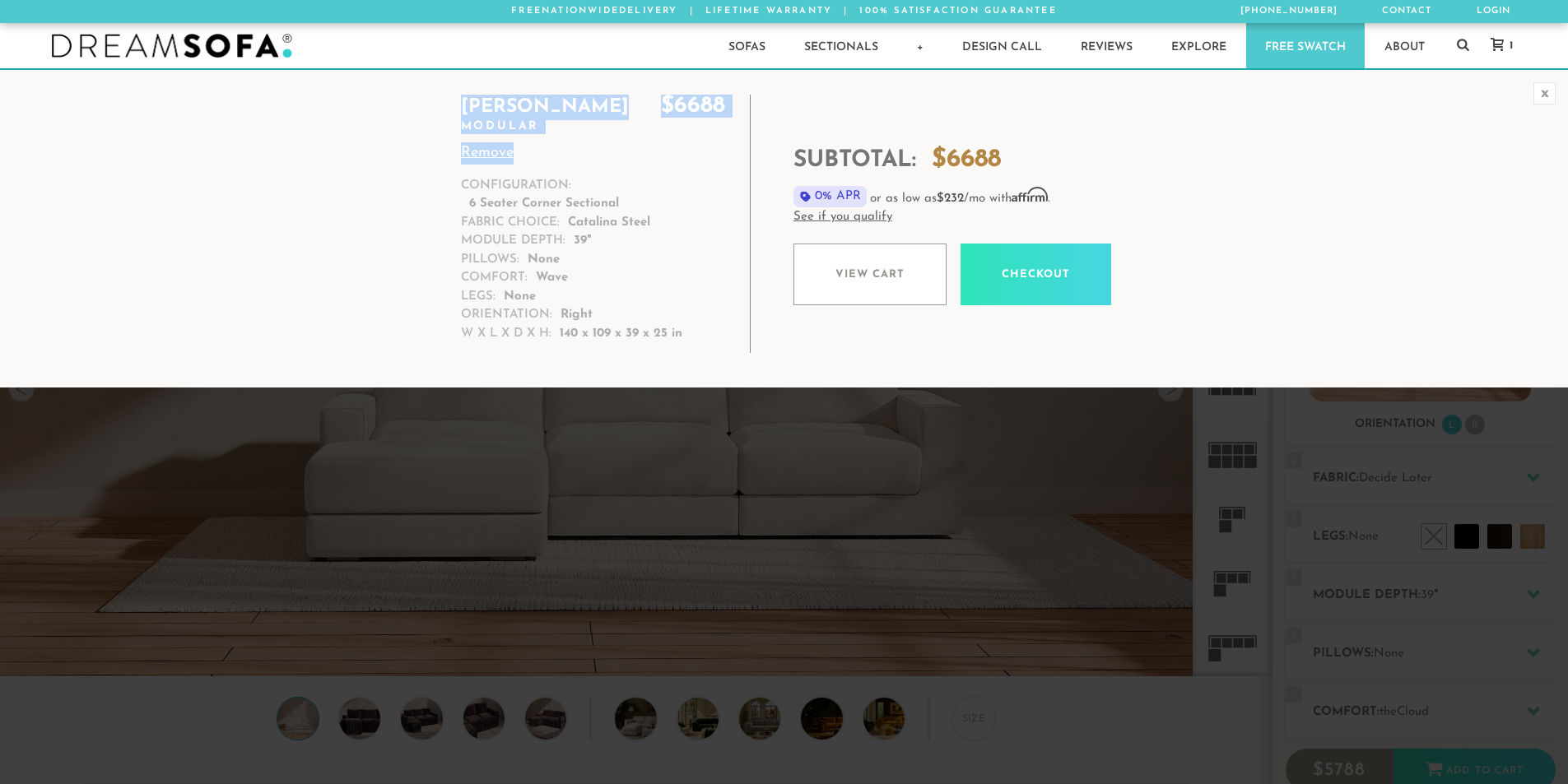
drag, startPoint x: 441, startPoint y: 333, endPoint x: 703, endPoint y: 342, distance: 262.2
click at [703, 342] on tr "[PERSON_NAME] $ 6688 Modular Remove Configuration: 6 Seater Corner Sectional Fa…" at bounding box center [477, 224] width 544 height 258
click at [812, 362] on td "Subtotal: $ 6688 0% APR or as low as $232 /mo with Affirm . See if you qualify …" at bounding box center [1065, 229] width 611 height 268
click at [1548, 93] on div "x" at bounding box center [1544, 93] width 22 height 22
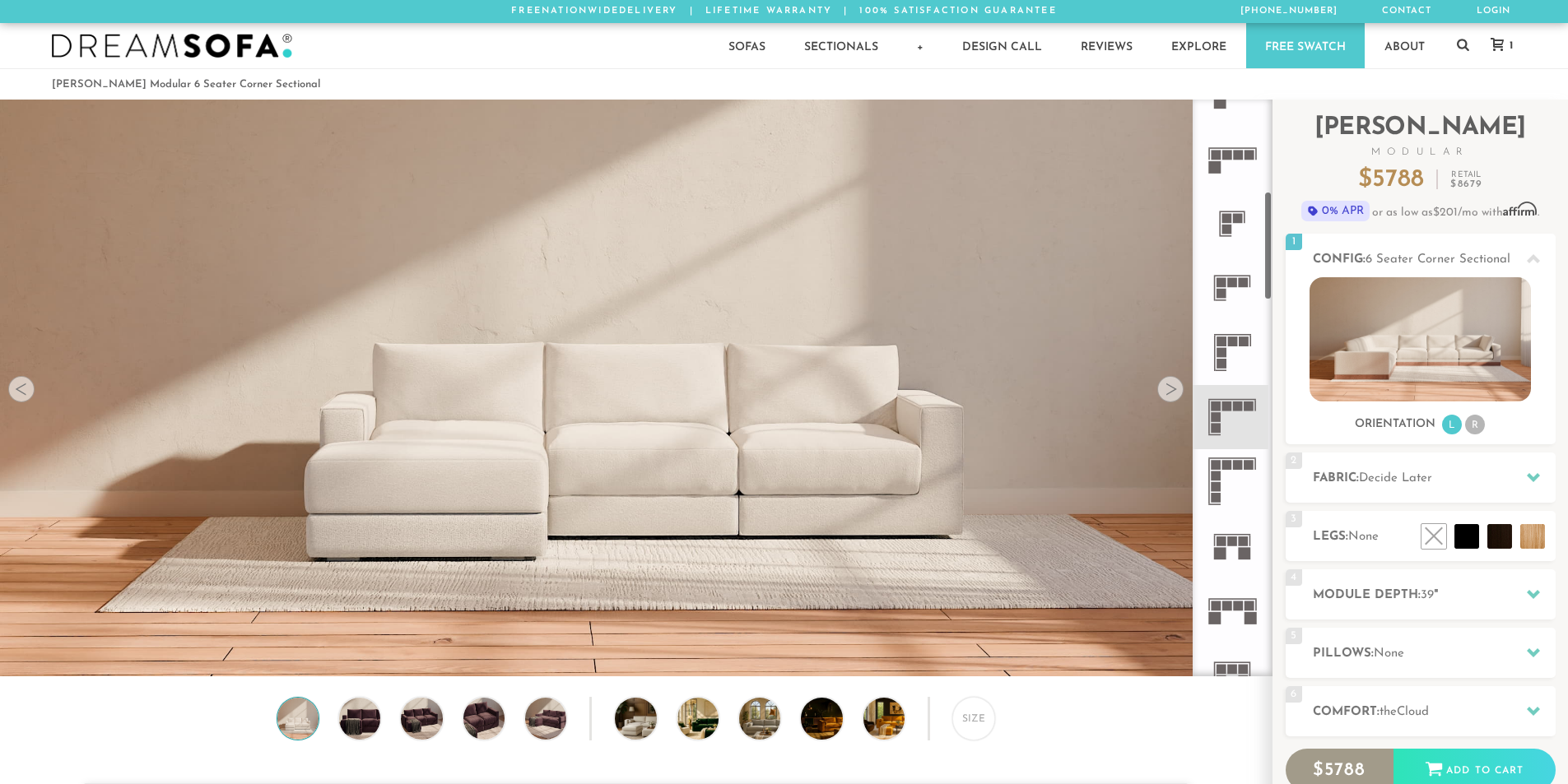
scroll to position [488, 0]
click at [1216, 423] on icon at bounding box center [1231, 417] width 65 height 65
click at [1471, 424] on li "R" at bounding box center [1475, 424] width 20 height 20
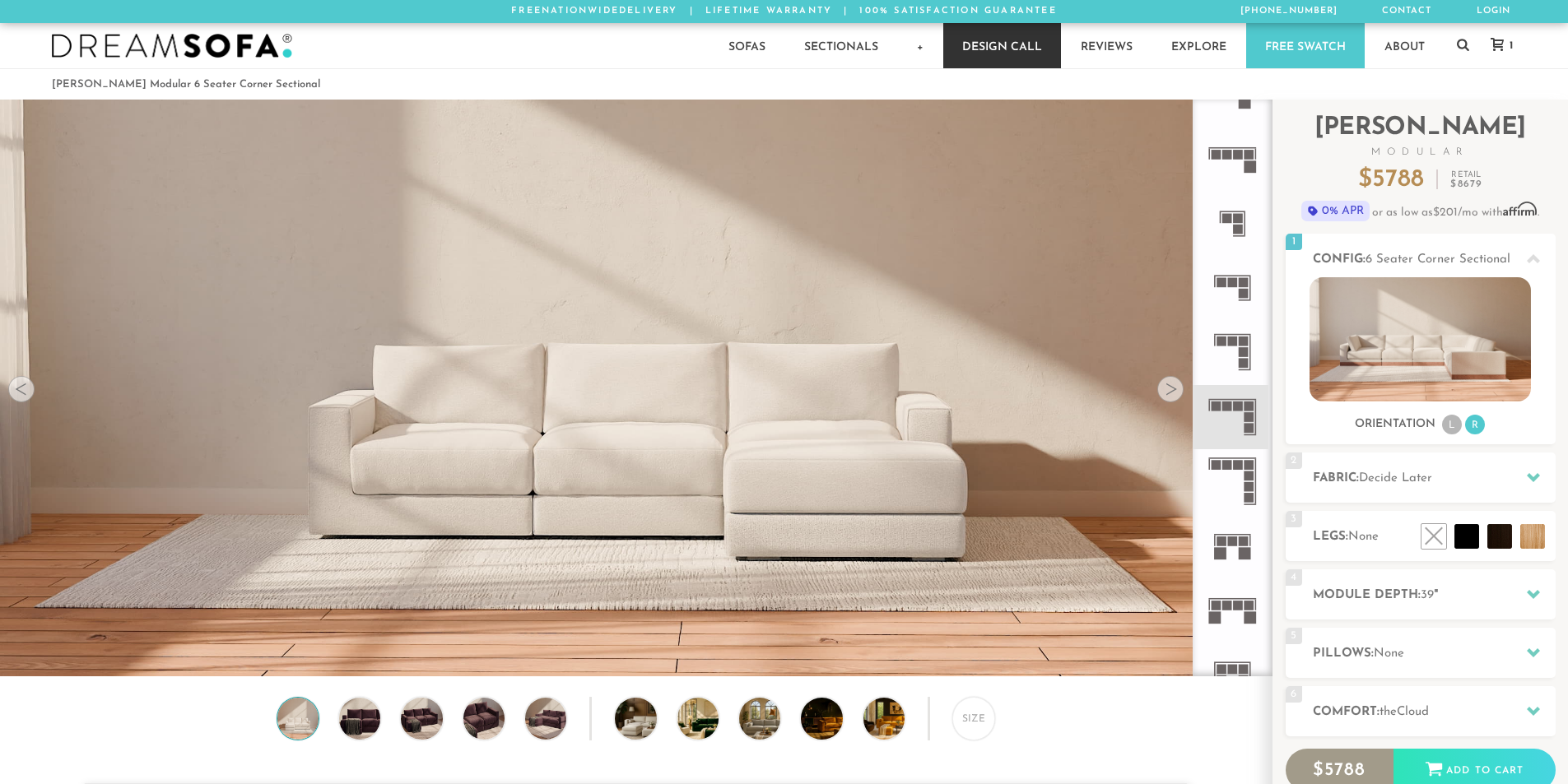
click at [1052, 51] on link "Design Call" at bounding box center [1002, 46] width 117 height 46
